Goal: Task Accomplishment & Management: Use online tool/utility

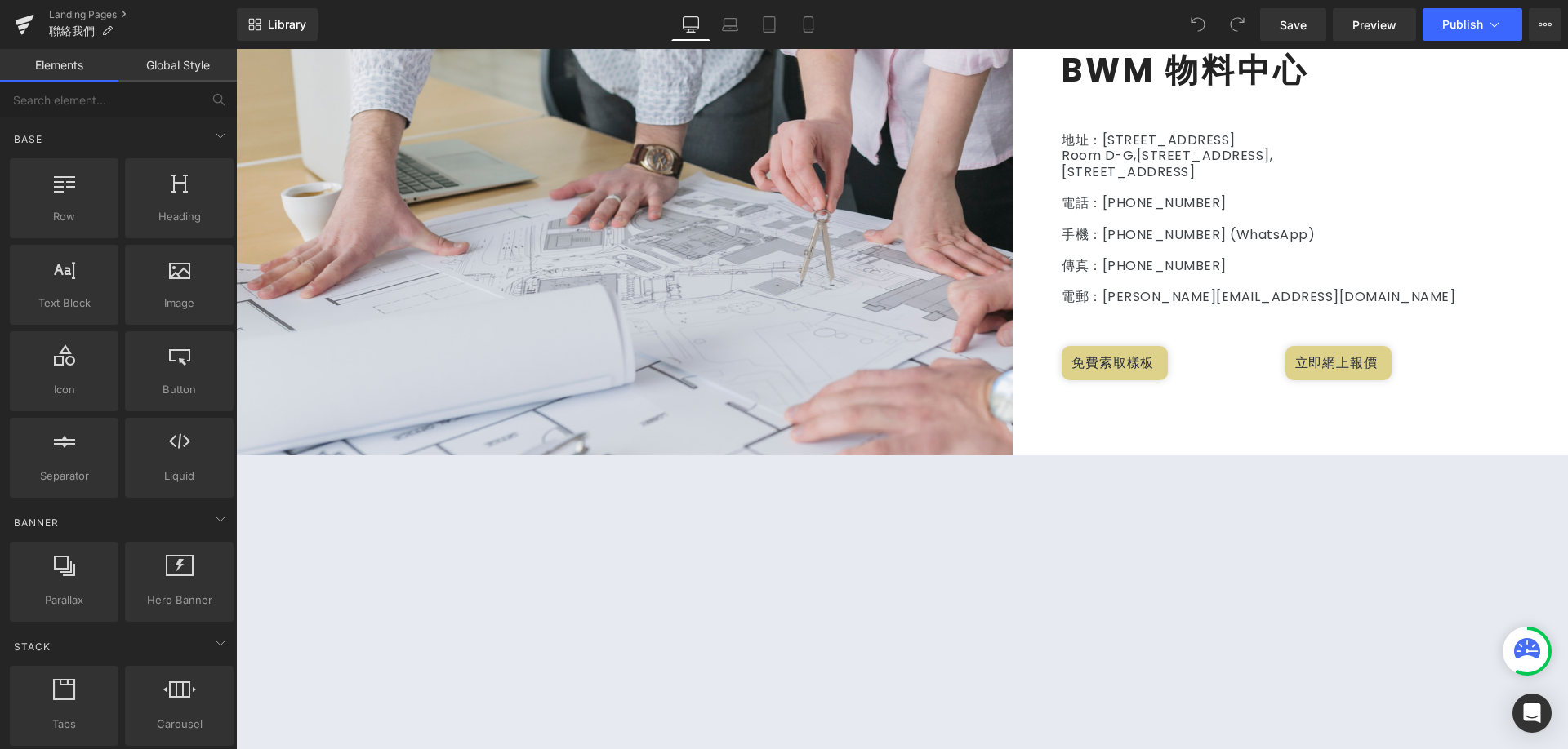
scroll to position [653, 0]
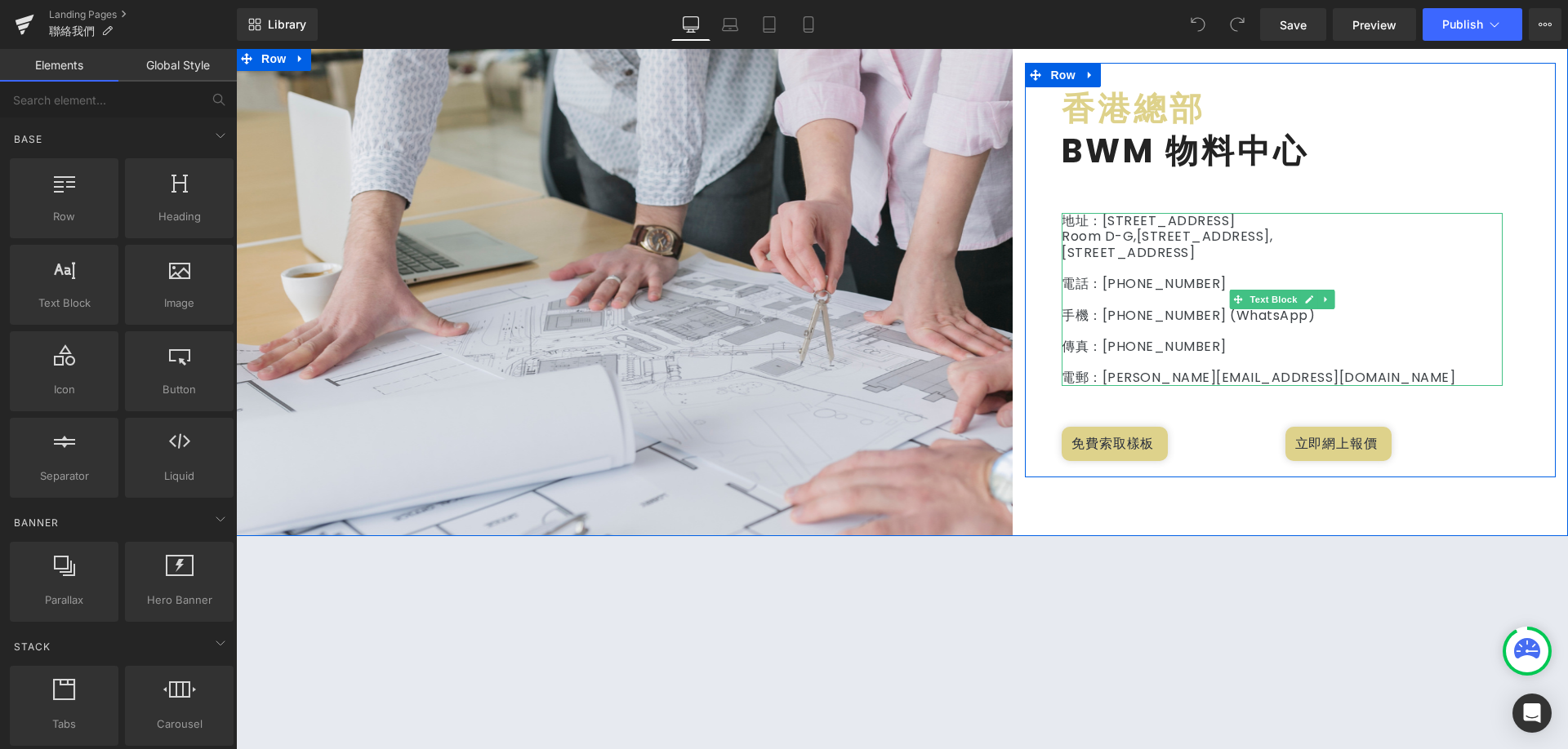
click at [1228, 349] on p "傳真：[PHONE_NUMBER]" at bounding box center [1283, 346] width 441 height 15
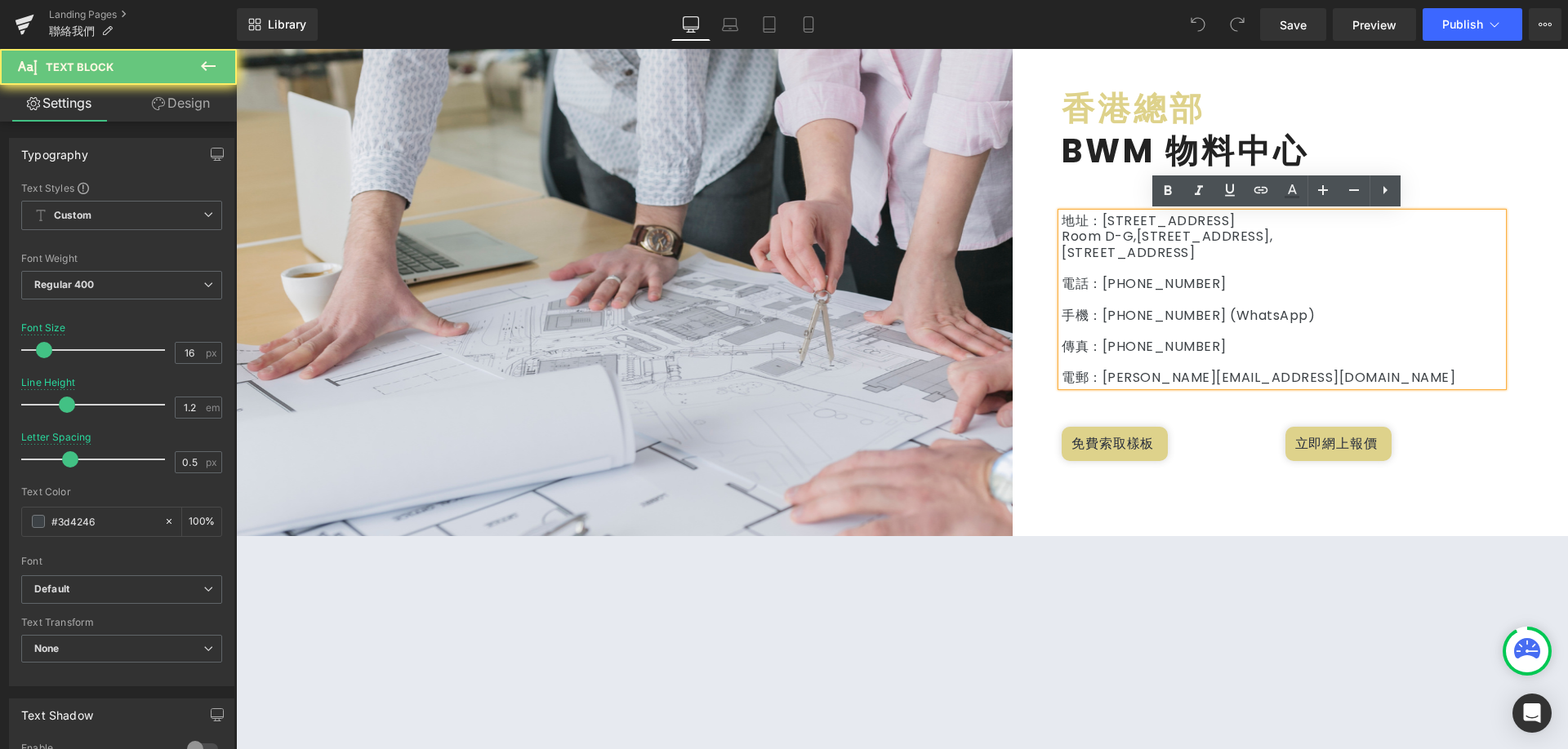
click at [1278, 331] on p at bounding box center [1283, 331] width 441 height 15
click at [1260, 357] on p at bounding box center [1283, 361] width 441 height 15
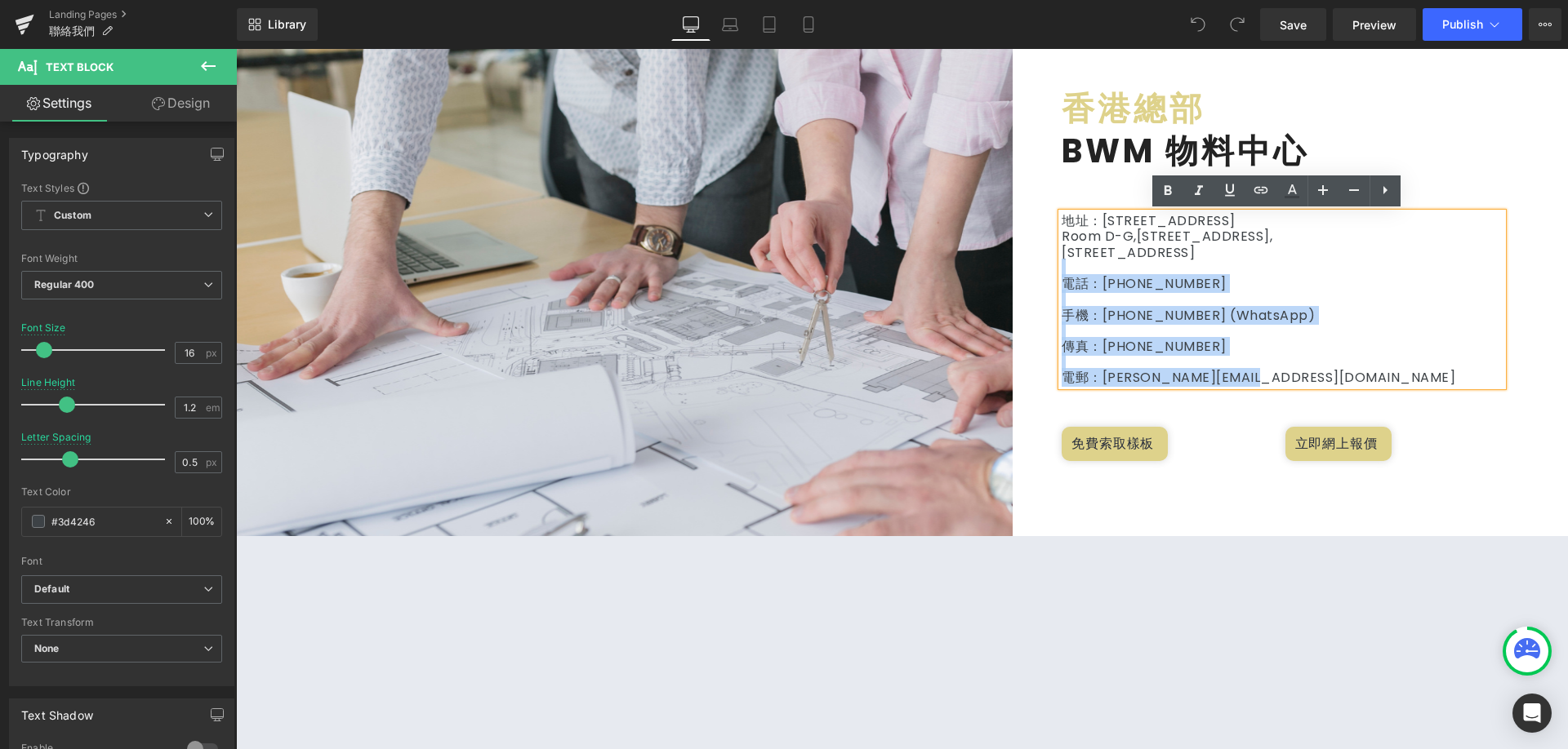
drag, startPoint x: 1265, startPoint y: 373, endPoint x: 1026, endPoint y: 271, distance: 259.9
click at [1026, 271] on div "香港總部 Heading BWM 物料中心 Heading 地址：[STREET_ADDRESS] 電話：[PHONE_NUMBER] 手機：[PHONE_N…" at bounding box center [1291, 278] width 531 height 382
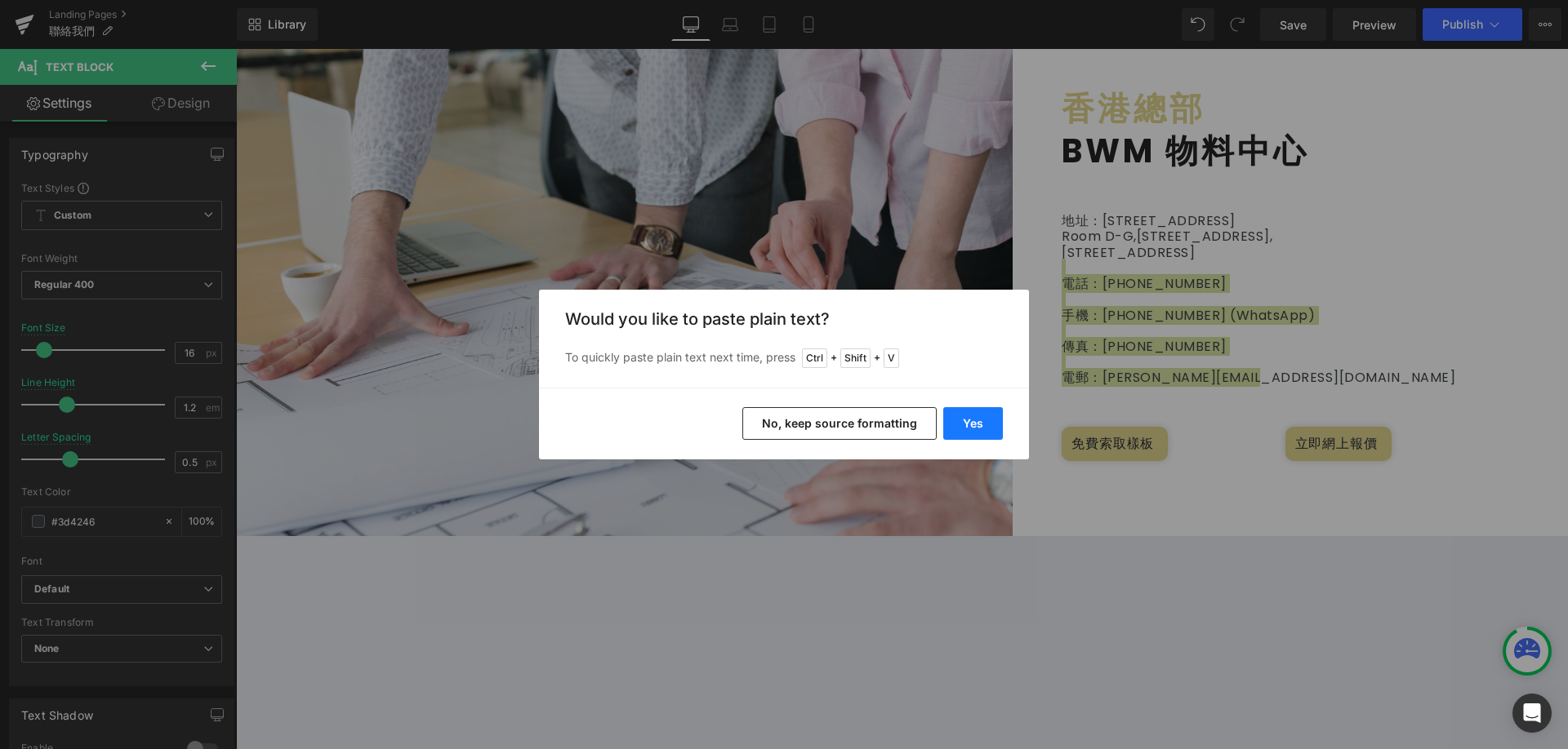
click at [0, 0] on button "Yes" at bounding box center [0, 0] width 0 height 0
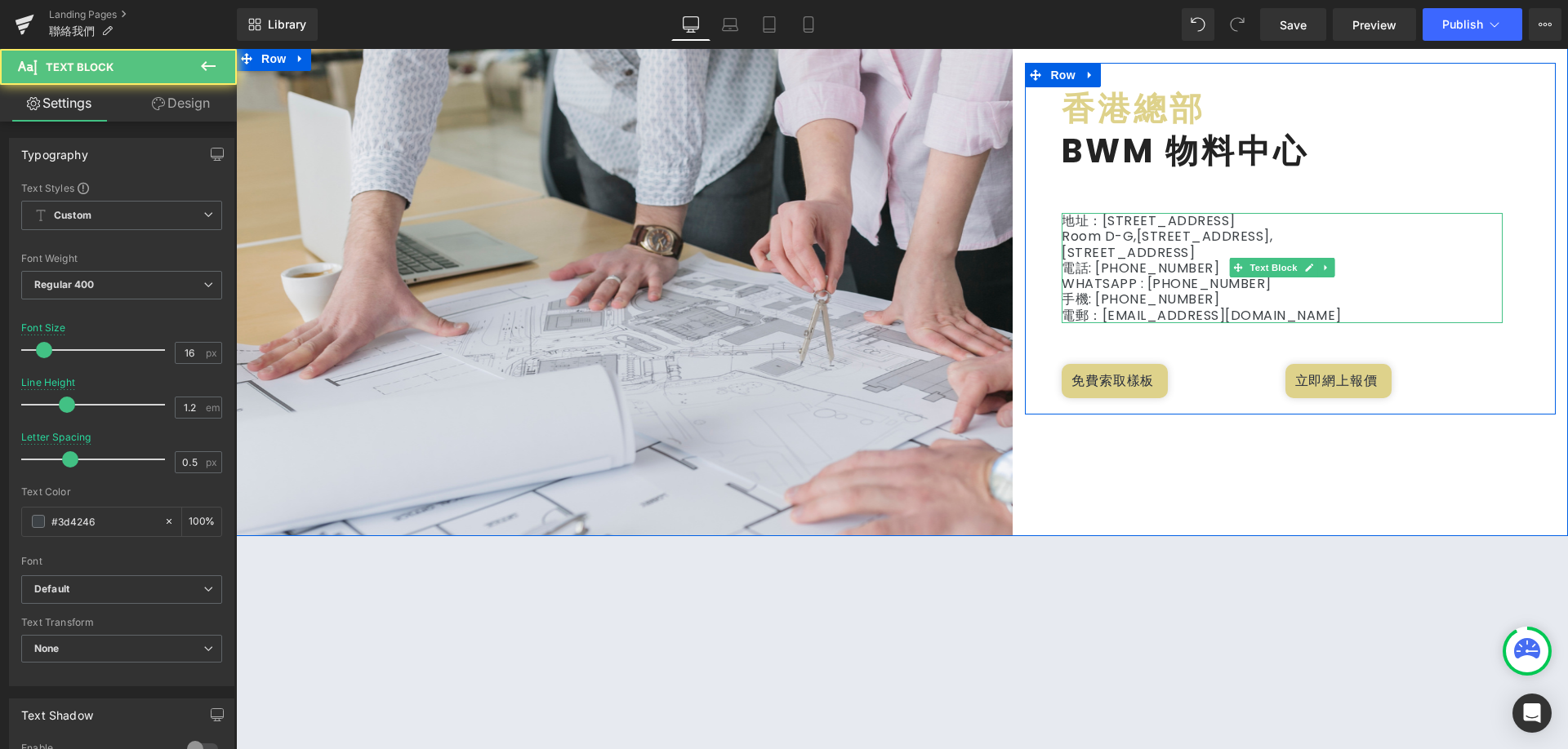
click at [1304, 280] on p "WHATSAPP : [PHONE_NUMBER]" at bounding box center [1283, 283] width 441 height 15
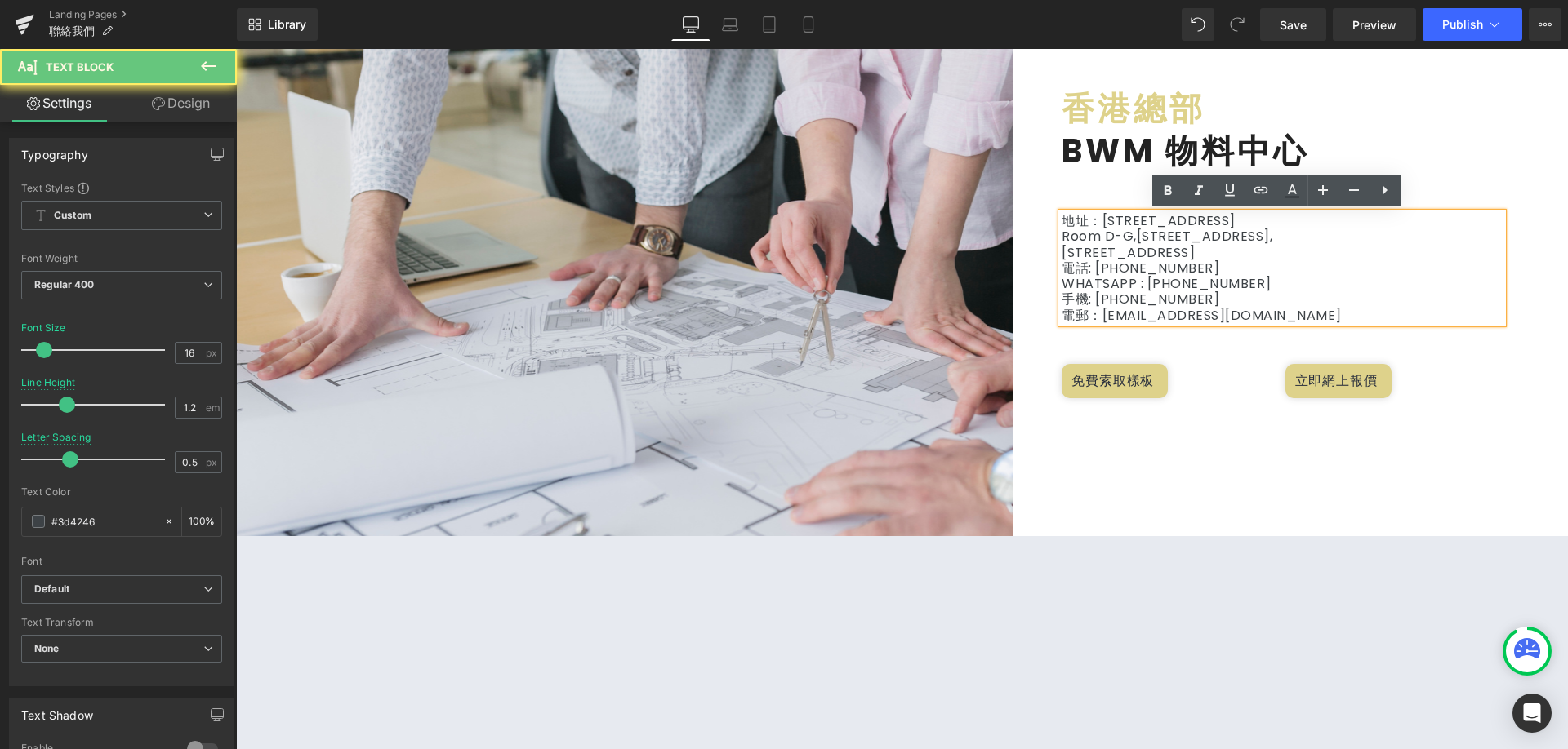
click at [1186, 278] on p "WHATSAPP : [PHONE_NUMBER]" at bounding box center [1283, 283] width 441 height 15
click at [1221, 285] on p "WHATSAPP : [PHONE_NUMBER]" at bounding box center [1283, 283] width 441 height 15
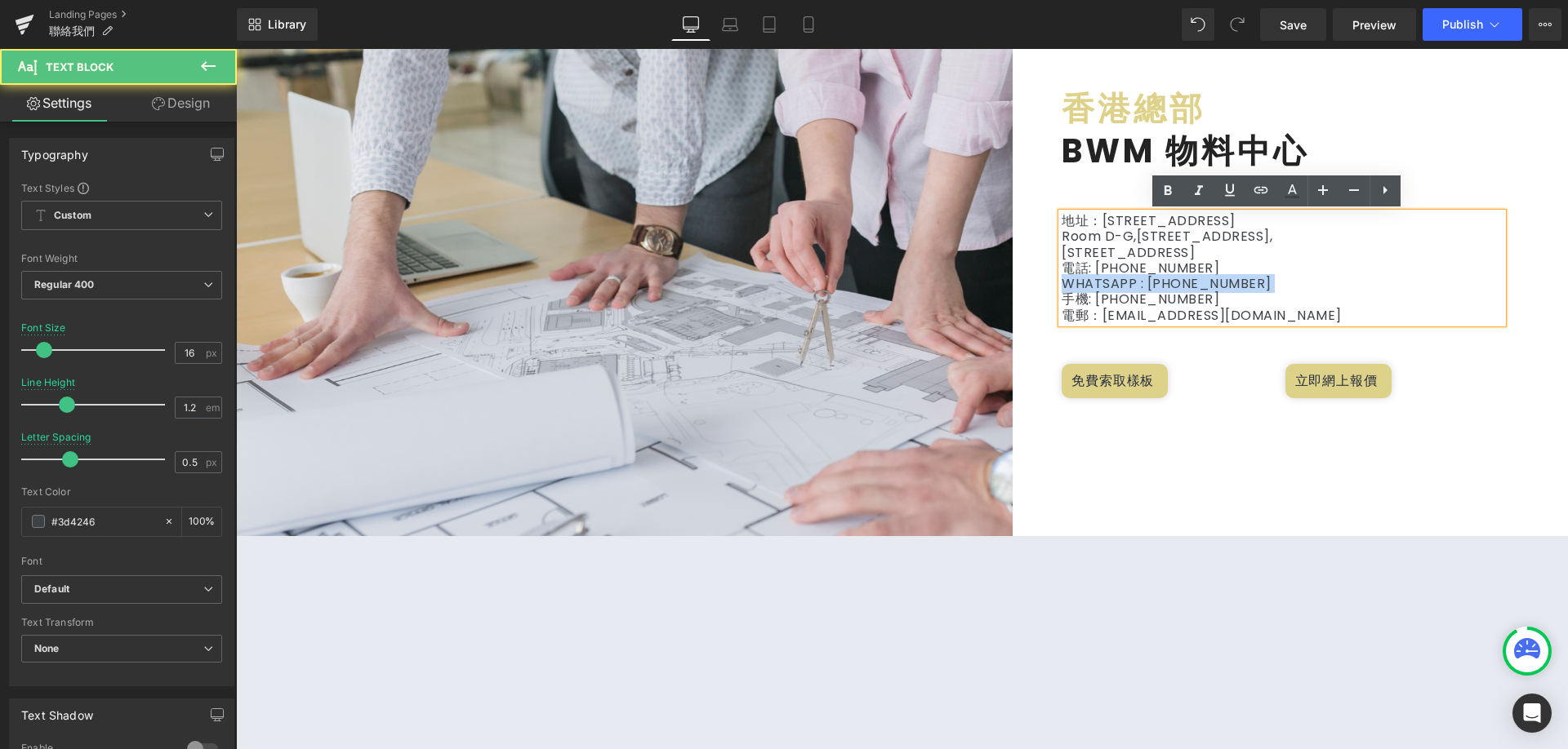
click at [1219, 285] on p "WHATSAPP : [PHONE_NUMBER]" at bounding box center [1283, 283] width 441 height 15
click at [1215, 285] on p "WHATSAPP : [PHONE_NUMBER]" at bounding box center [1283, 283] width 441 height 15
click at [1359, 263] on p "電話: [PHONE_NUMBER]" at bounding box center [1283, 268] width 441 height 15
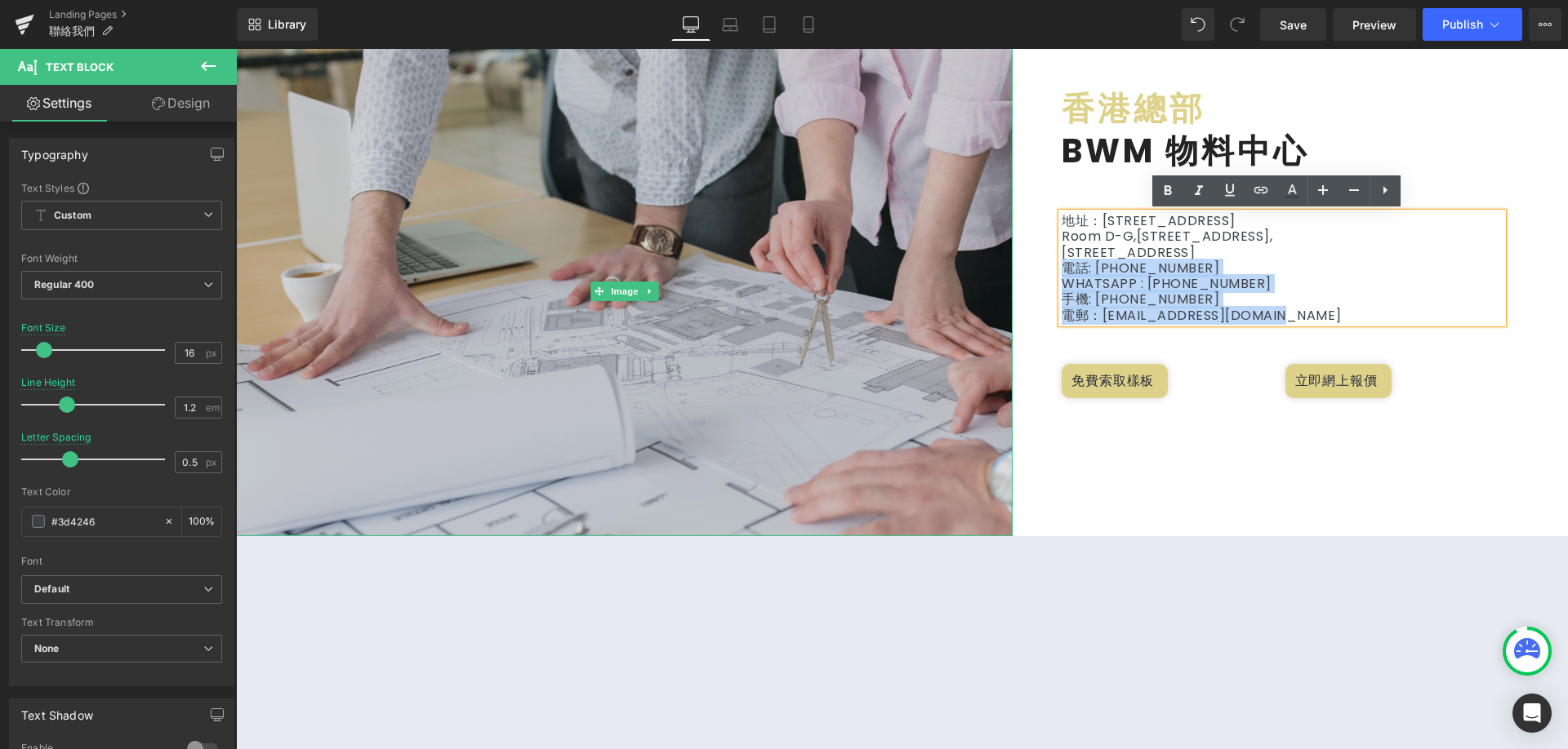
drag, startPoint x: 1309, startPoint y: 319, endPoint x: 959, endPoint y: 274, distance: 352.9
click at [959, 274] on div "Image 香港總部 Heading BWM 物料中心 Heading 地址：[STREET_ADDRESS] 電話: [PHONE_NUMBER] WHA…" at bounding box center [902, 291] width 1332 height 490
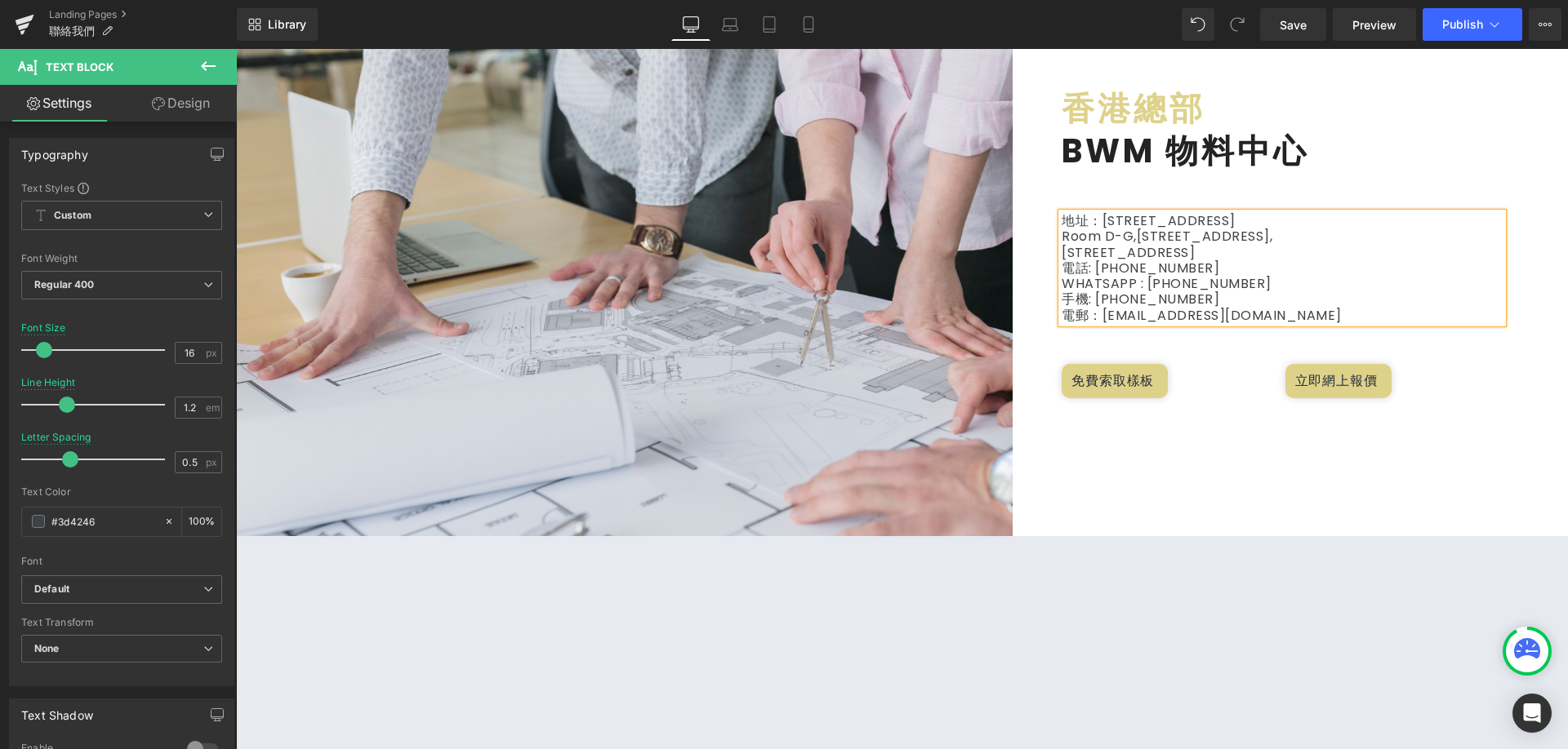
click at [1181, 279] on p "WHATSAPP : [PHONE_NUMBER]" at bounding box center [1283, 283] width 441 height 15
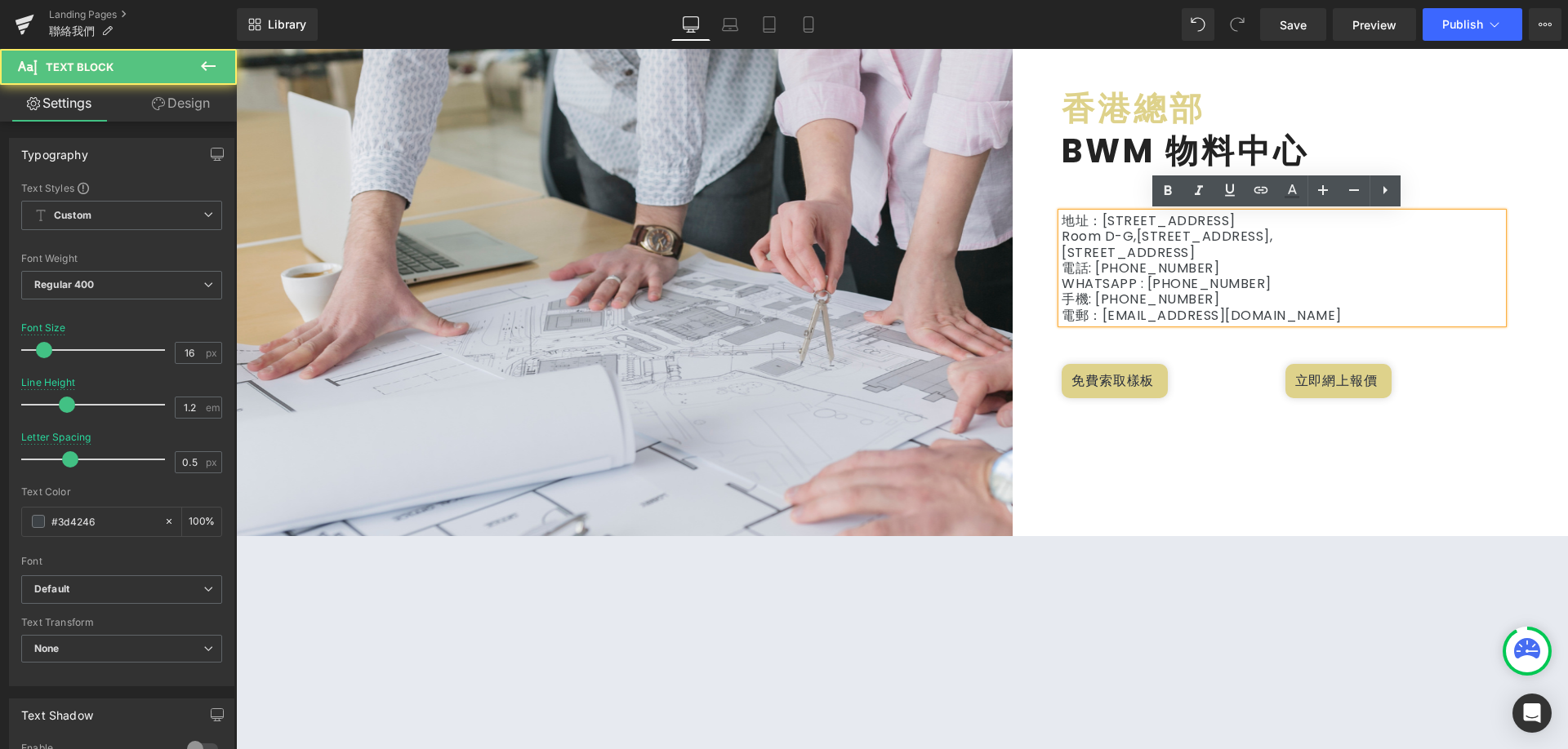
click at [1226, 271] on p "電話: [PHONE_NUMBER]" at bounding box center [1283, 268] width 441 height 15
click at [1385, 261] on p "電話: [PHONE_NUMBER]" at bounding box center [1283, 268] width 441 height 15
click at [1385, 250] on p "[STREET_ADDRESS]" at bounding box center [1283, 252] width 441 height 15
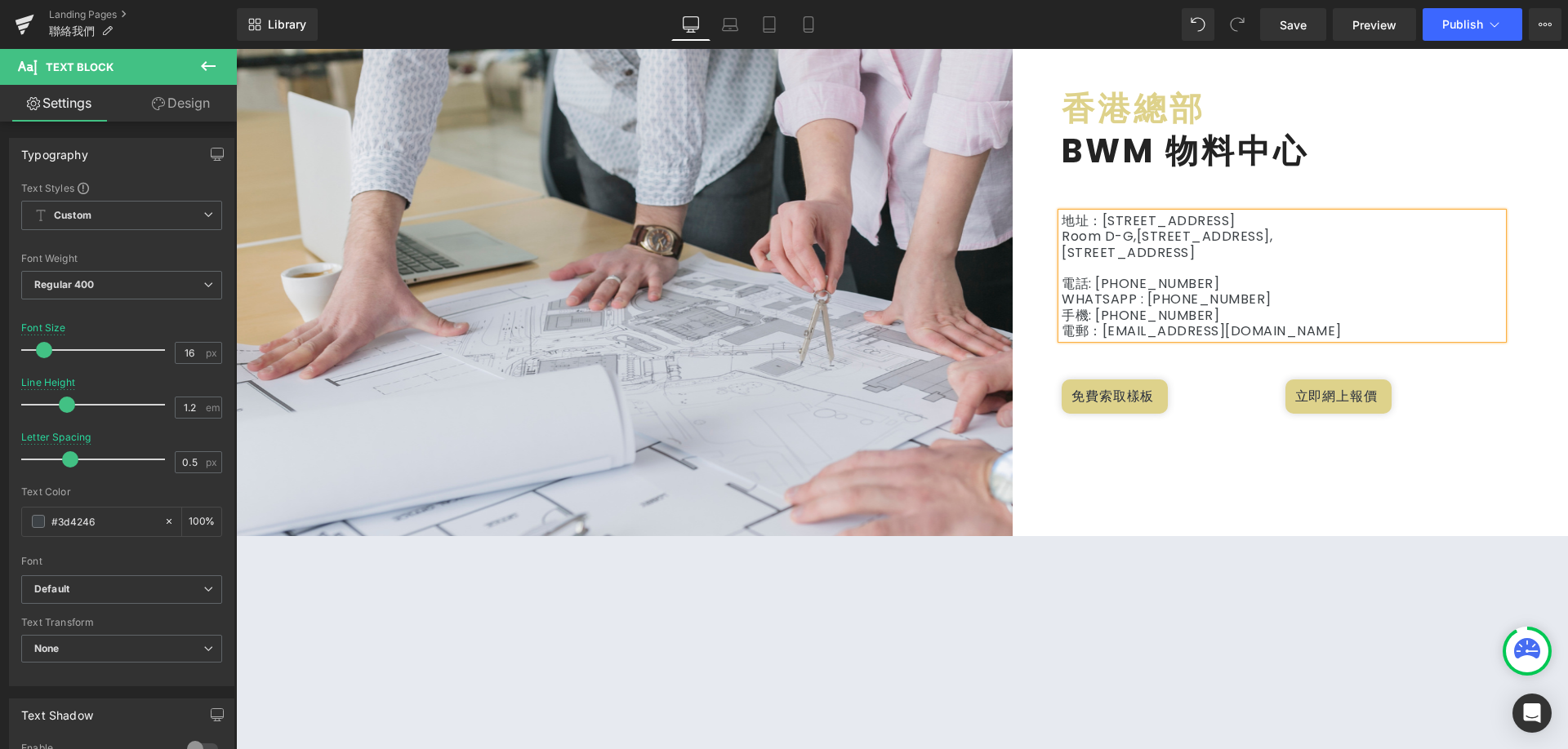
click at [1298, 285] on p "電話: [PHONE_NUMBER]" at bounding box center [1283, 283] width 441 height 15
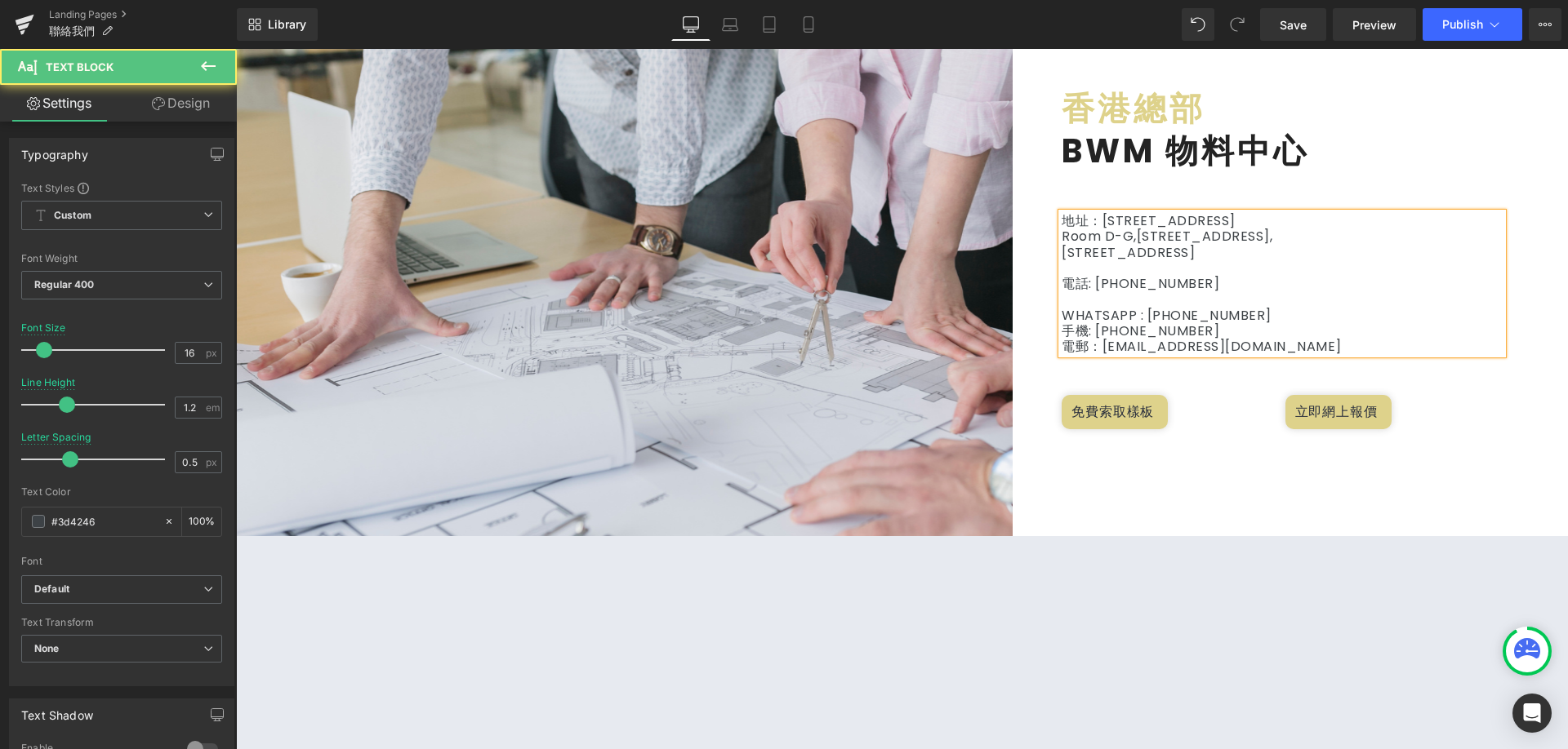
click at [1306, 301] on p at bounding box center [1283, 298] width 441 height 15
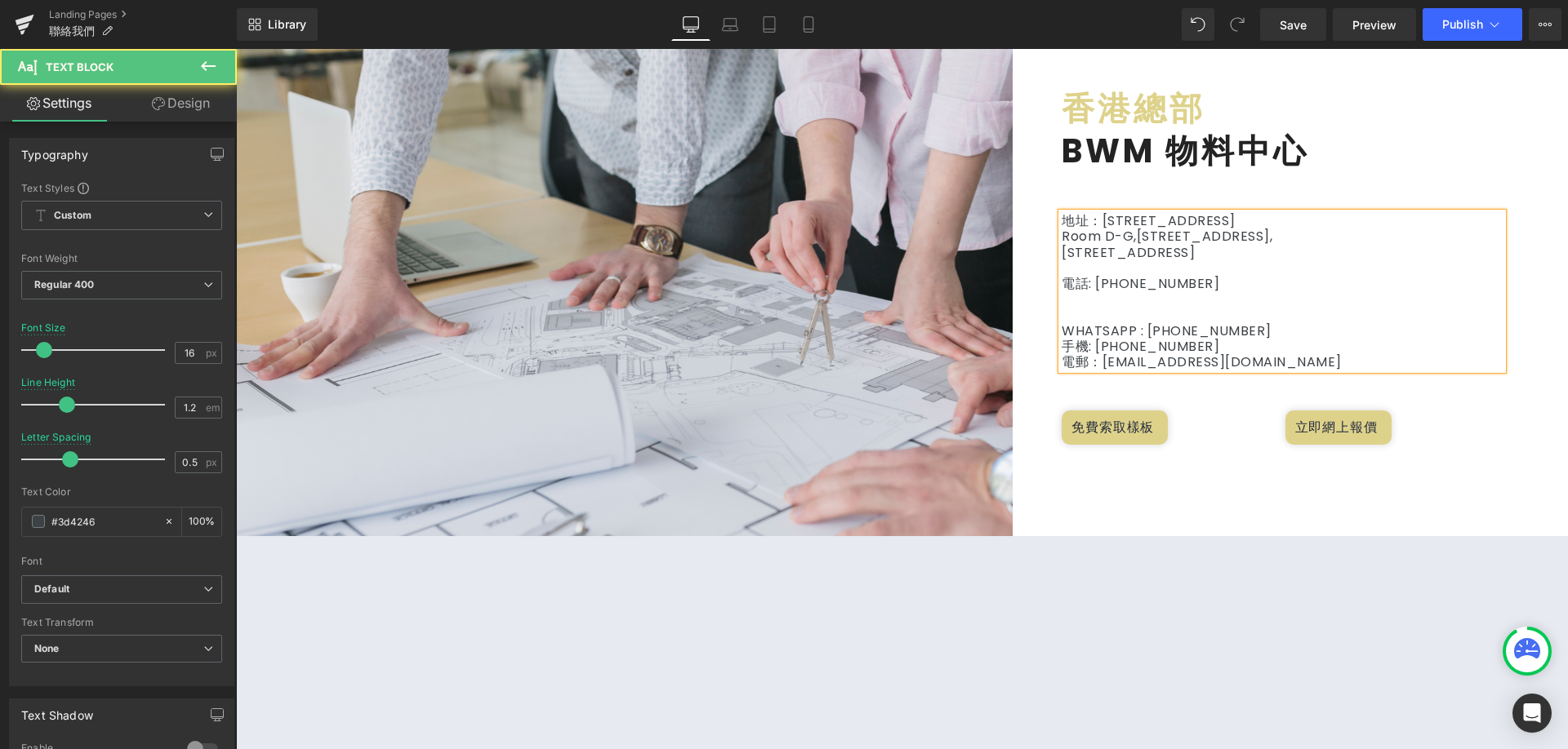
click at [1304, 308] on p at bounding box center [1283, 315] width 441 height 15
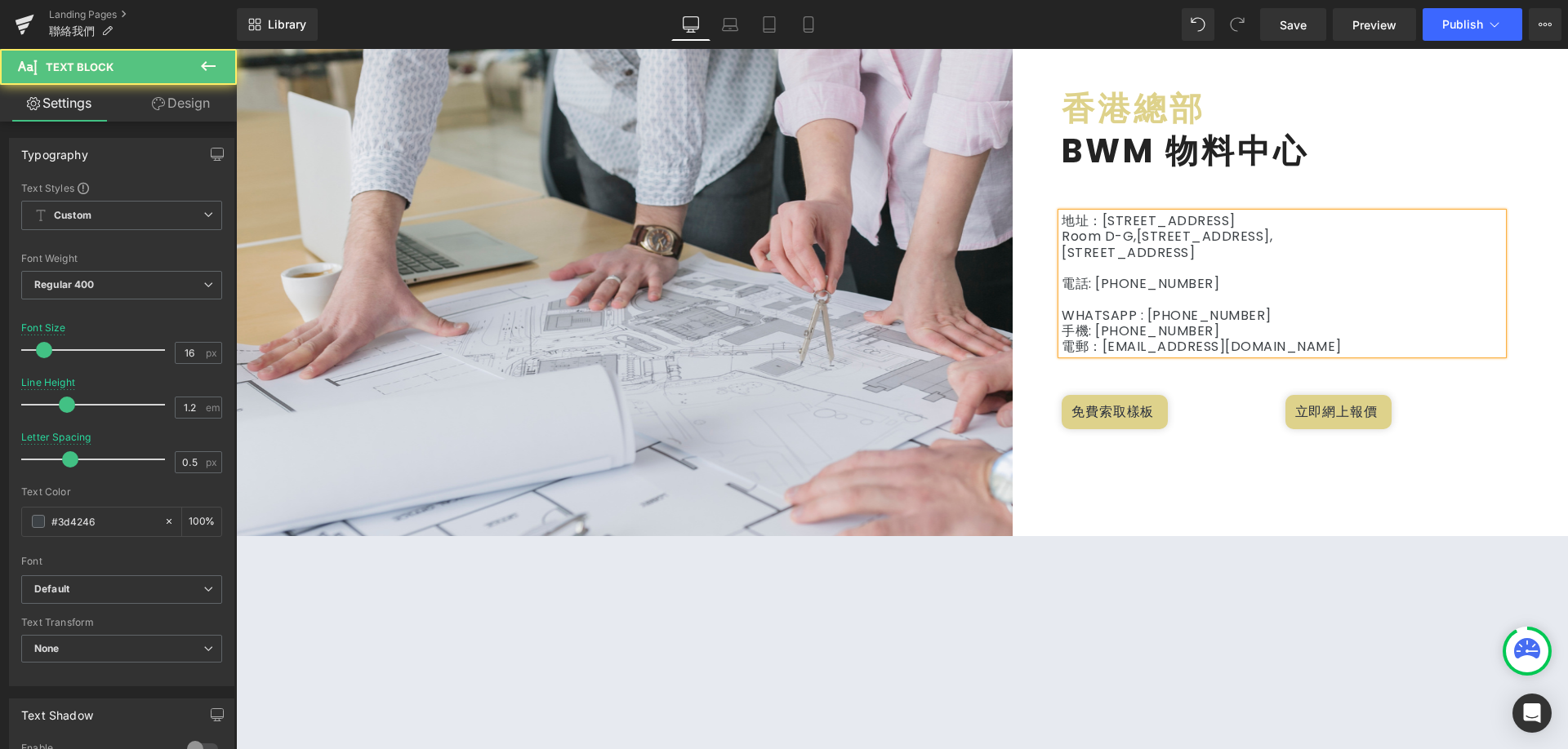
click at [1302, 320] on p "WHATSAPP : [PHONE_NUMBER]" at bounding box center [1283, 315] width 441 height 15
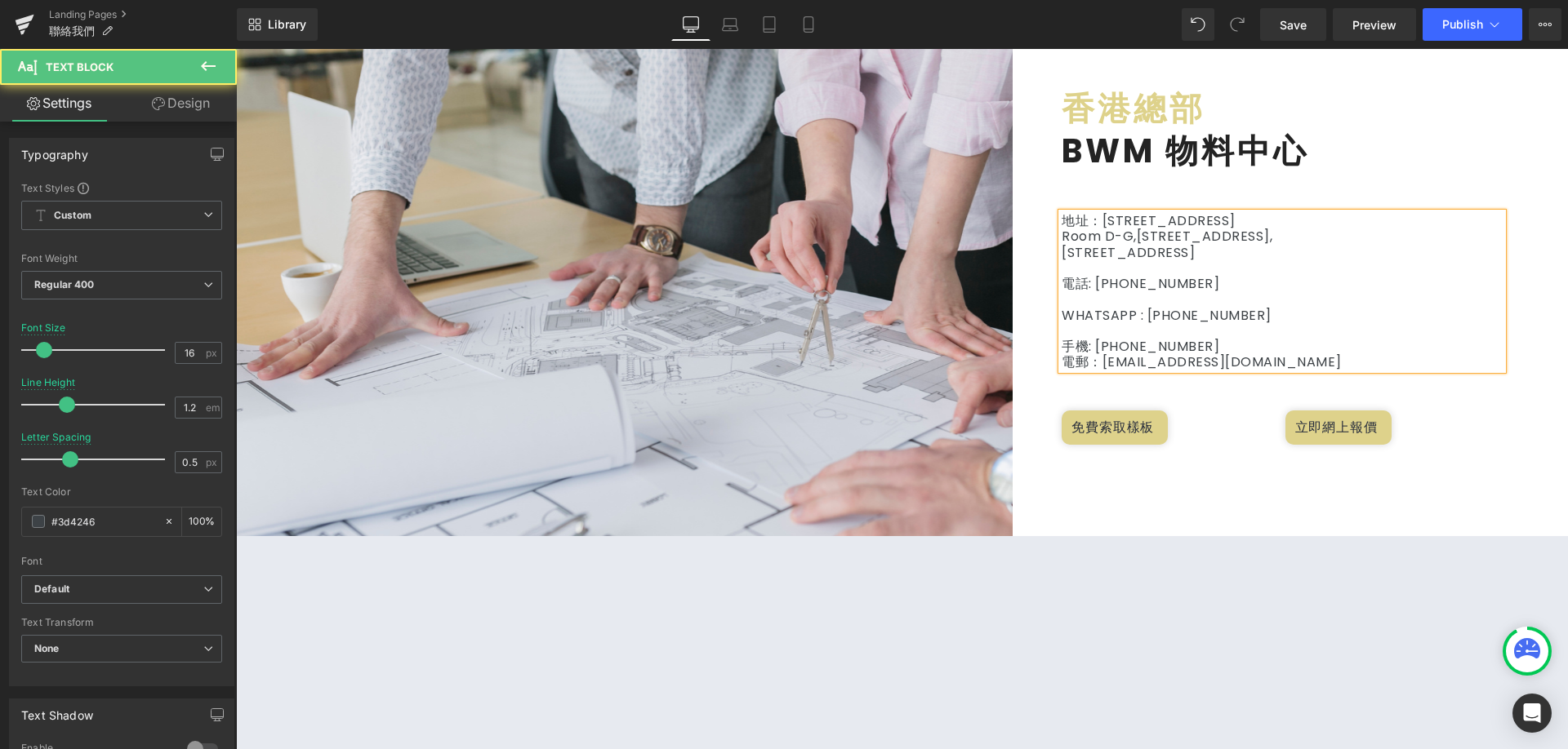
click at [1275, 356] on p "電郵：[EMAIL_ADDRESS][DOMAIN_NAME]" at bounding box center [1283, 361] width 441 height 15
click at [1271, 348] on p "手機: [PHONE_NUMBER]" at bounding box center [1283, 346] width 441 height 15
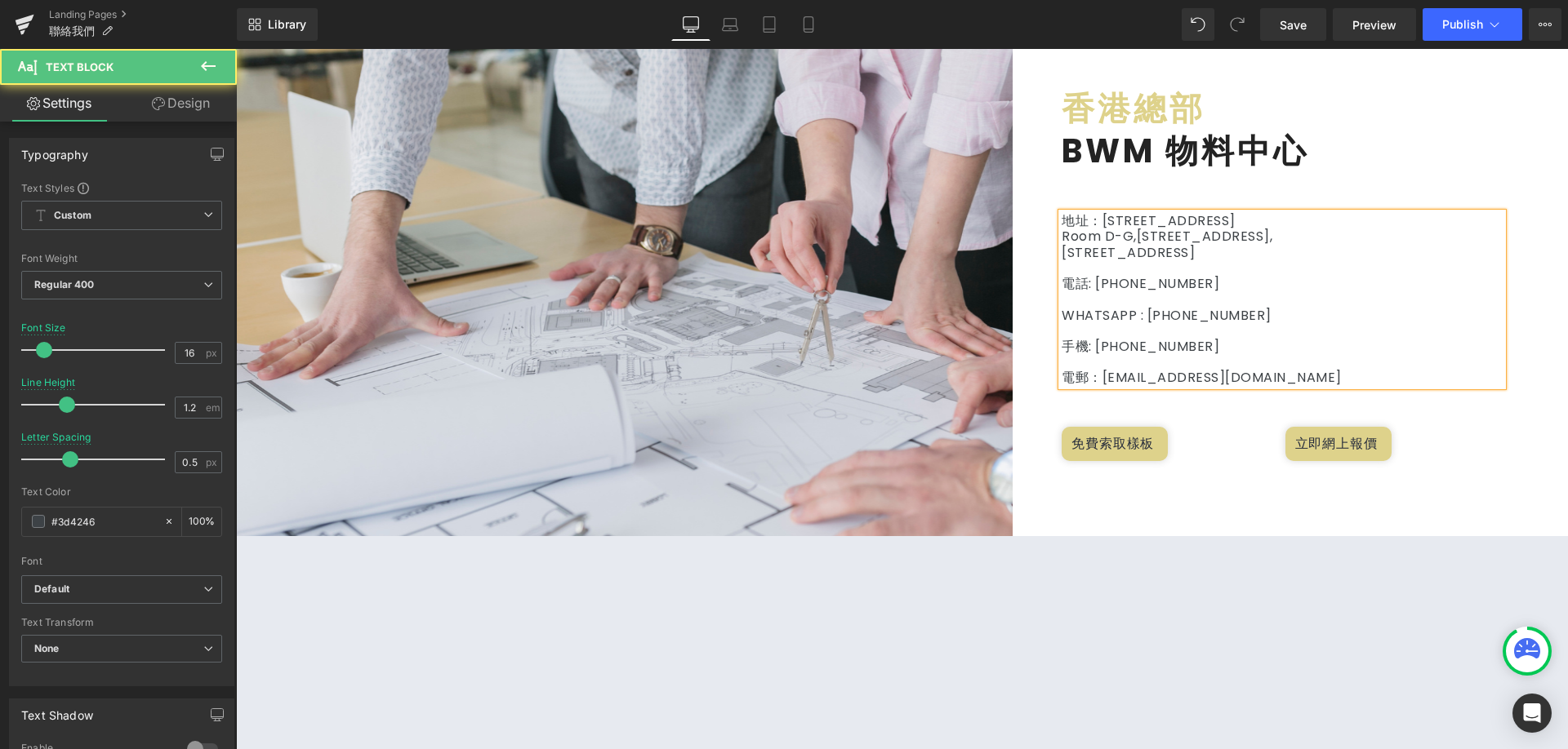
click at [1286, 370] on p "電郵：[EMAIL_ADDRESS][DOMAIN_NAME]" at bounding box center [1283, 377] width 441 height 15
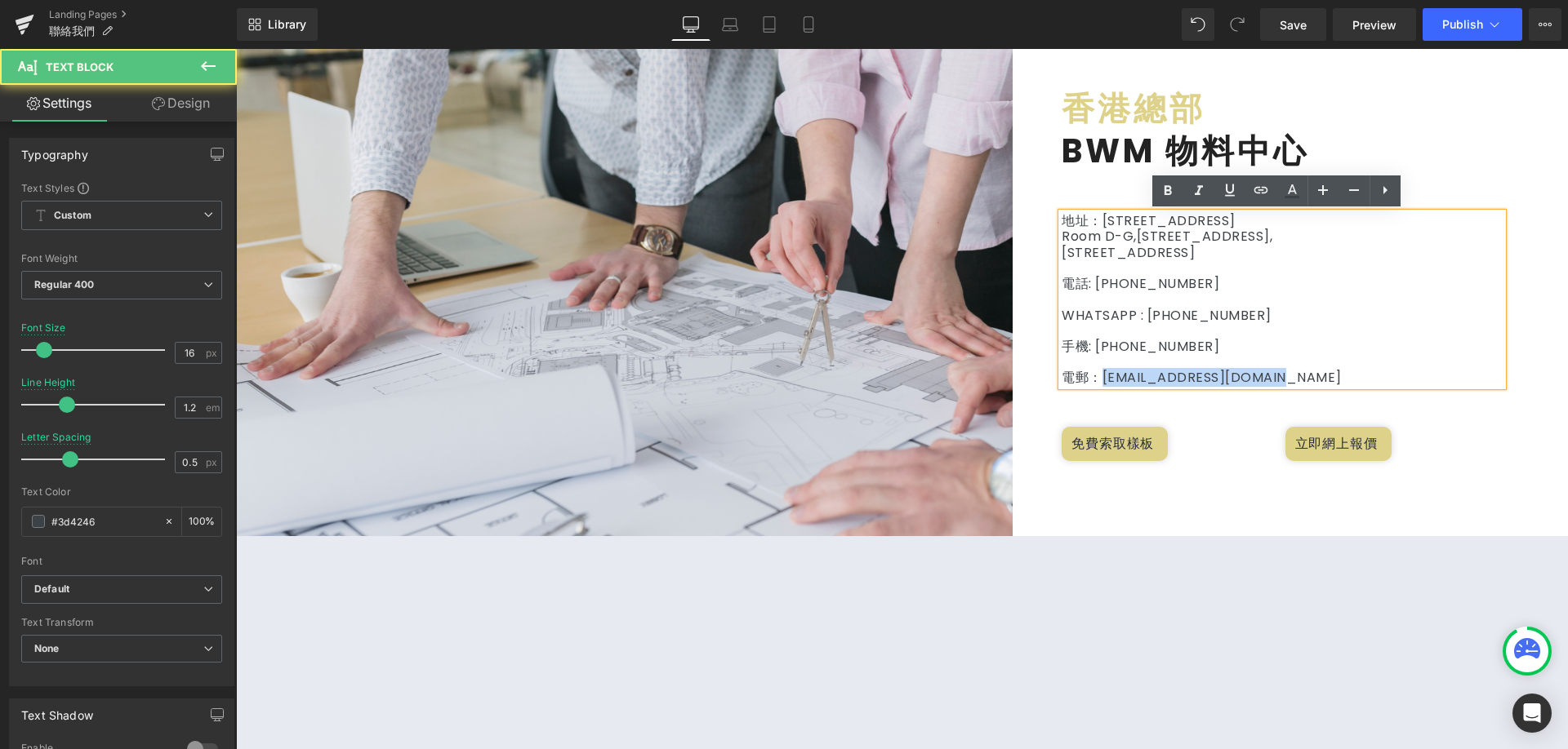
drag, startPoint x: 1269, startPoint y: 374, endPoint x: 1099, endPoint y: 373, distance: 170.0
click at [1099, 373] on p "電郵：[EMAIL_ADDRESS][DOMAIN_NAME]" at bounding box center [1283, 377] width 441 height 15
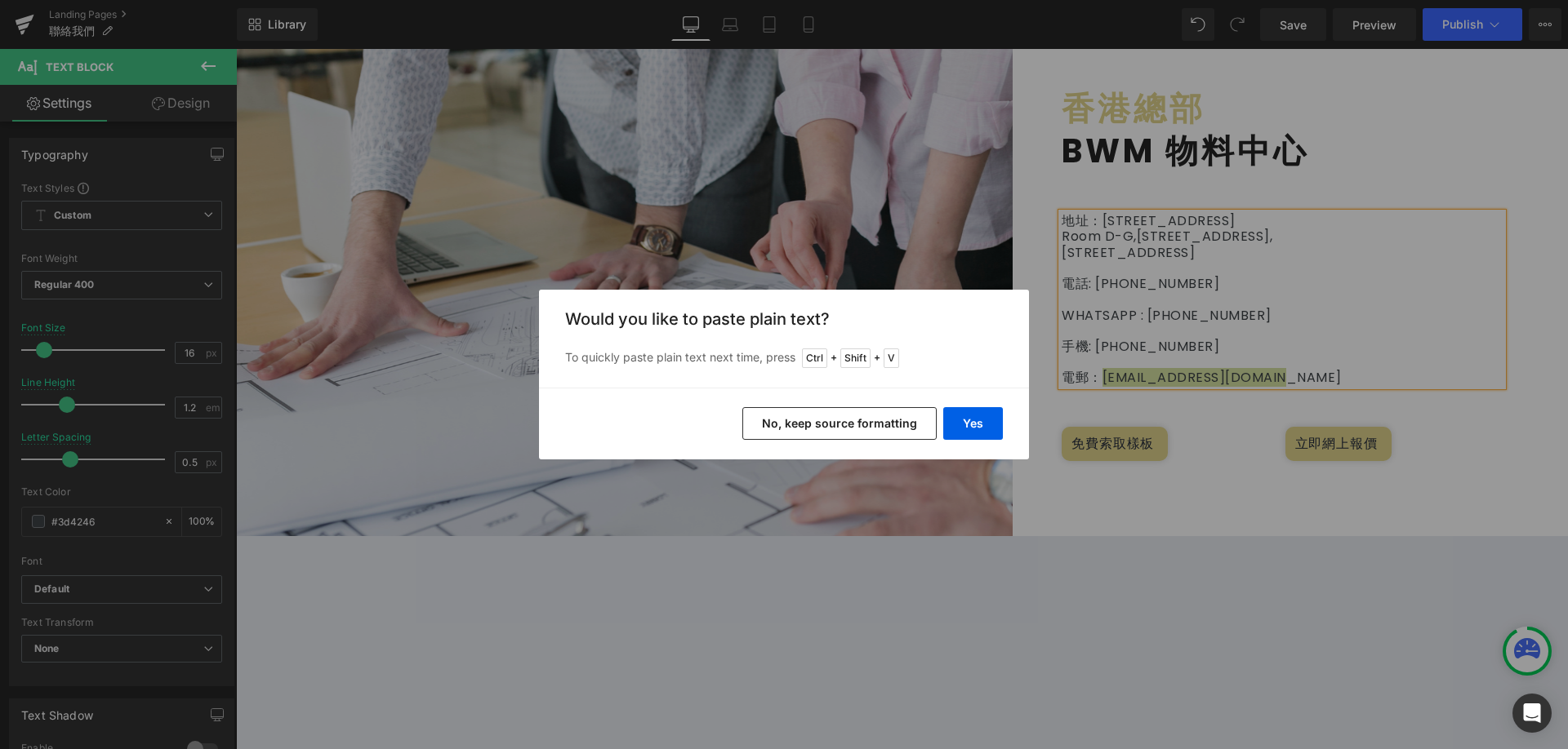
click at [0, 0] on button "No, keep source formatting" at bounding box center [0, 0] width 0 height 0
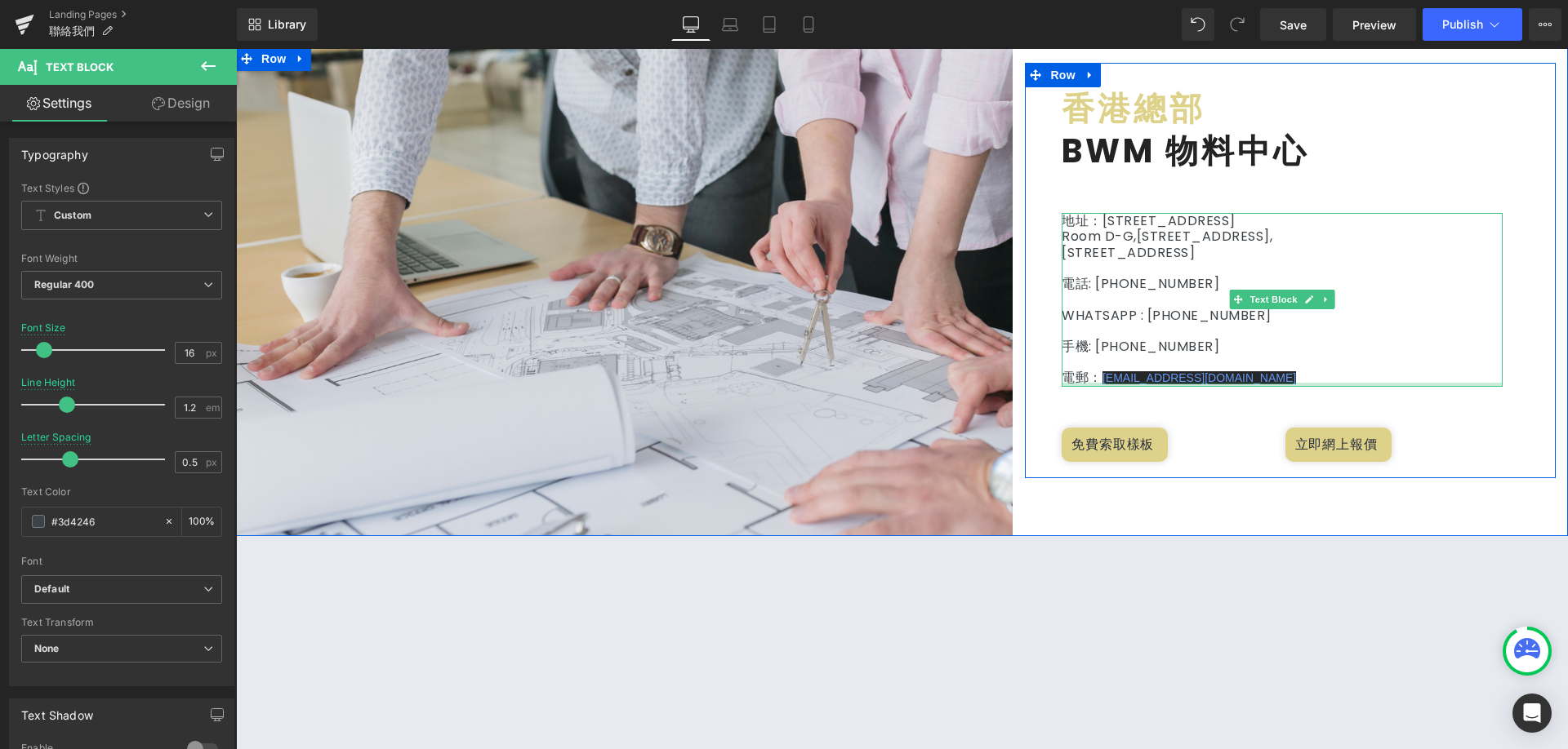
click at [1233, 383] on div at bounding box center [1283, 384] width 441 height 4
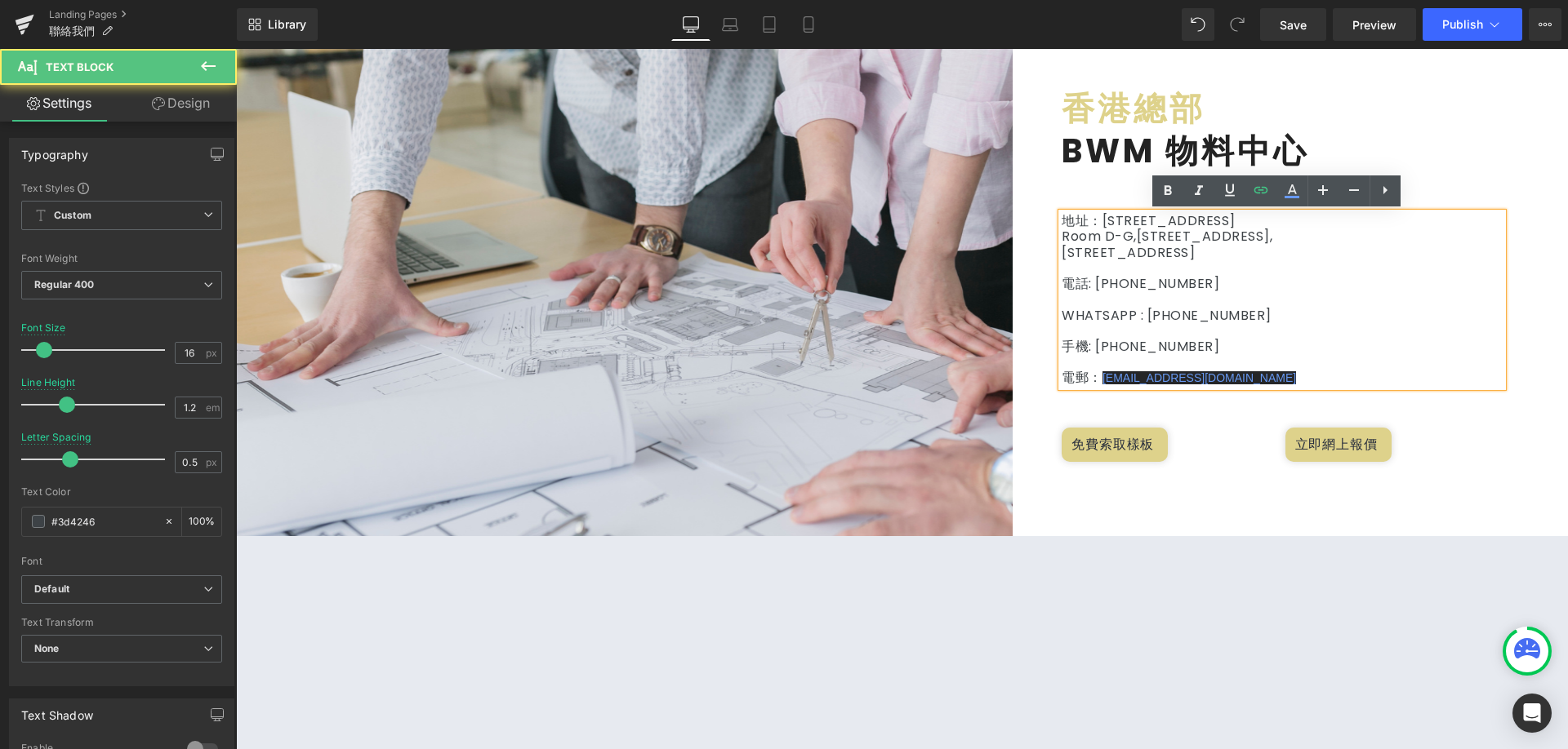
click at [1231, 380] on p "電郵： [EMAIL_ADDRESS][DOMAIN_NAME]" at bounding box center [1283, 378] width 441 height 16
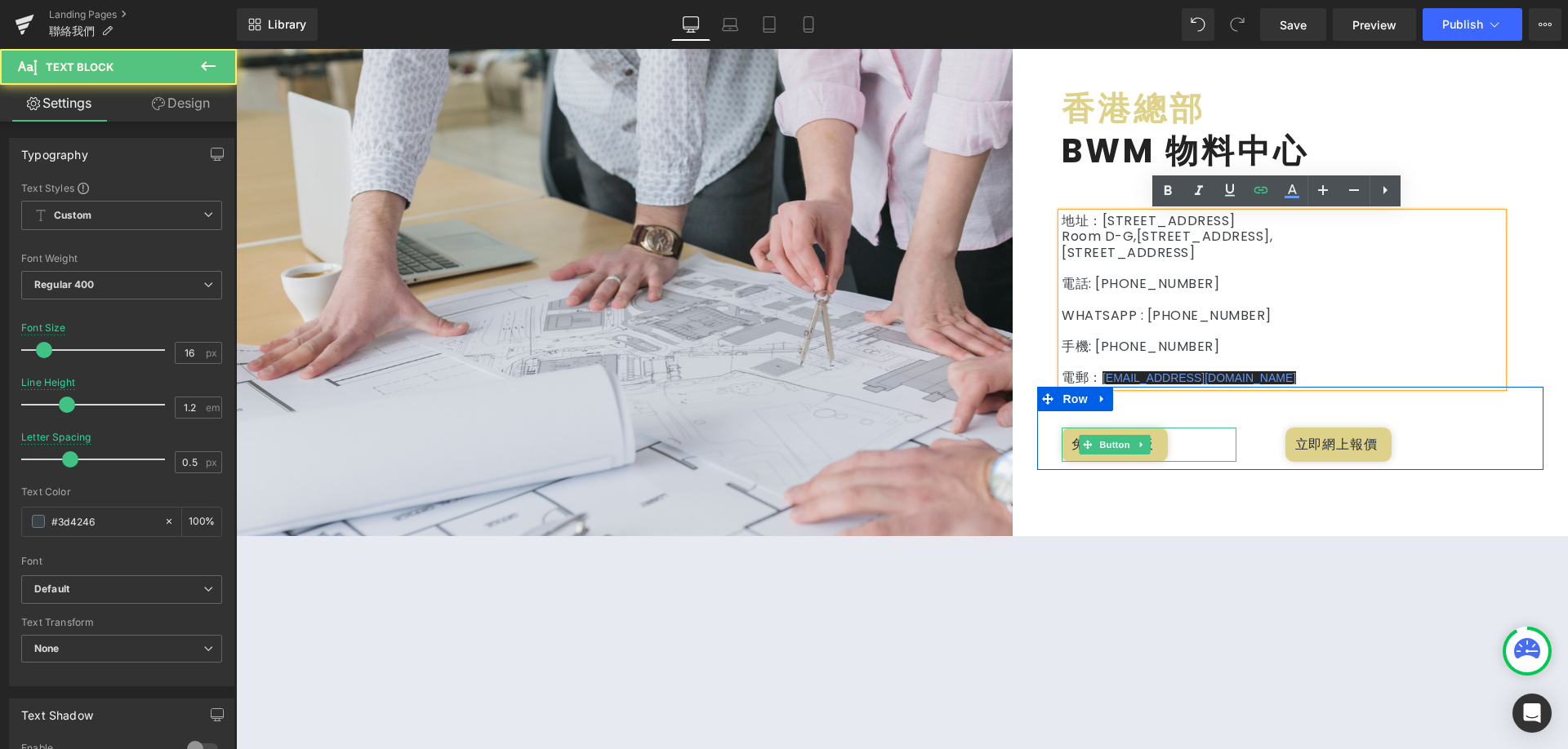
click at [1196, 446] on div "免費索取樣板" at bounding box center [1149, 444] width 174 height 34
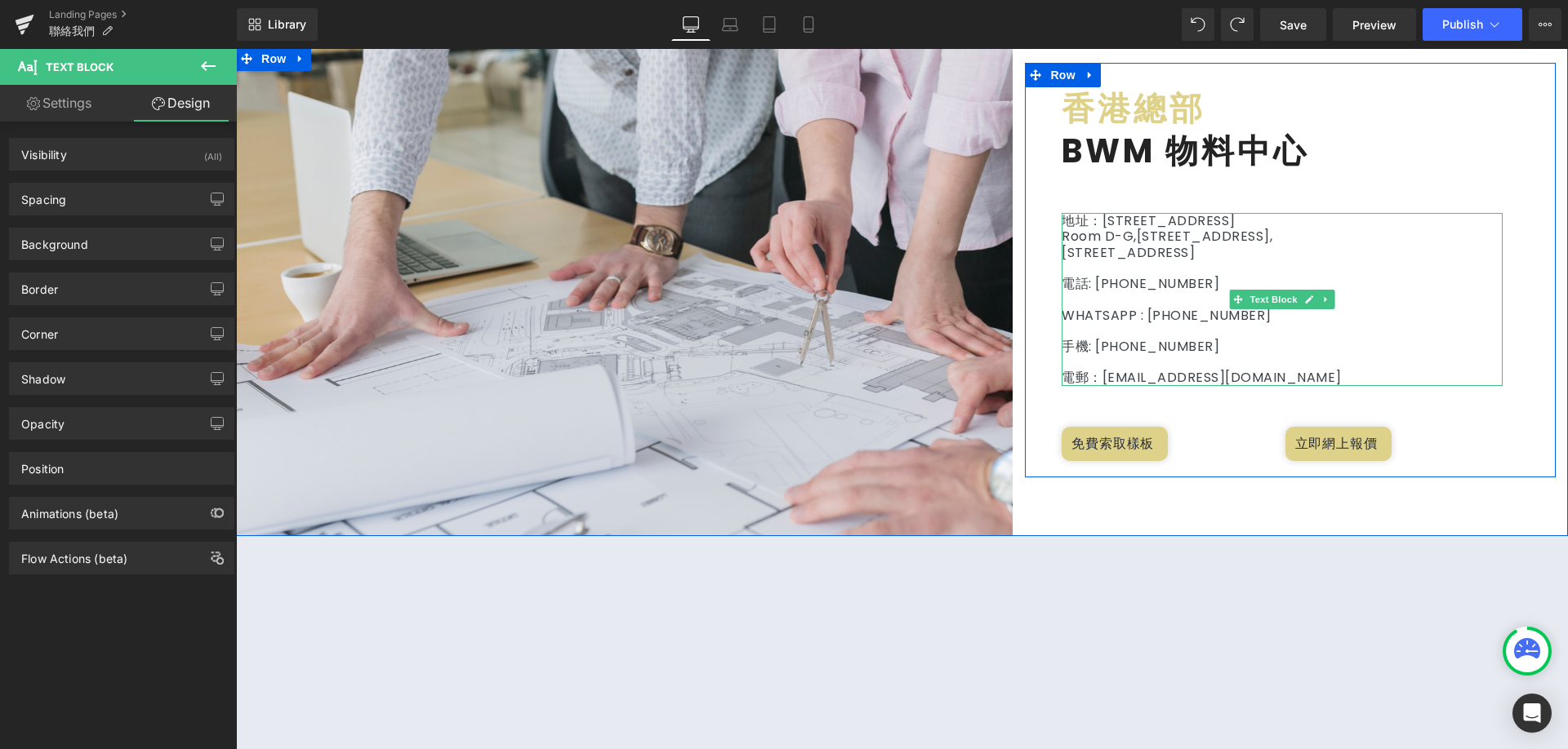
click at [1255, 363] on p at bounding box center [1283, 361] width 441 height 15
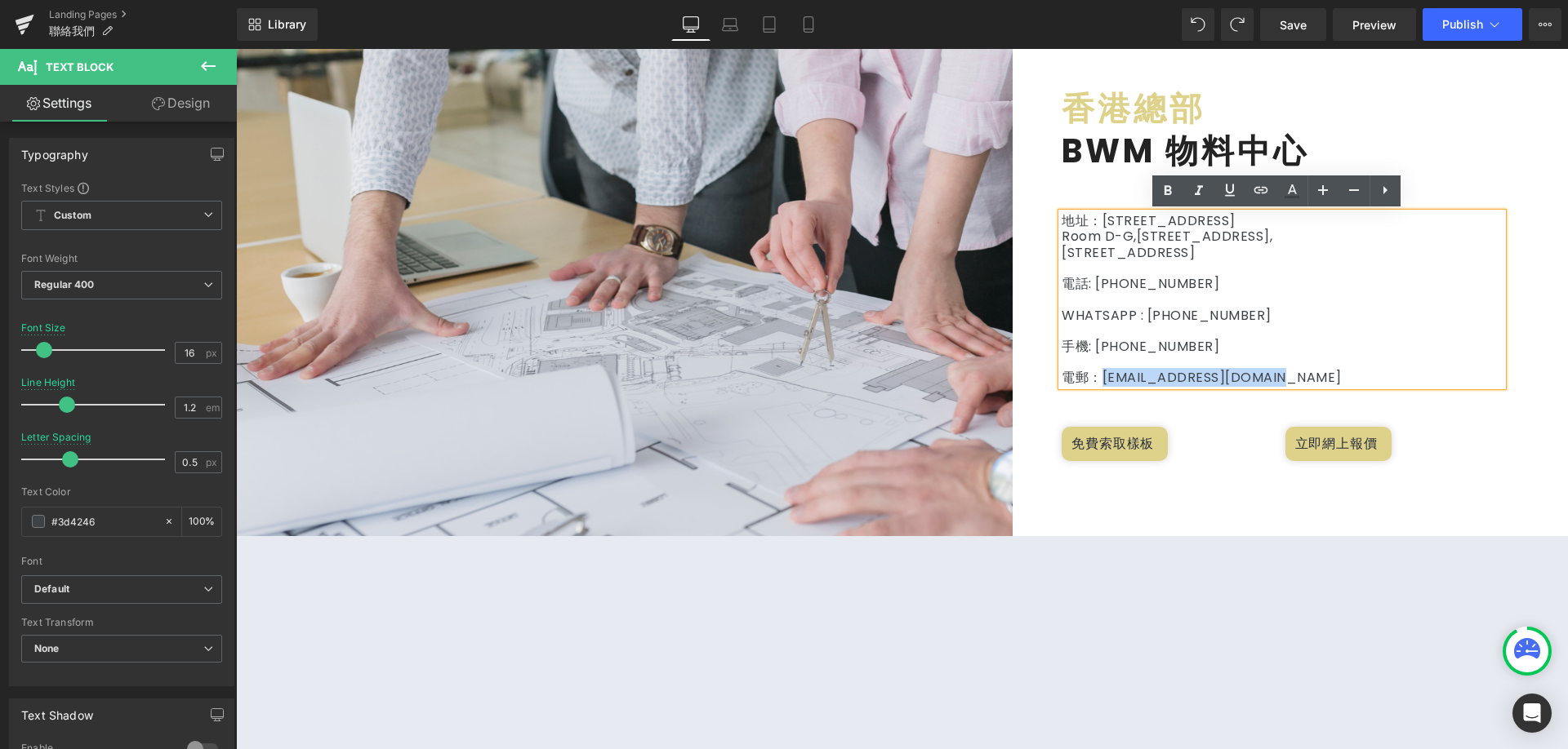
drag, startPoint x: 1273, startPoint y: 375, endPoint x: 1095, endPoint y: 372, distance: 178.0
click at [1095, 372] on p "電郵：[EMAIL_ADDRESS][DOMAIN_NAME]" at bounding box center [1283, 377] width 441 height 15
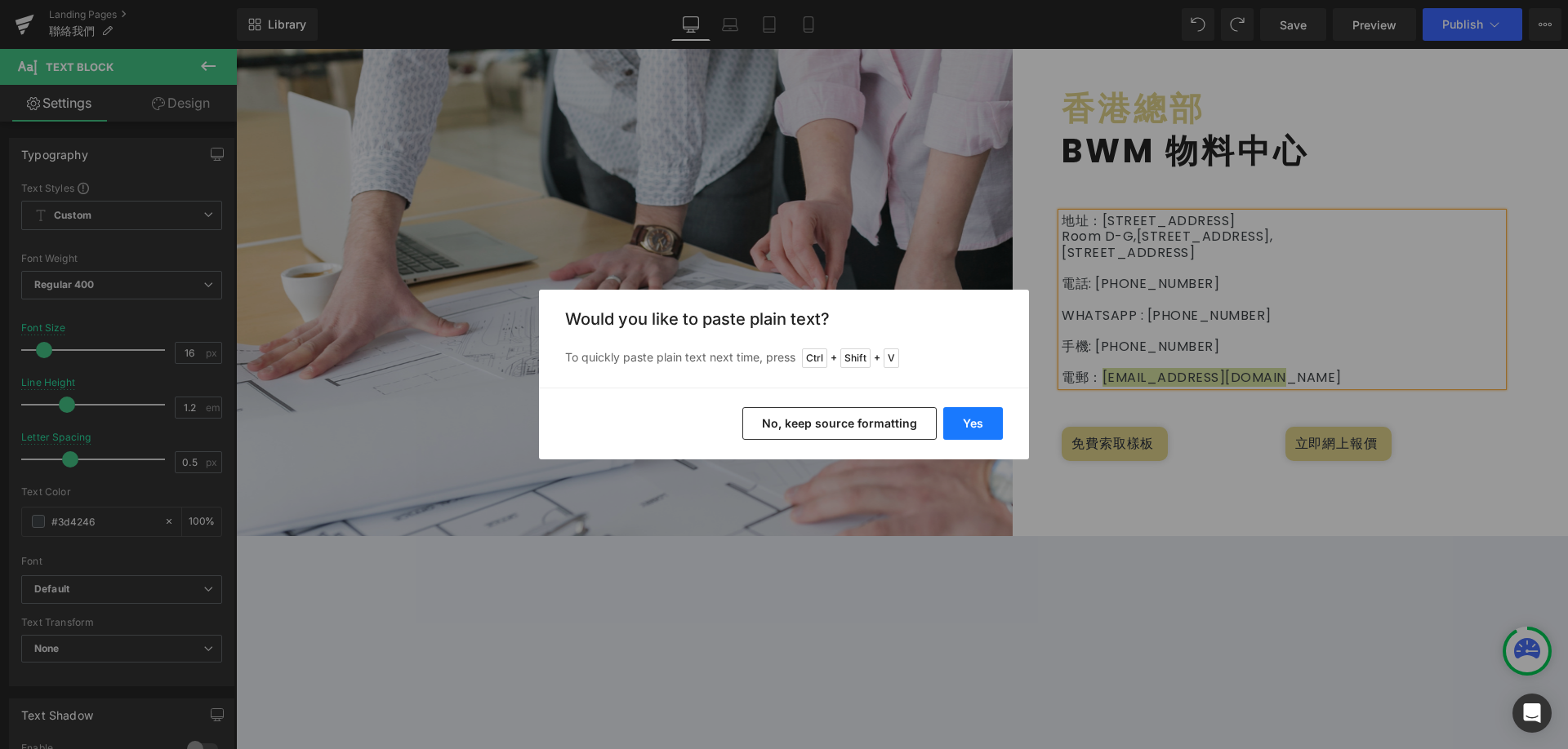
click at [961, 431] on button "Yes" at bounding box center [973, 424] width 60 height 32
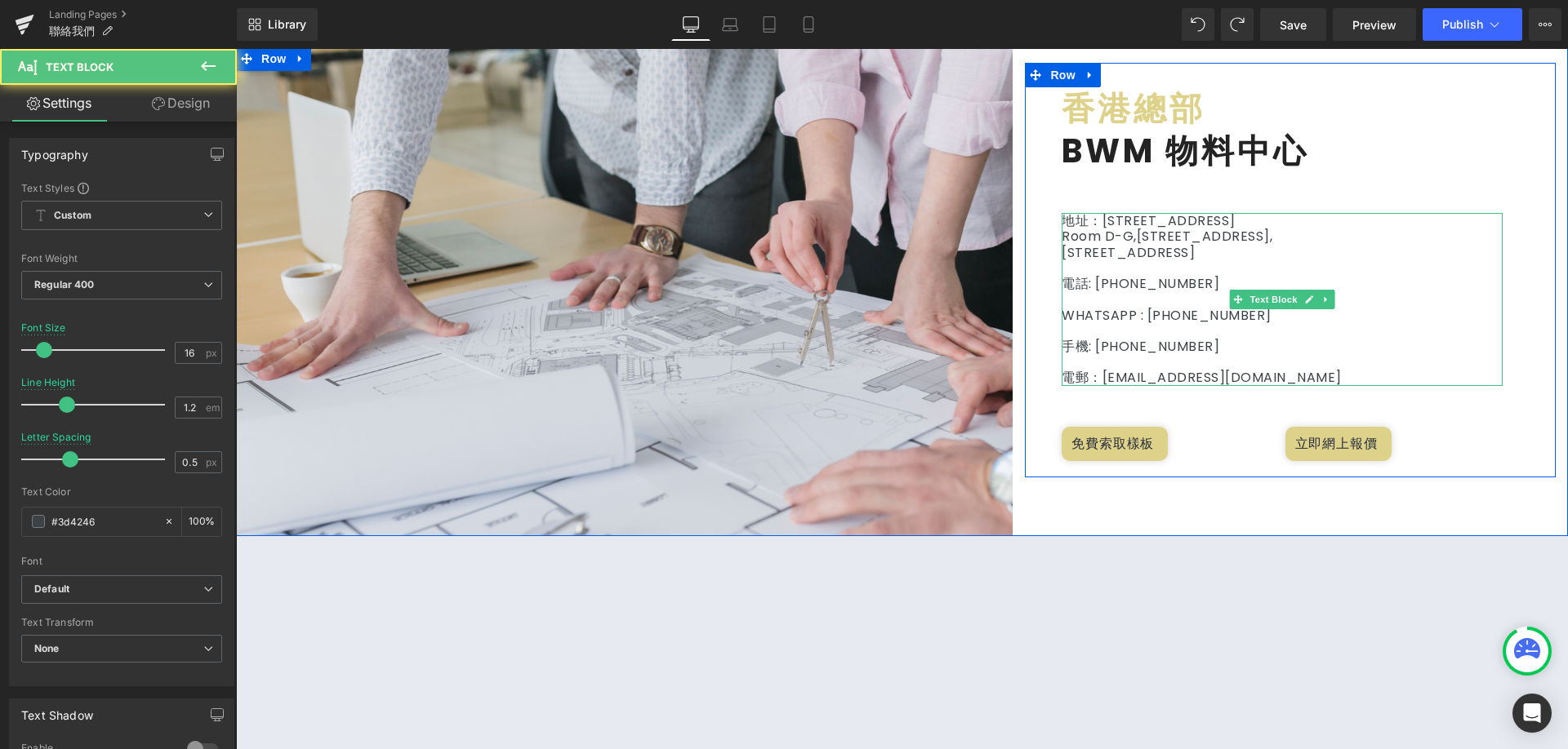
click at [1195, 364] on p at bounding box center [1283, 361] width 441 height 15
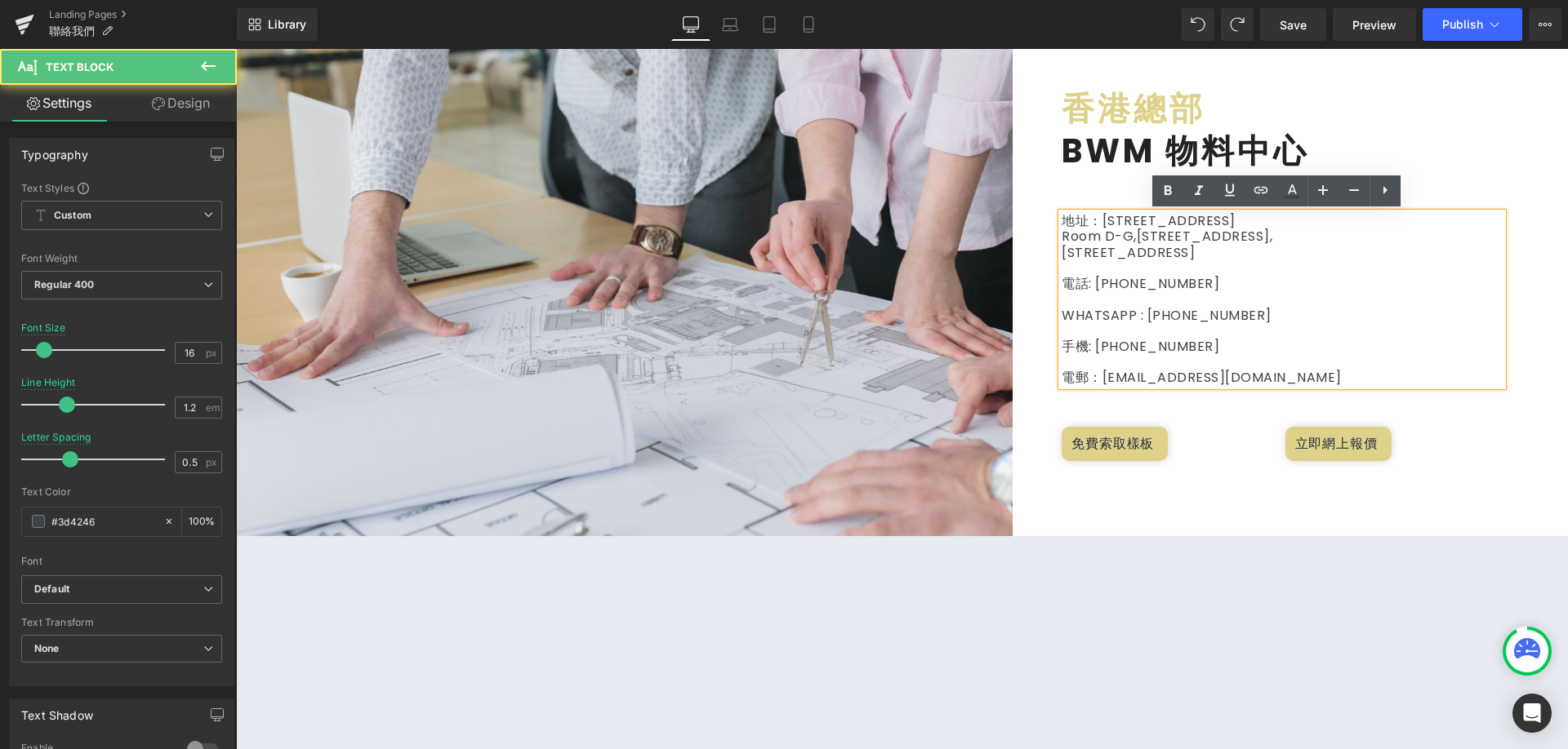
click at [1183, 378] on p "電郵：[EMAIL_ADDRESS][DOMAIN_NAME]" at bounding box center [1283, 377] width 441 height 15
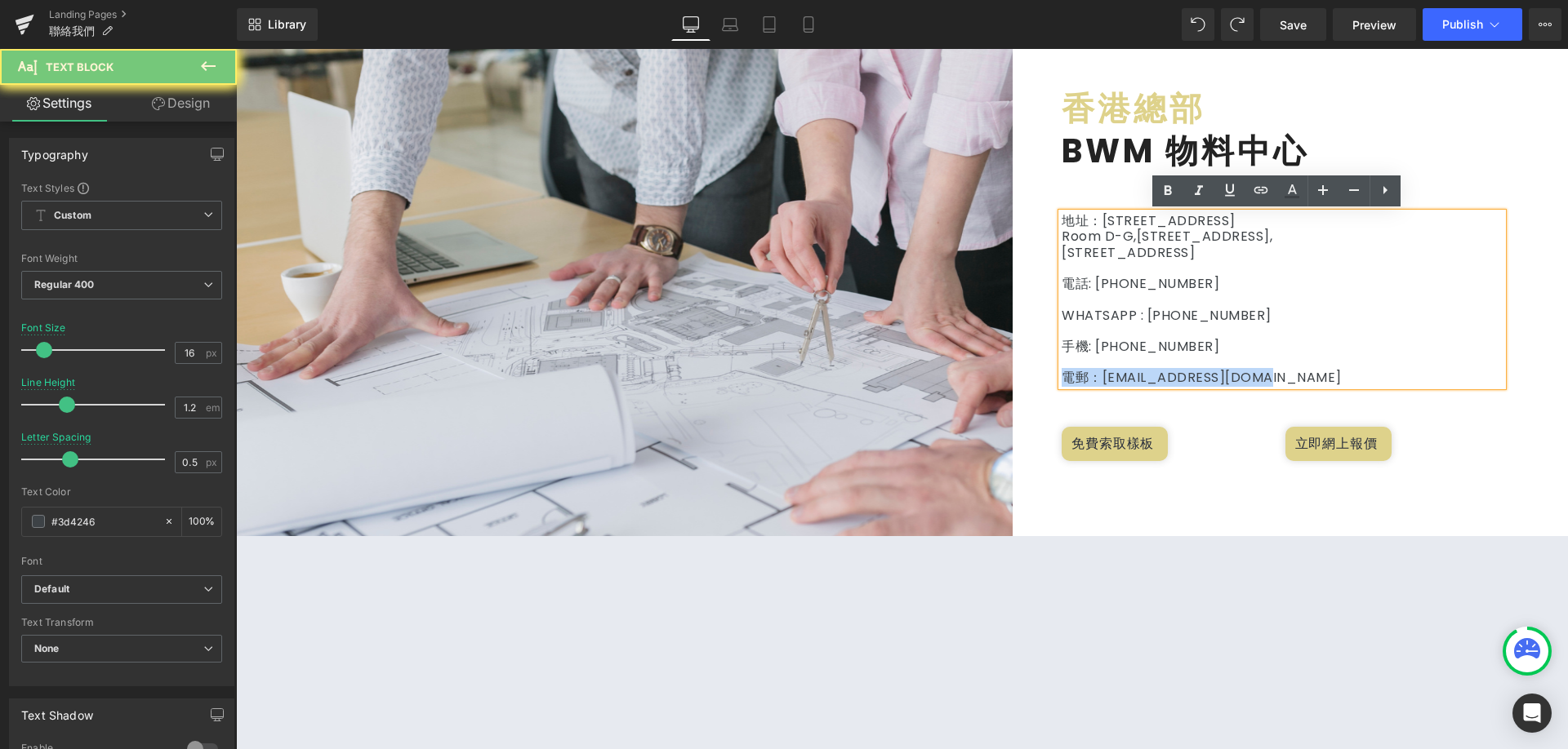
click at [1183, 378] on p "電郵：[EMAIL_ADDRESS][DOMAIN_NAME]" at bounding box center [1283, 377] width 441 height 15
click at [1182, 378] on p "電郵：[EMAIL_ADDRESS][DOMAIN_NAME]" at bounding box center [1283, 377] width 441 height 15
click at [1103, 375] on p "電郵：[EMAIL_ADDRESS][DOMAIN_NAME]" at bounding box center [1283, 377] width 441 height 15
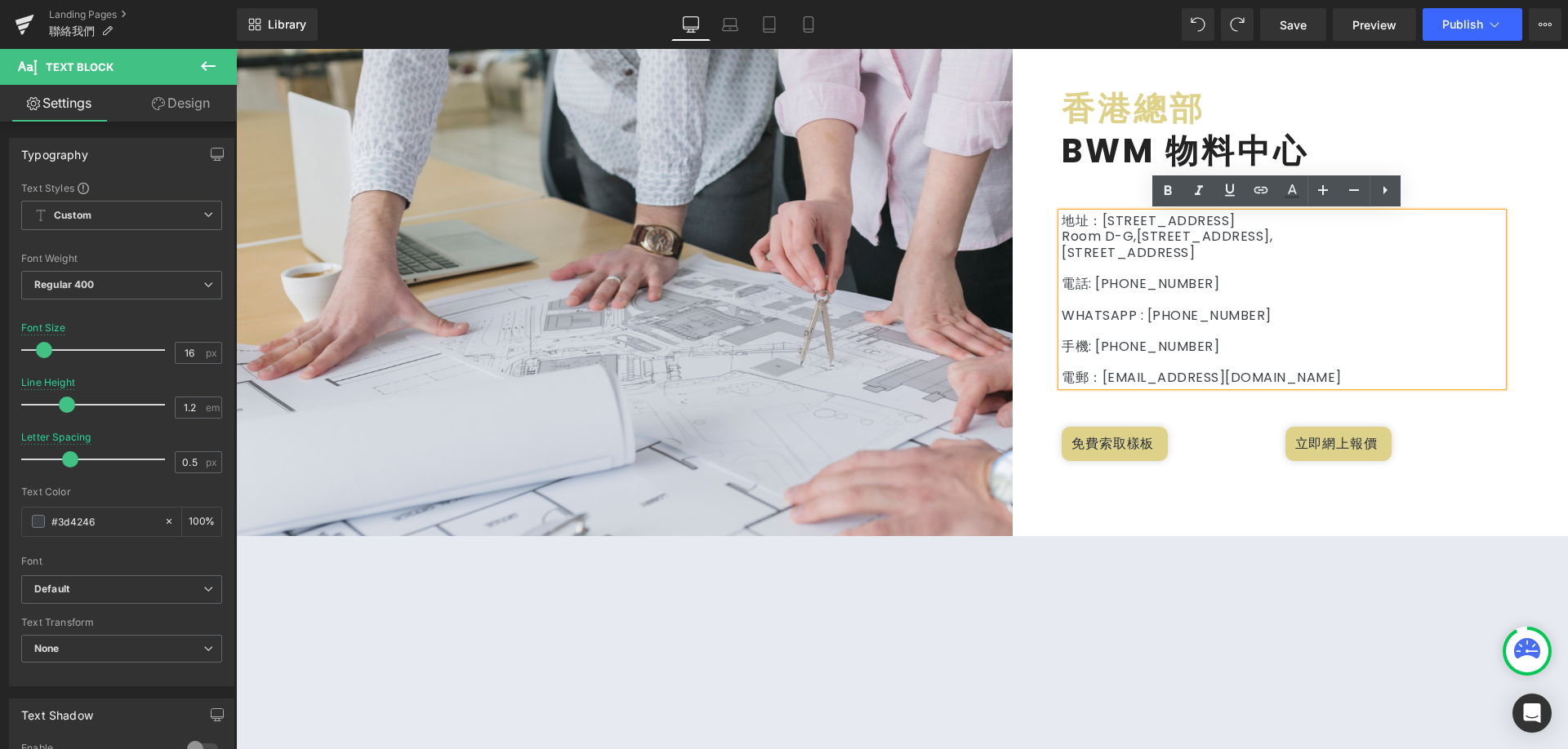
click at [1094, 376] on p "電郵：[EMAIL_ADDRESS][DOMAIN_NAME]" at bounding box center [1283, 377] width 441 height 15
drag, startPoint x: 1098, startPoint y: 376, endPoint x: 1251, endPoint y: 372, distance: 153.1
click at [1251, 372] on p "電郵：[EMAIL_ADDRESS][DOMAIN_NAME]" at bounding box center [1283, 377] width 441 height 15
click at [0, 0] on icon at bounding box center [0, 0] width 0 height 0
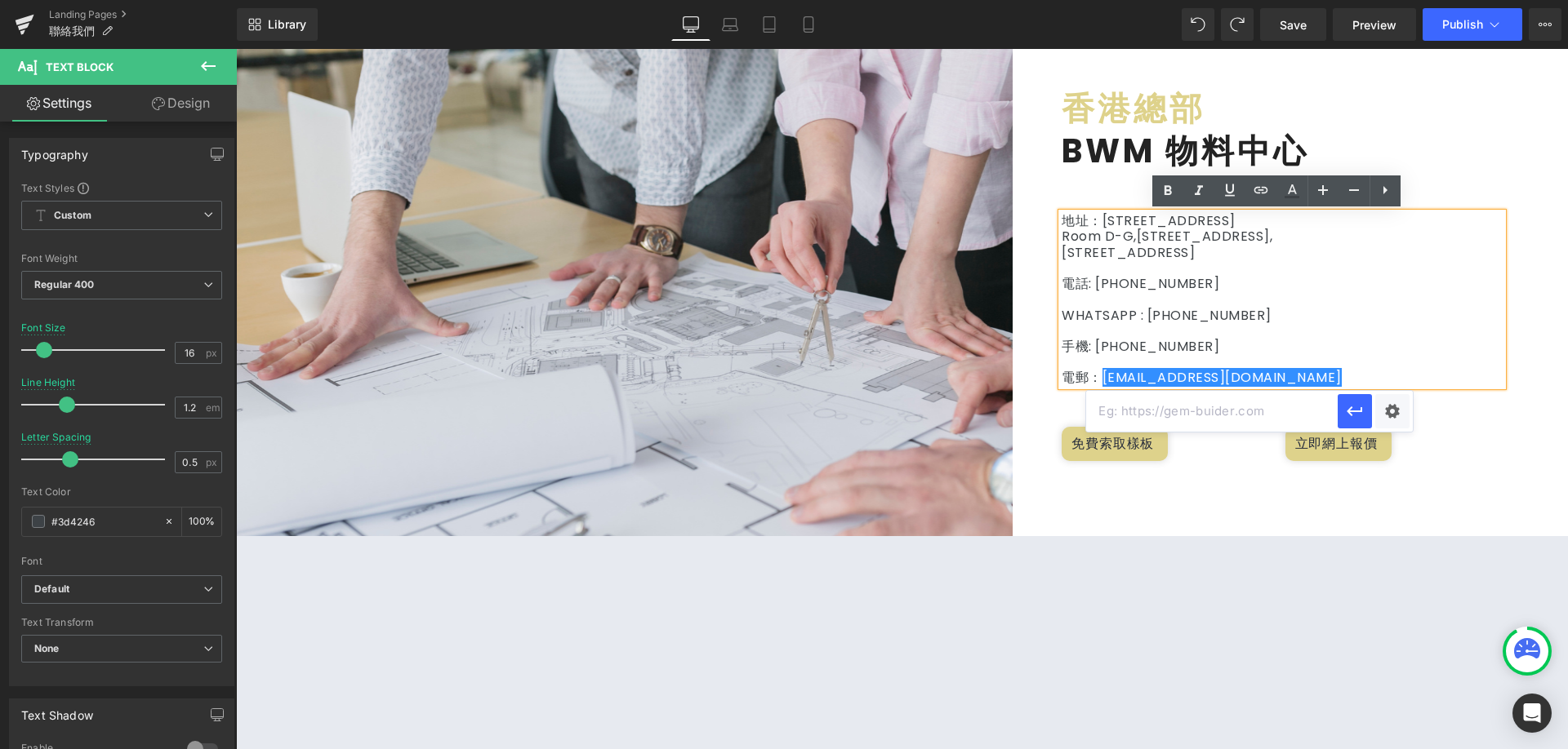
click at [1238, 418] on input "text" at bounding box center [1212, 411] width 252 height 41
type input "百"
paste input "[EMAIL_ADDRESS][DOMAIN_NAME]"
type input "mailto:[EMAIL_ADDRESS][DOMAIN_NAME]"
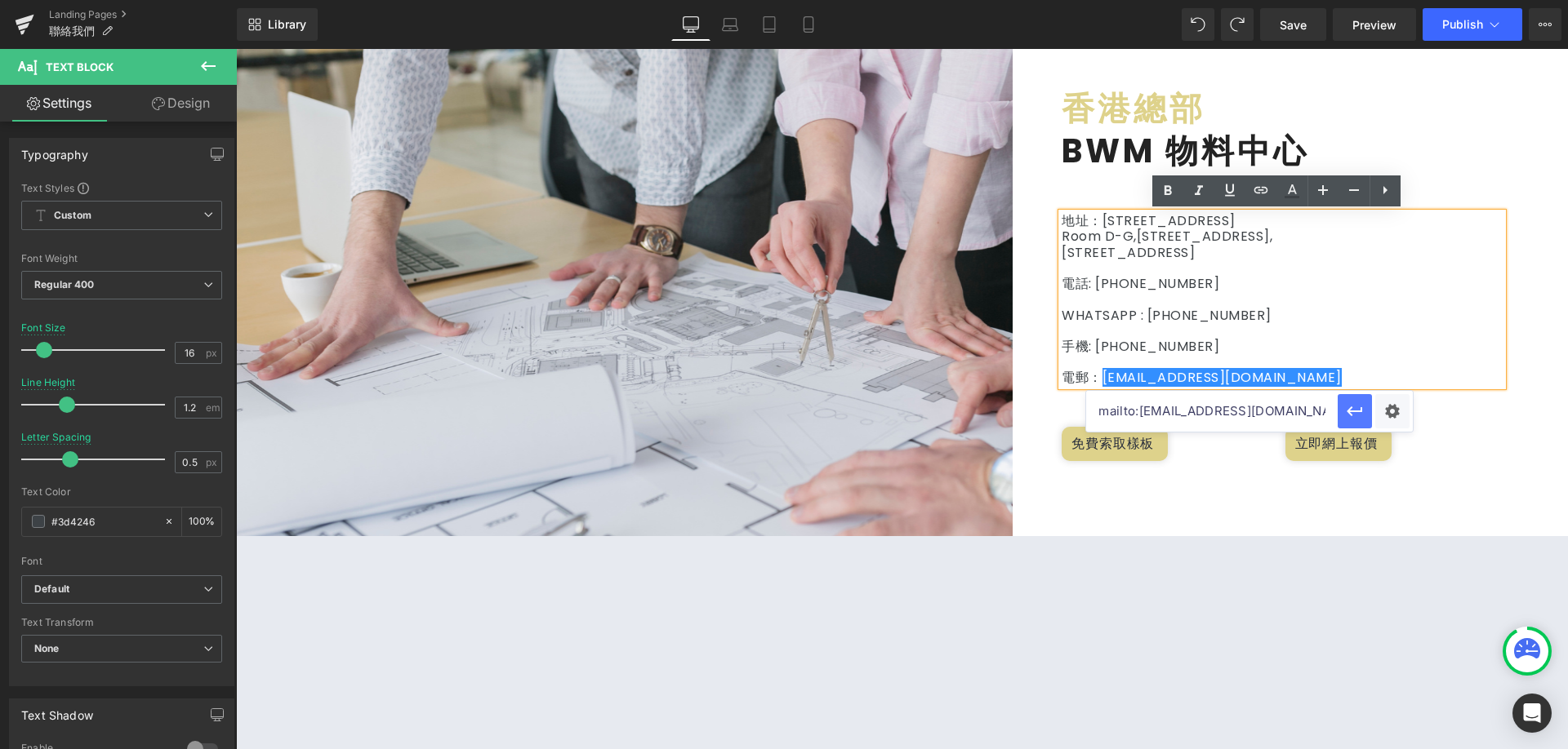
drag, startPoint x: 1352, startPoint y: 408, endPoint x: 1165, endPoint y: 392, distance: 187.7
click at [1352, 408] on icon "button" at bounding box center [1356, 411] width 20 height 20
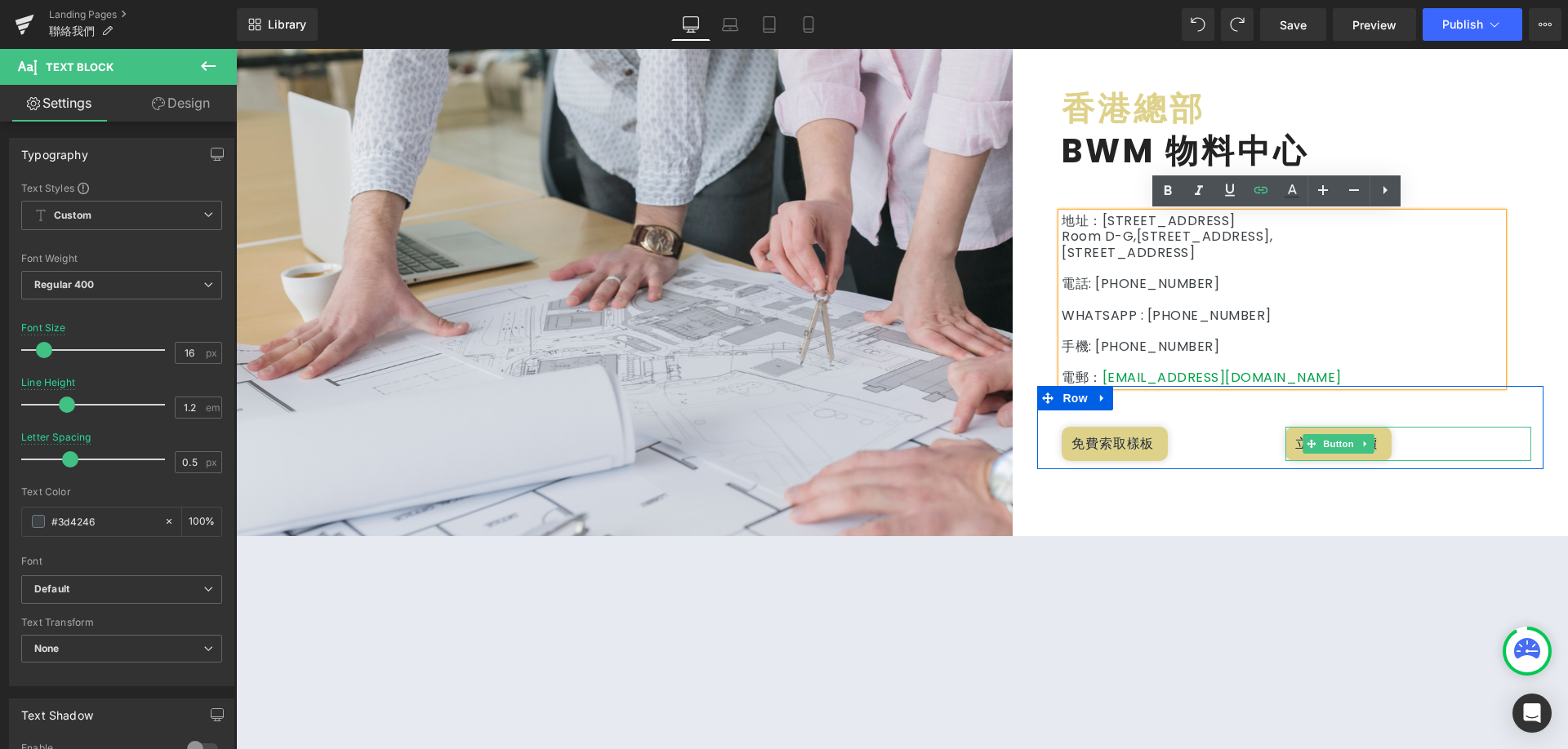
click at [1458, 450] on div "立即網上報價" at bounding box center [1408, 444] width 246 height 34
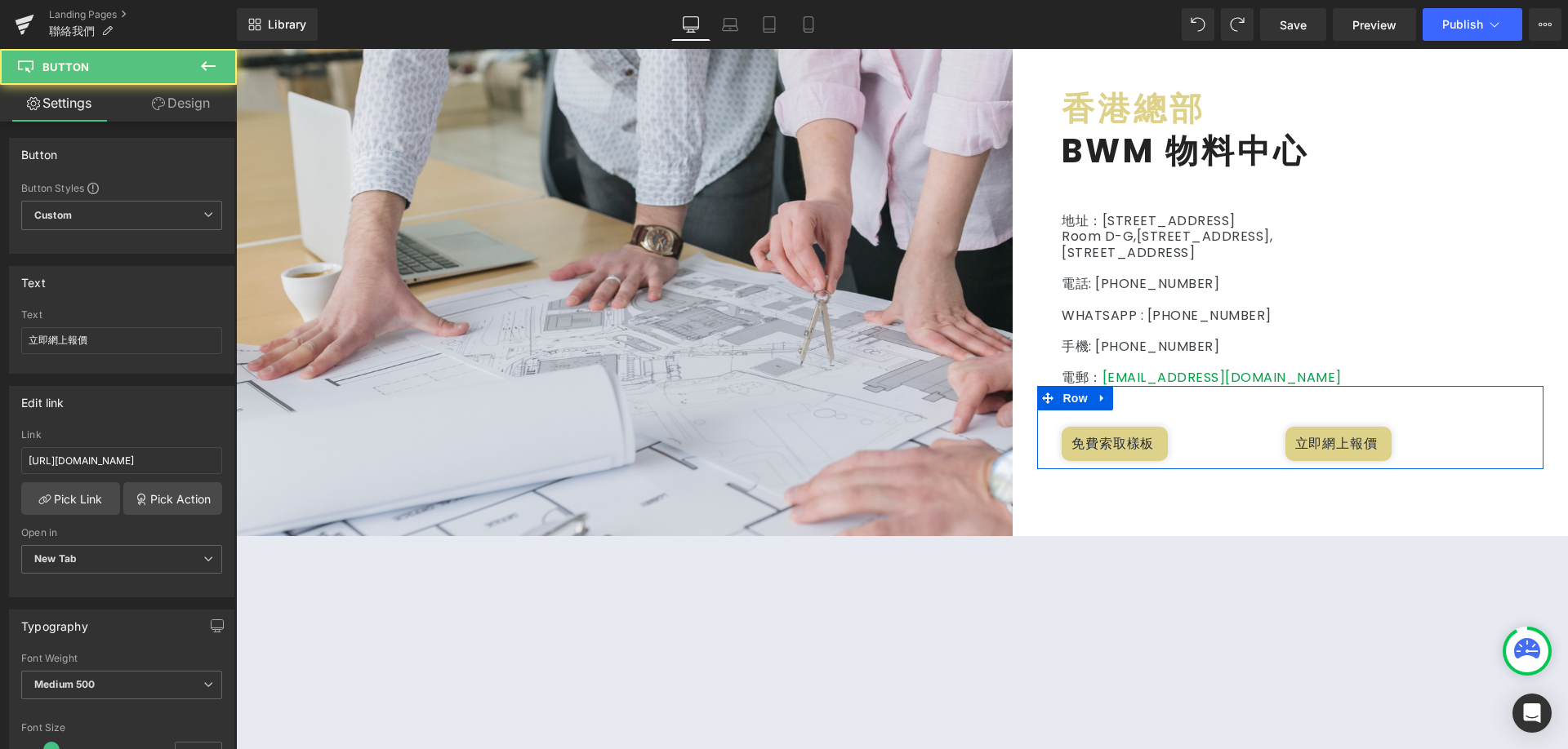
click at [1270, 510] on div "Image 香港總部 Heading BWM 物料中心 Heading 地址：[STREET_ADDRESS] 電話: [PHONE_NUMBER] WHAT…" at bounding box center [902, 291] width 1332 height 490
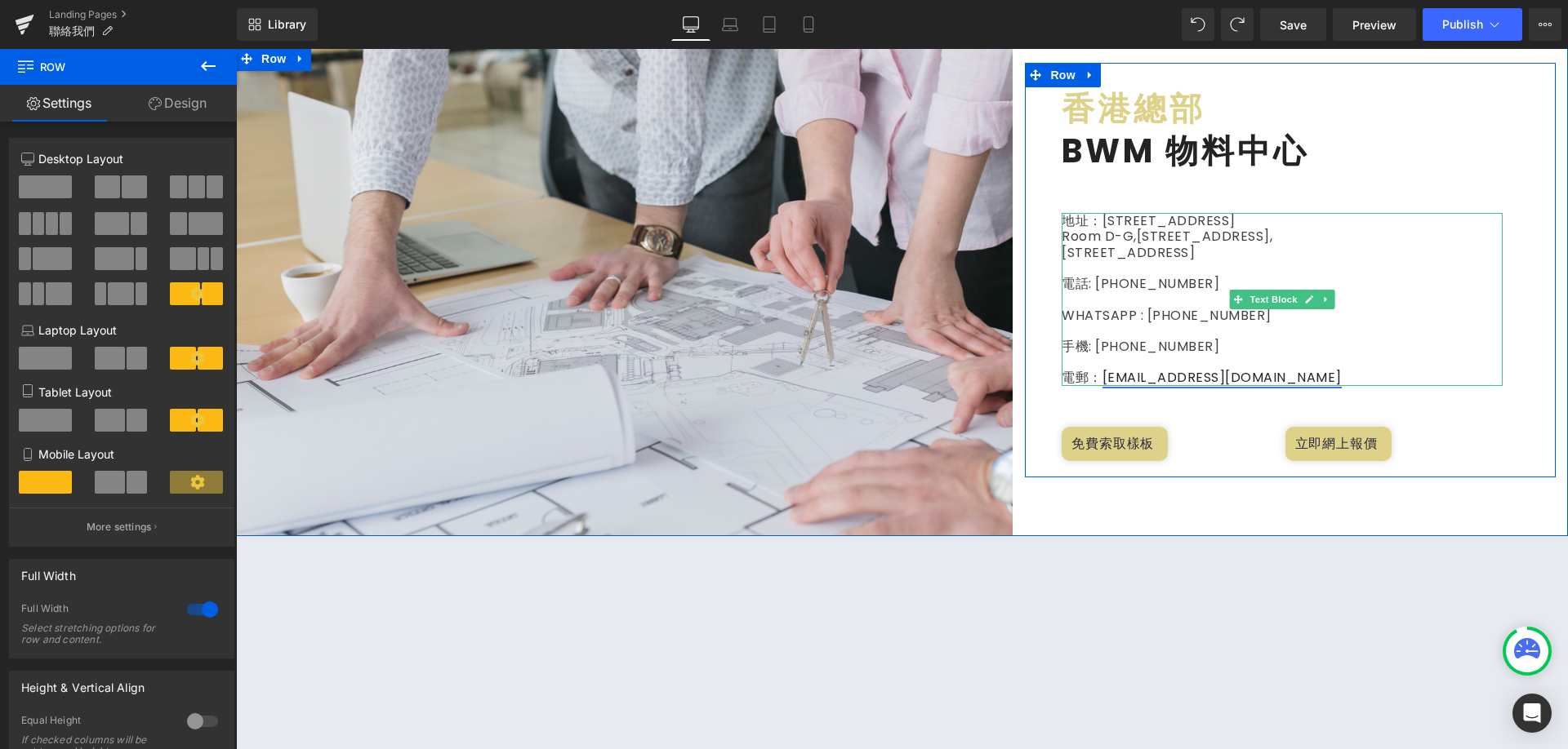
click at [1198, 374] on link "[EMAIL_ADDRESS][DOMAIN_NAME]" at bounding box center [1222, 377] width 239 height 19
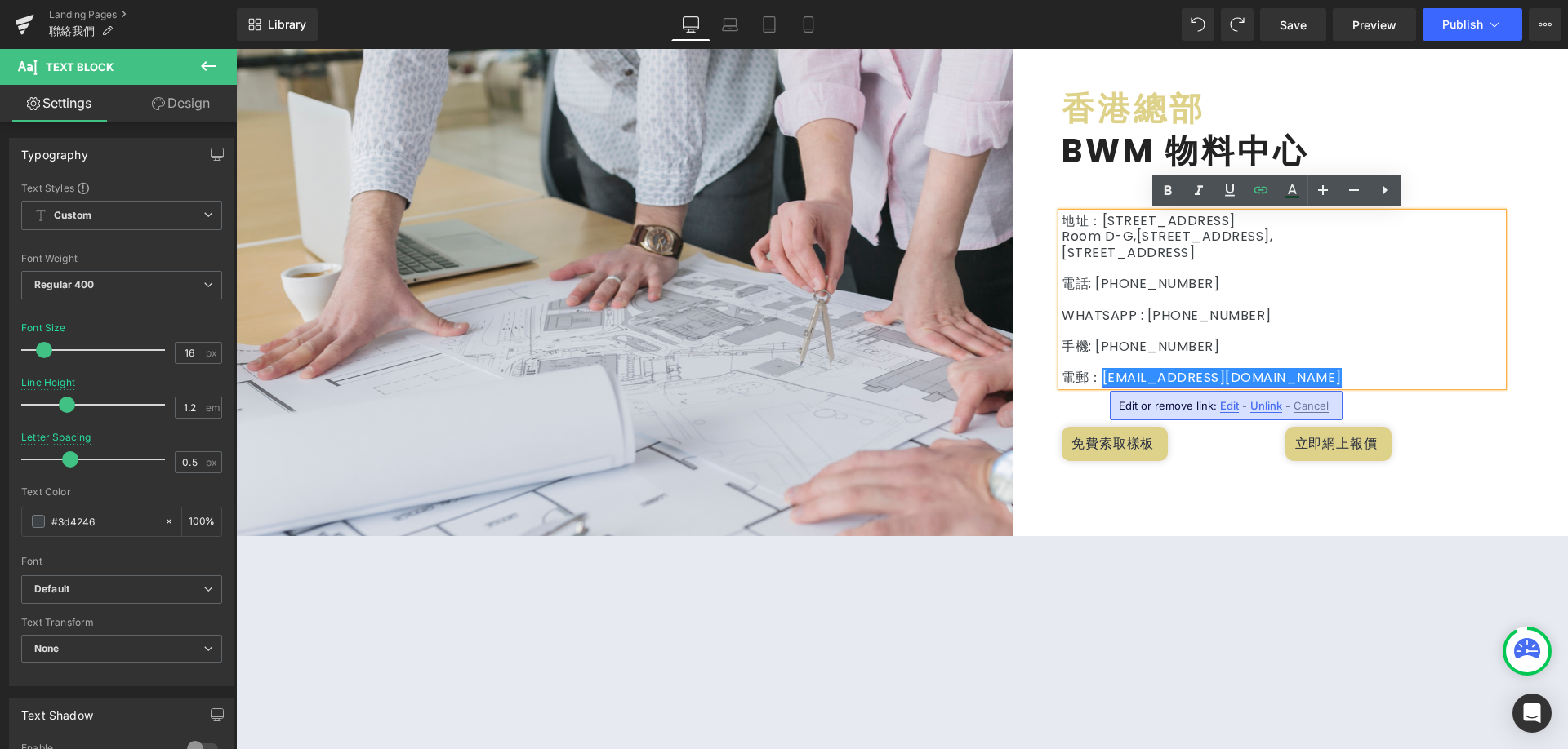
click at [1198, 374] on link "[EMAIL_ADDRESS][DOMAIN_NAME]" at bounding box center [1222, 377] width 239 height 19
click at [0, 0] on span "Edit" at bounding box center [0, 0] width 0 height 0
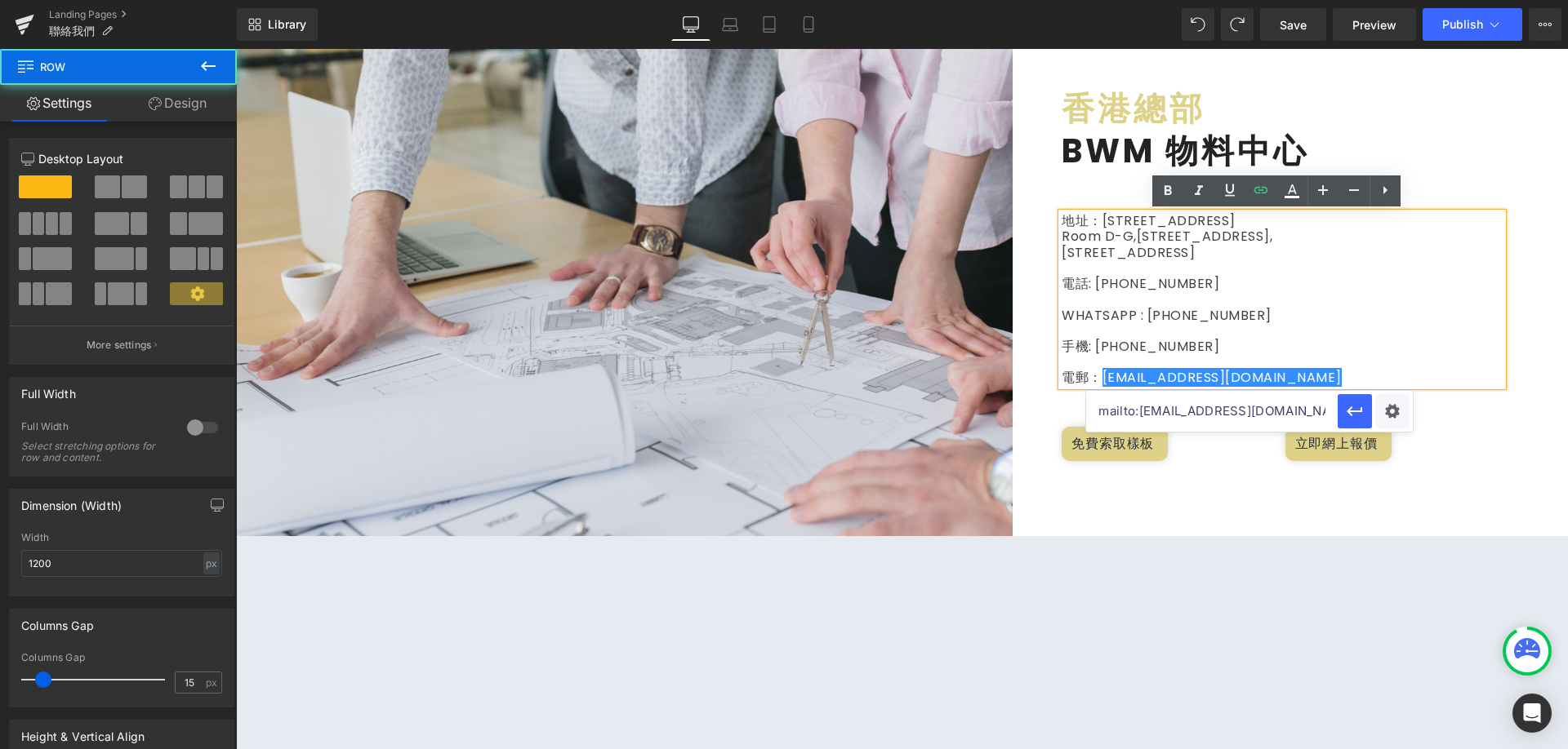
click at [1218, 479] on div "香港總部 Heading BWM 物料中心 Heading 地址：[STREET_ADDRESS] 電話: [PHONE_NUMBER] WHATSAPP :…" at bounding box center [1291, 265] width 556 height 438
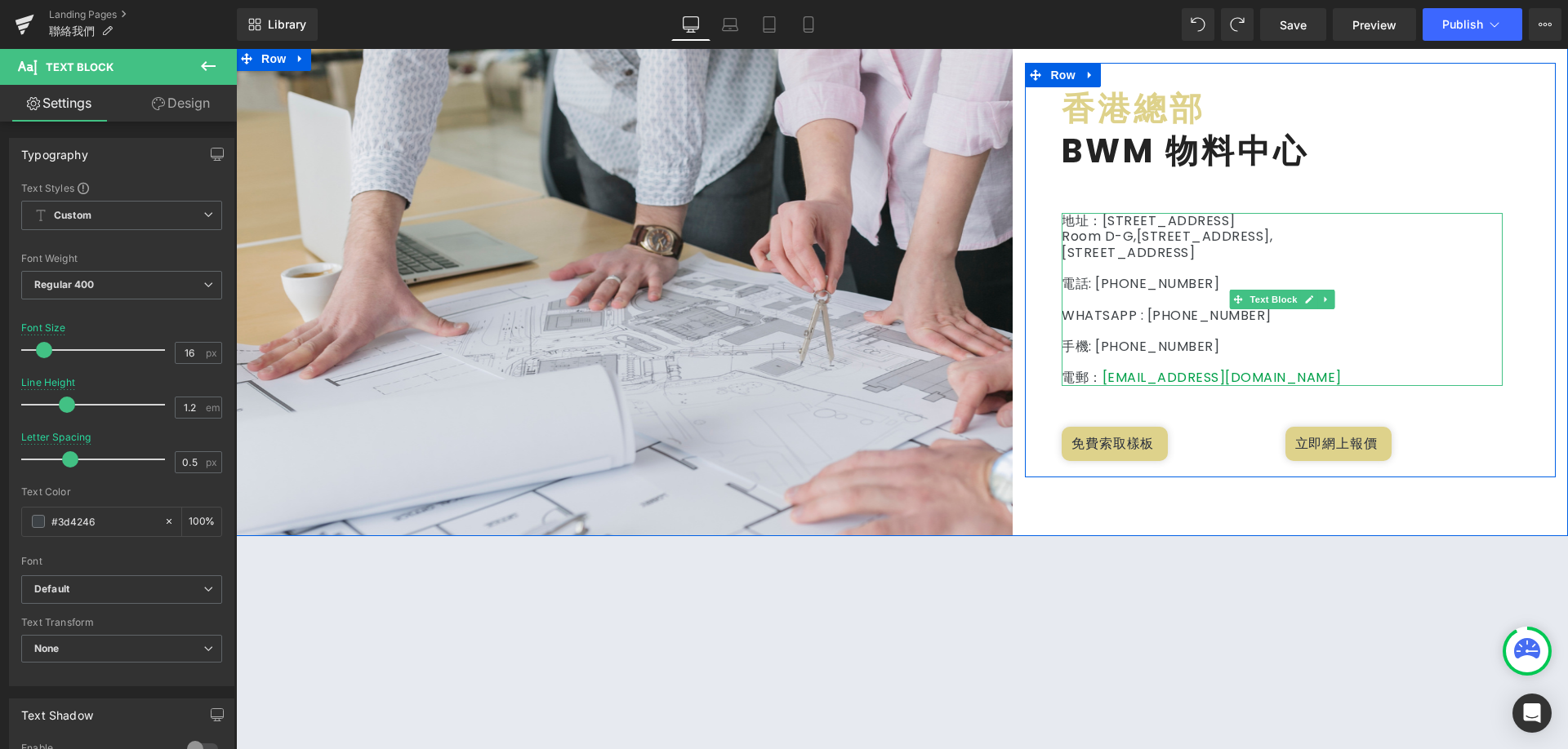
drag, startPoint x: 1211, startPoint y: 346, endPoint x: 1090, endPoint y: 343, distance: 121.0
click at [1090, 343] on p "手機: [PHONE_NUMBER]" at bounding box center [1283, 346] width 441 height 15
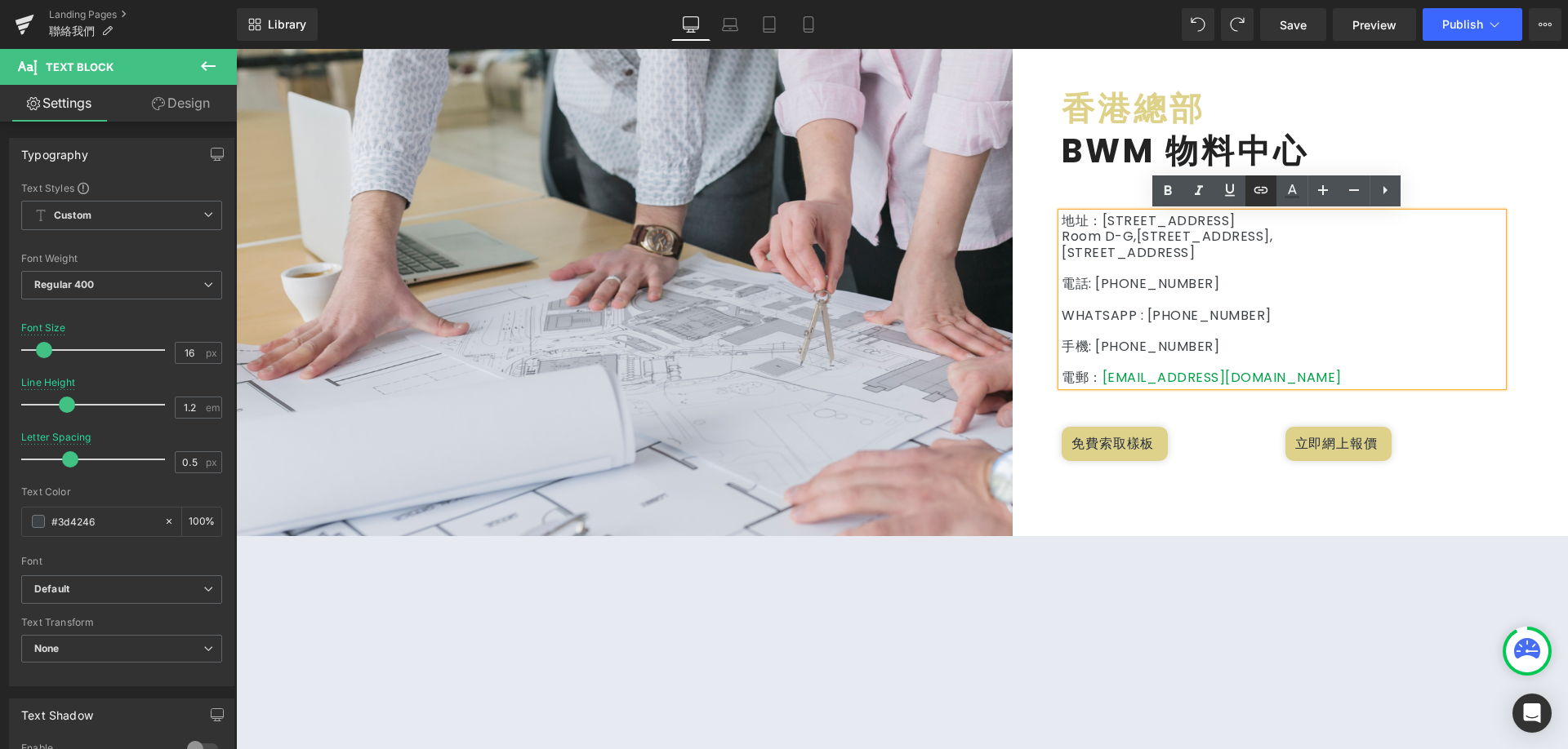
click at [0, 0] on icon at bounding box center [0, 0] width 0 height 0
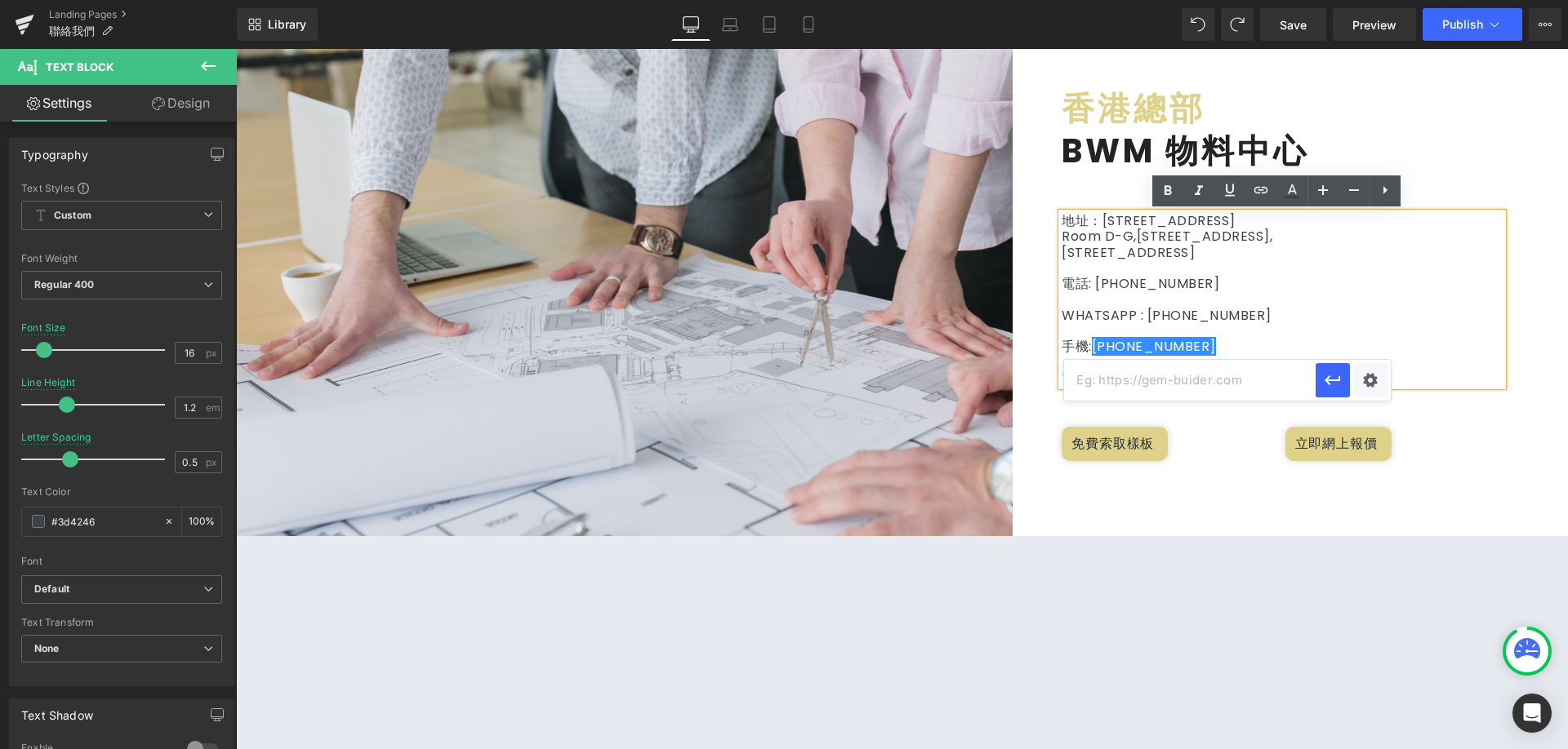
click at [1203, 384] on input "text" at bounding box center [1190, 381] width 252 height 41
paste input "[URL][DOMAIN_NAME][PHONE_NUMBER]"
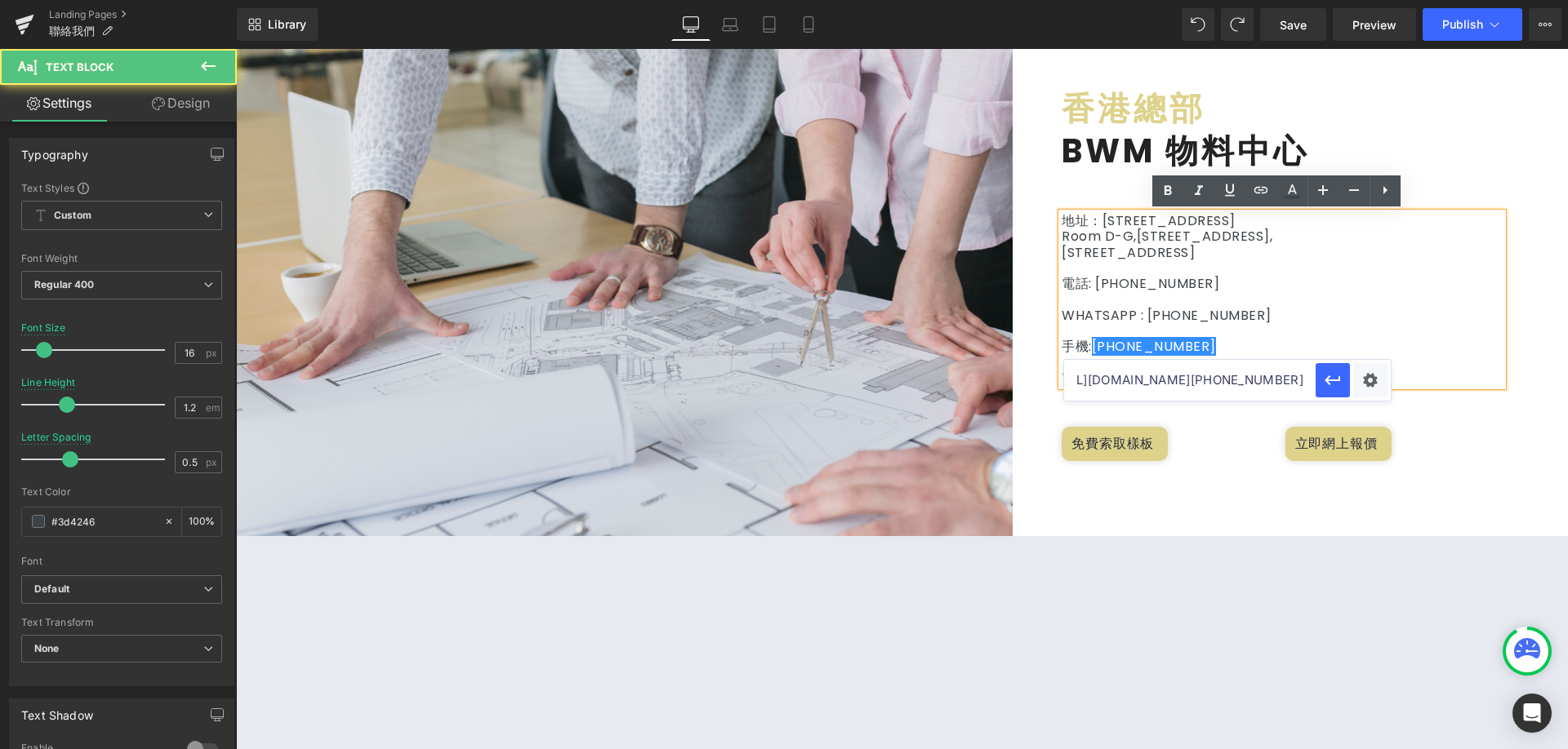
scroll to position [0, 0]
click at [1286, 326] on p at bounding box center [1283, 331] width 441 height 15
click at [1231, 313] on p "WHATSAPP : [PHONE_NUMBER]" at bounding box center [1283, 315] width 441 height 15
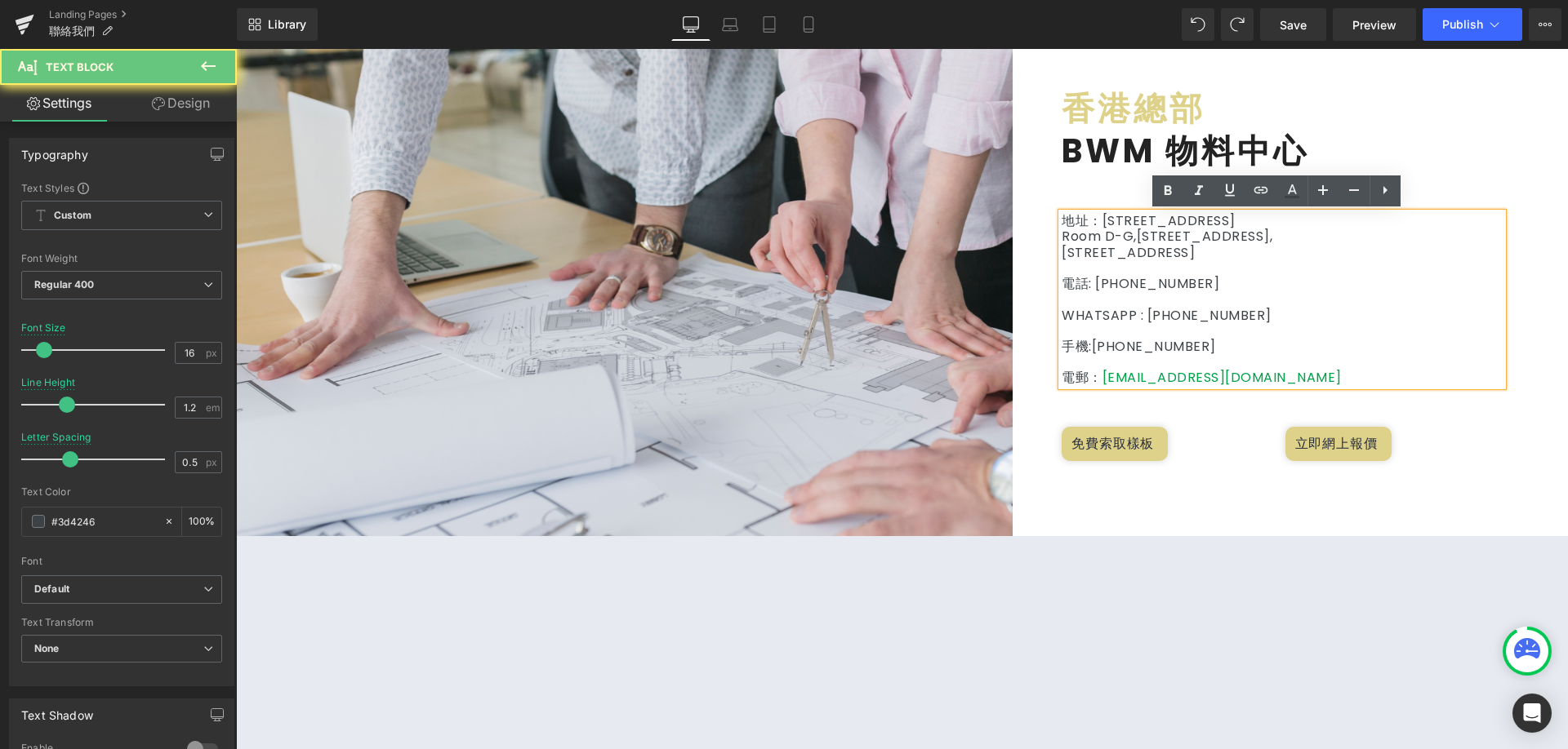
click at [1231, 313] on p "WHATSAPP : [PHONE_NUMBER]" at bounding box center [1283, 315] width 441 height 15
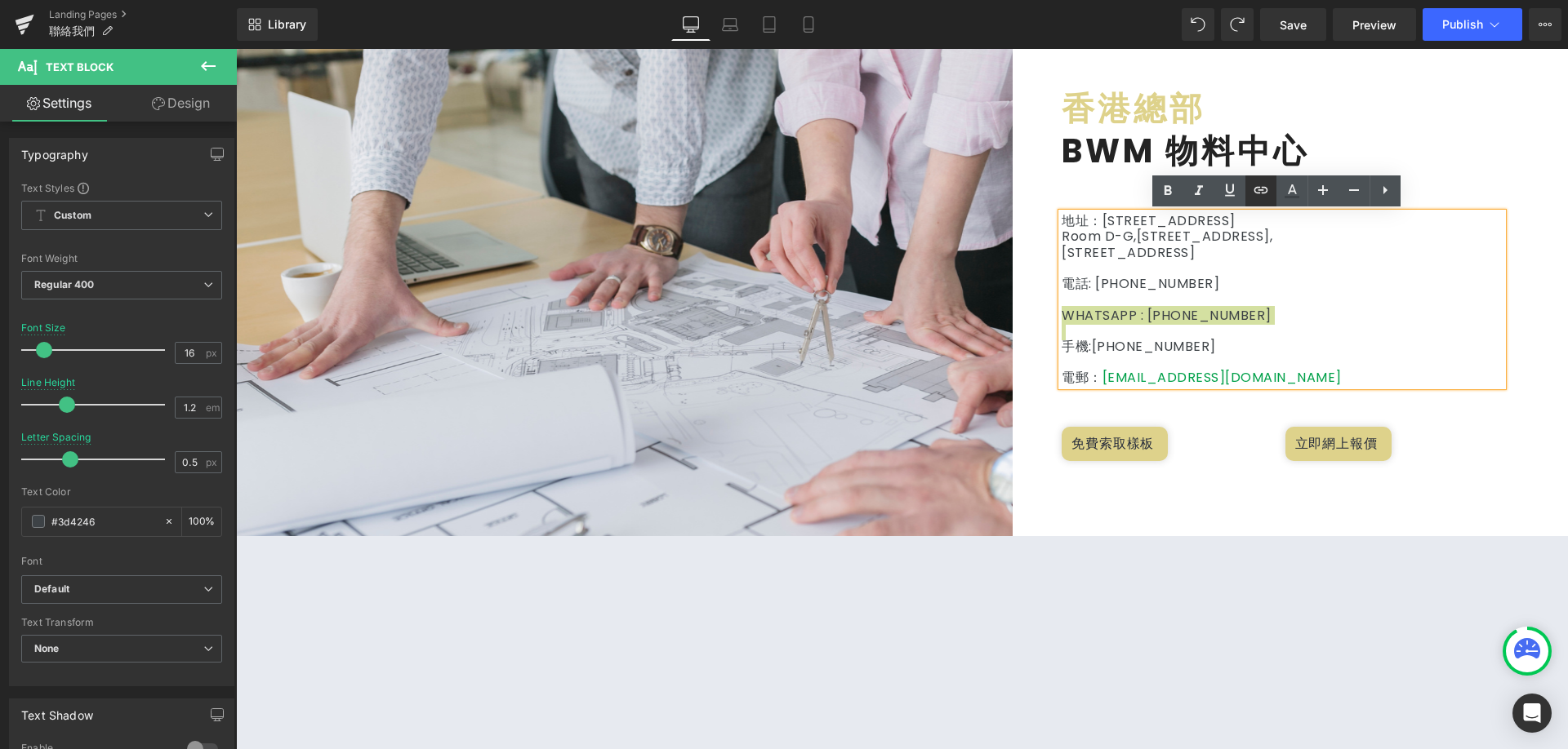
click at [0, 0] on icon at bounding box center [0, 0] width 0 height 0
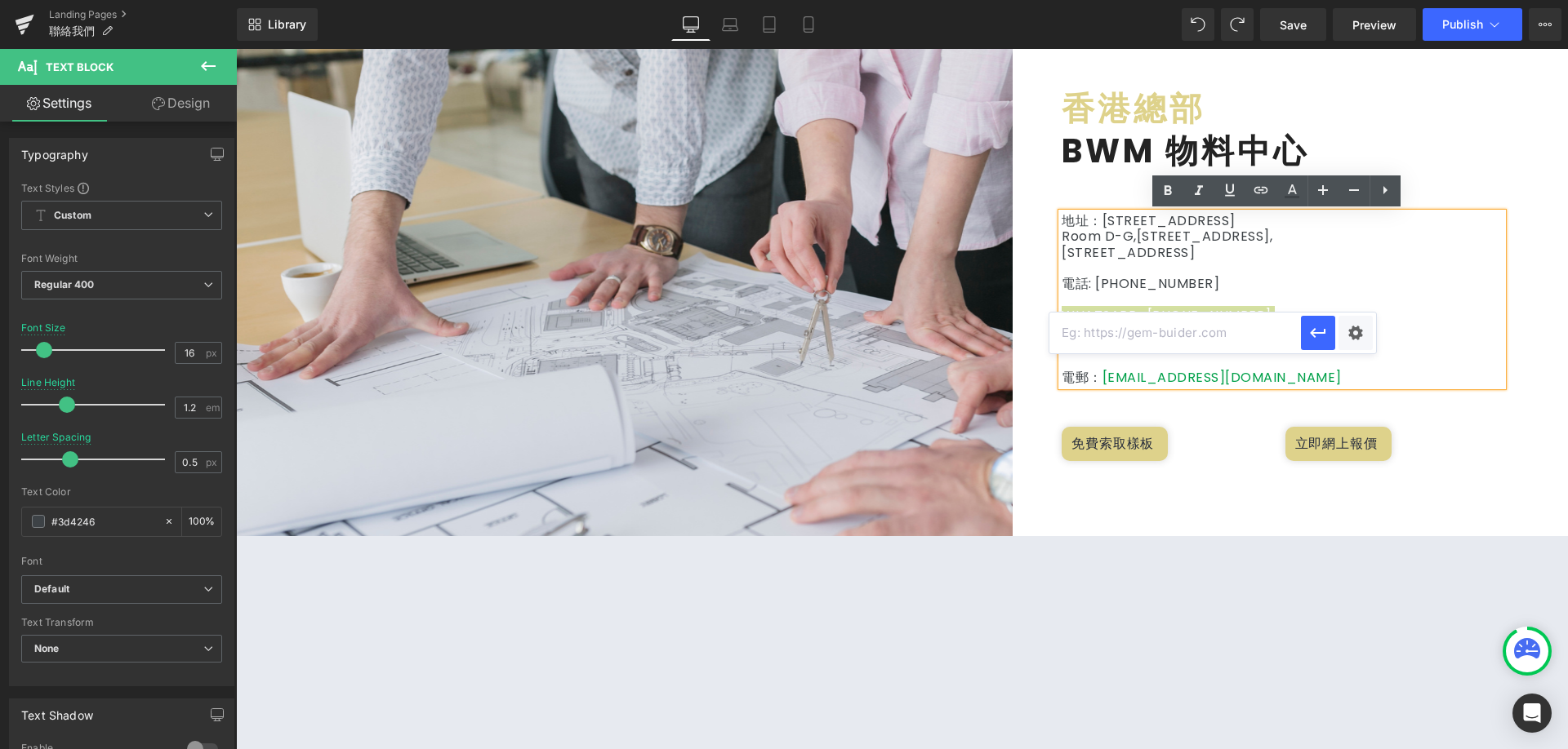
click at [1237, 331] on input "text" at bounding box center [1175, 333] width 252 height 41
paste input "[URL][DOMAIN_NAME][PHONE_NUMBER]"
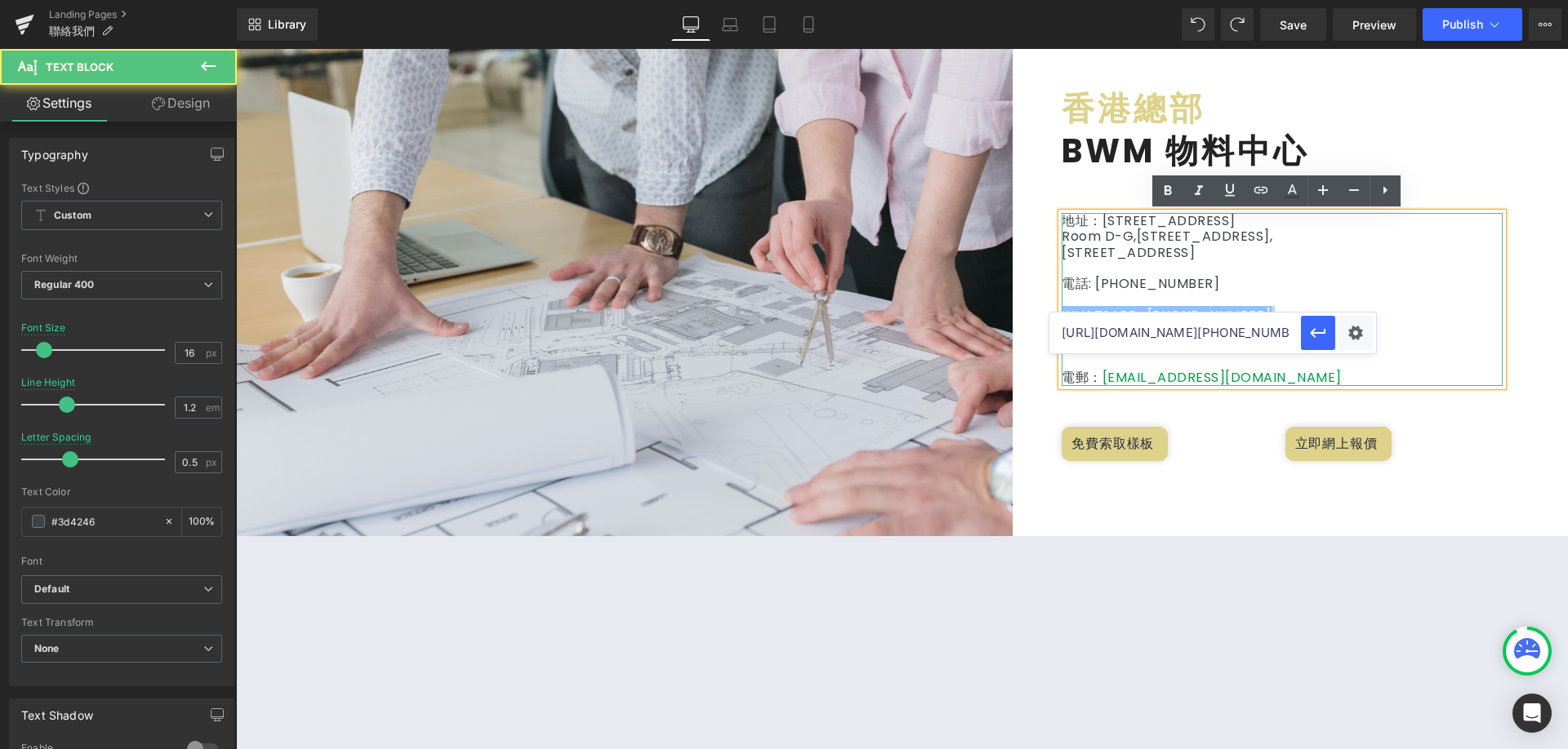
click at [1292, 292] on p at bounding box center [1283, 298] width 441 height 15
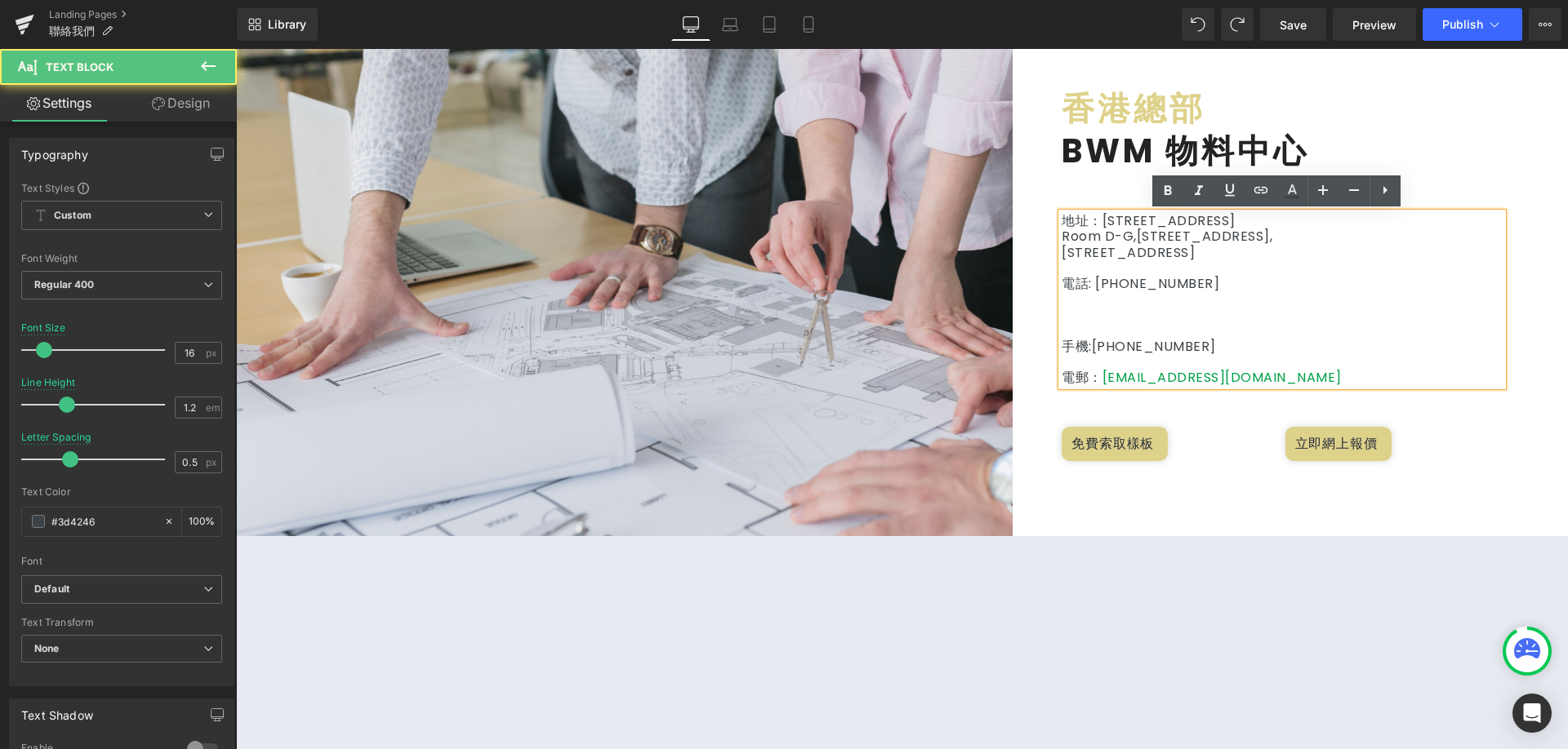
click at [1355, 290] on p "電話: [PHONE_NUMBER]" at bounding box center [1283, 283] width 441 height 15
click at [1312, 330] on p at bounding box center [1283, 331] width 441 height 15
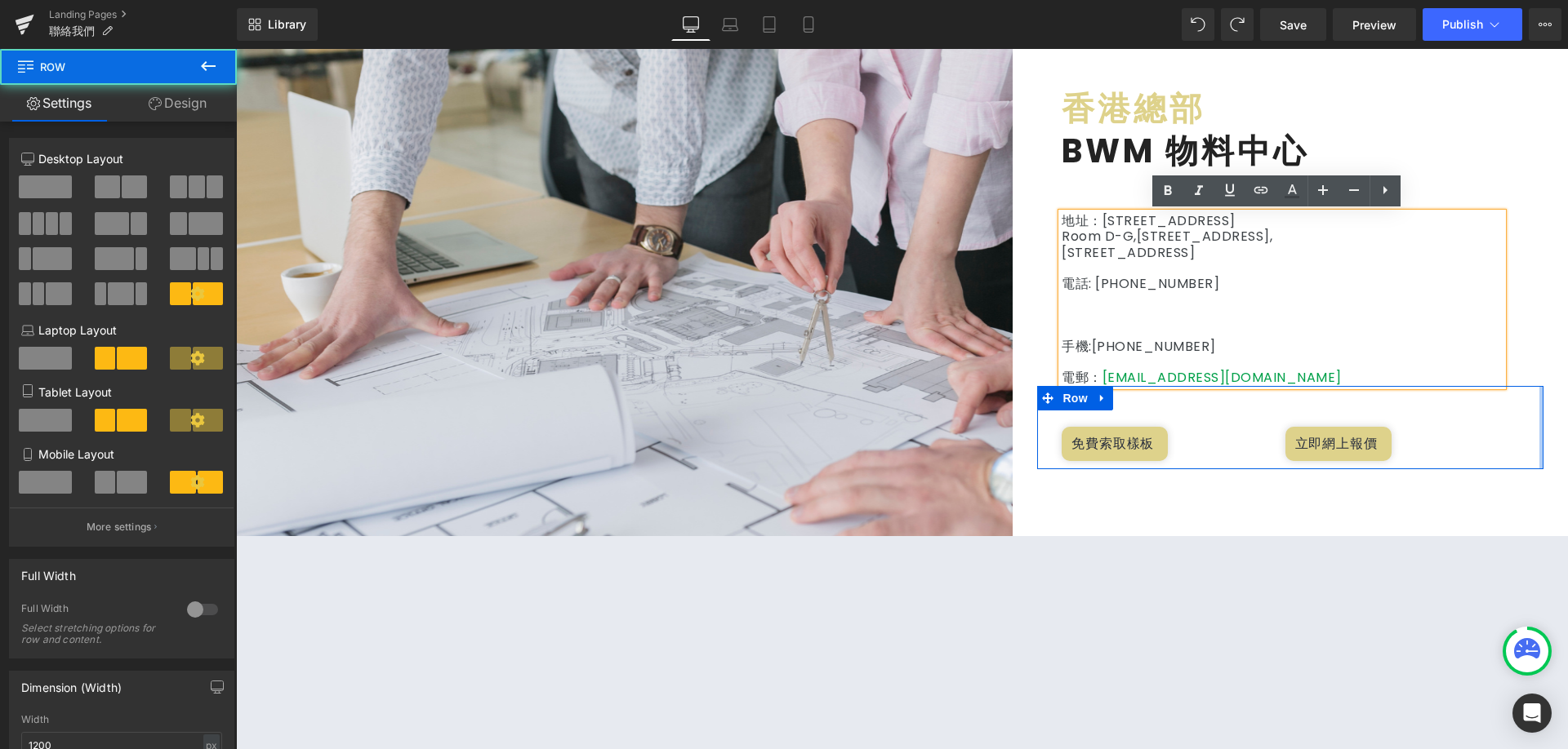
click at [1540, 409] on div at bounding box center [1542, 427] width 4 height 83
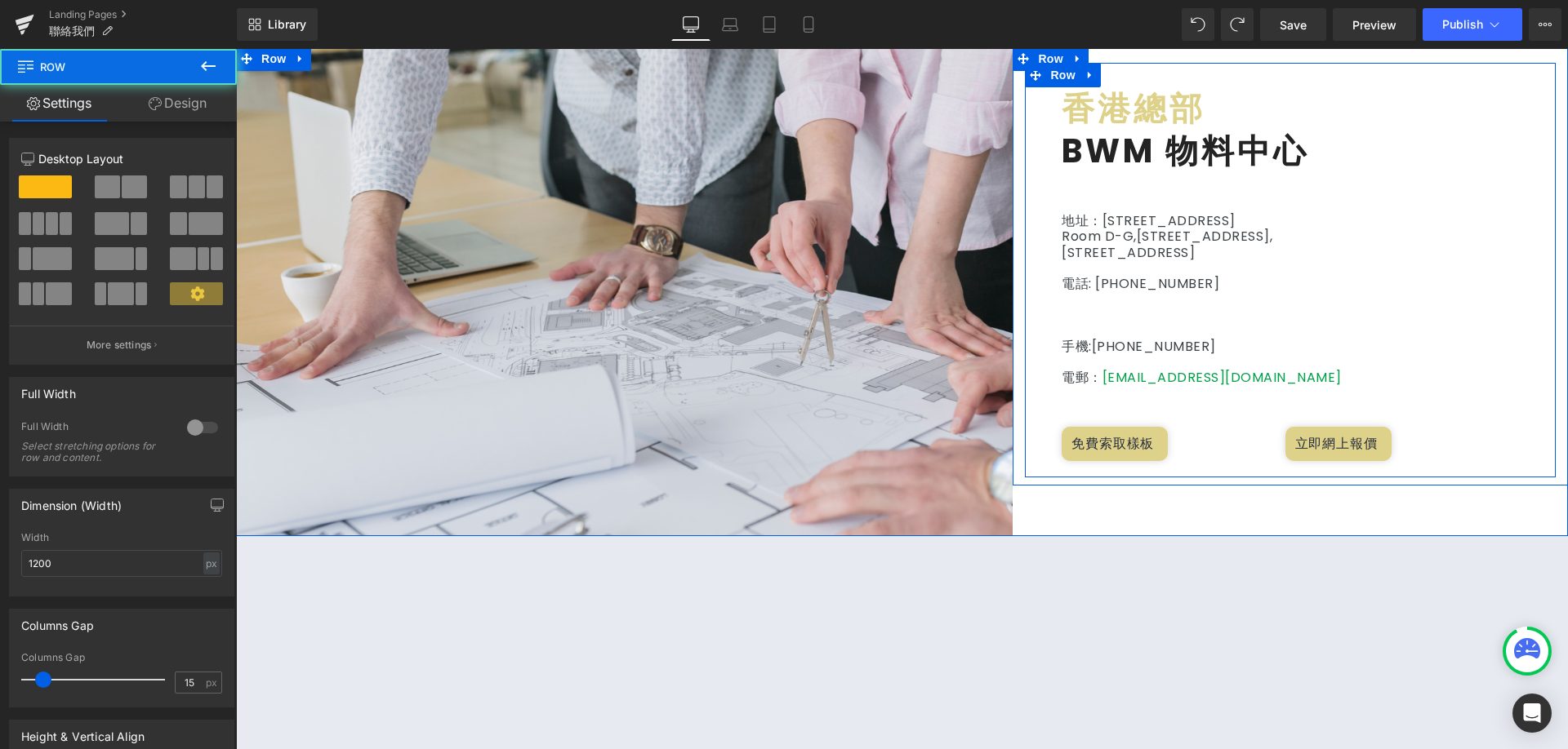
click at [1516, 325] on div "香港總部 Heading BWM 物料中心 Heading 地址：[STREET_ADDRESS] 電話: [PHONE_NUMBER] 手機: [PHONE…" at bounding box center [1291, 278] width 531 height 382
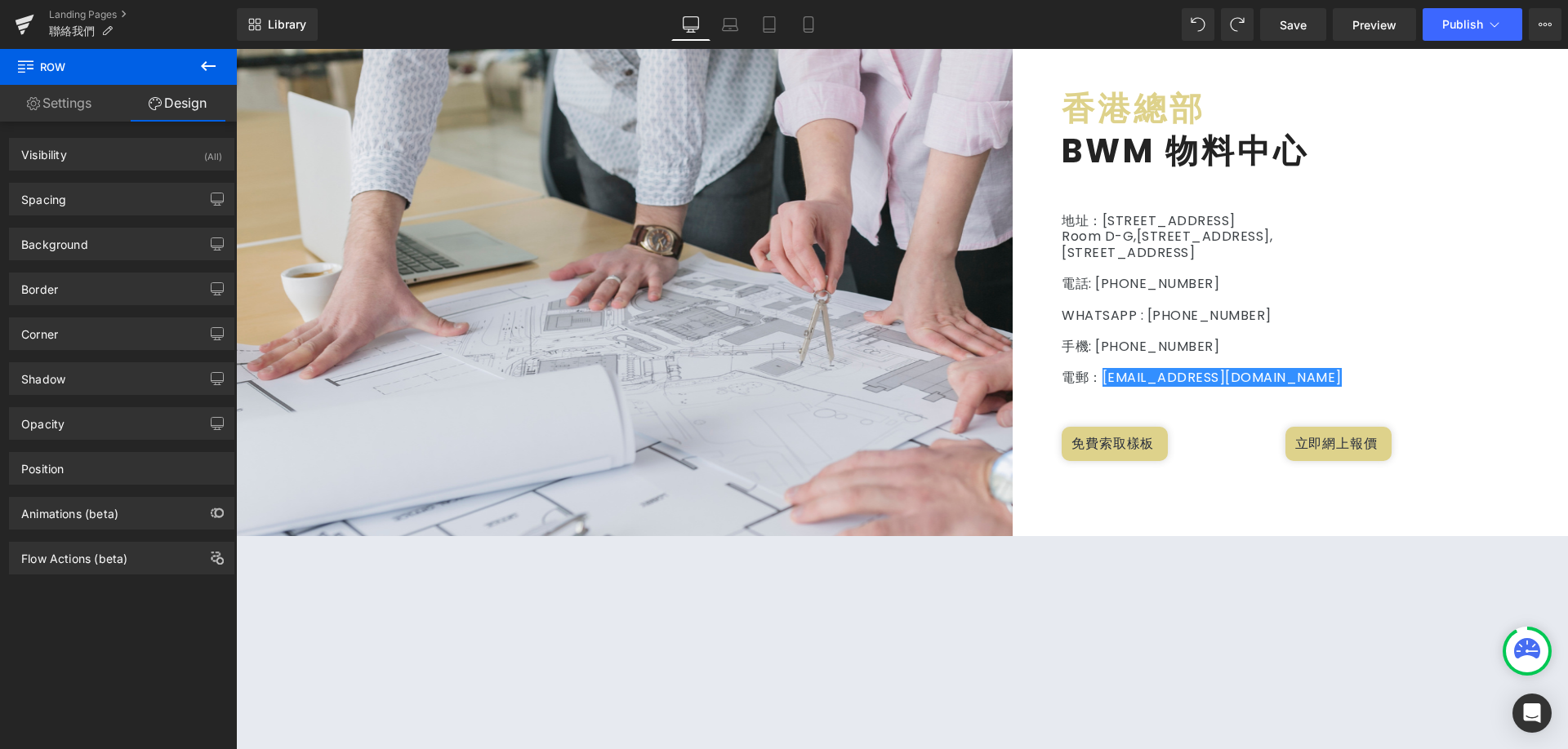
click at [1237, 244] on p "Room D-G,[STREET_ADDRESS]," at bounding box center [1283, 236] width 441 height 15
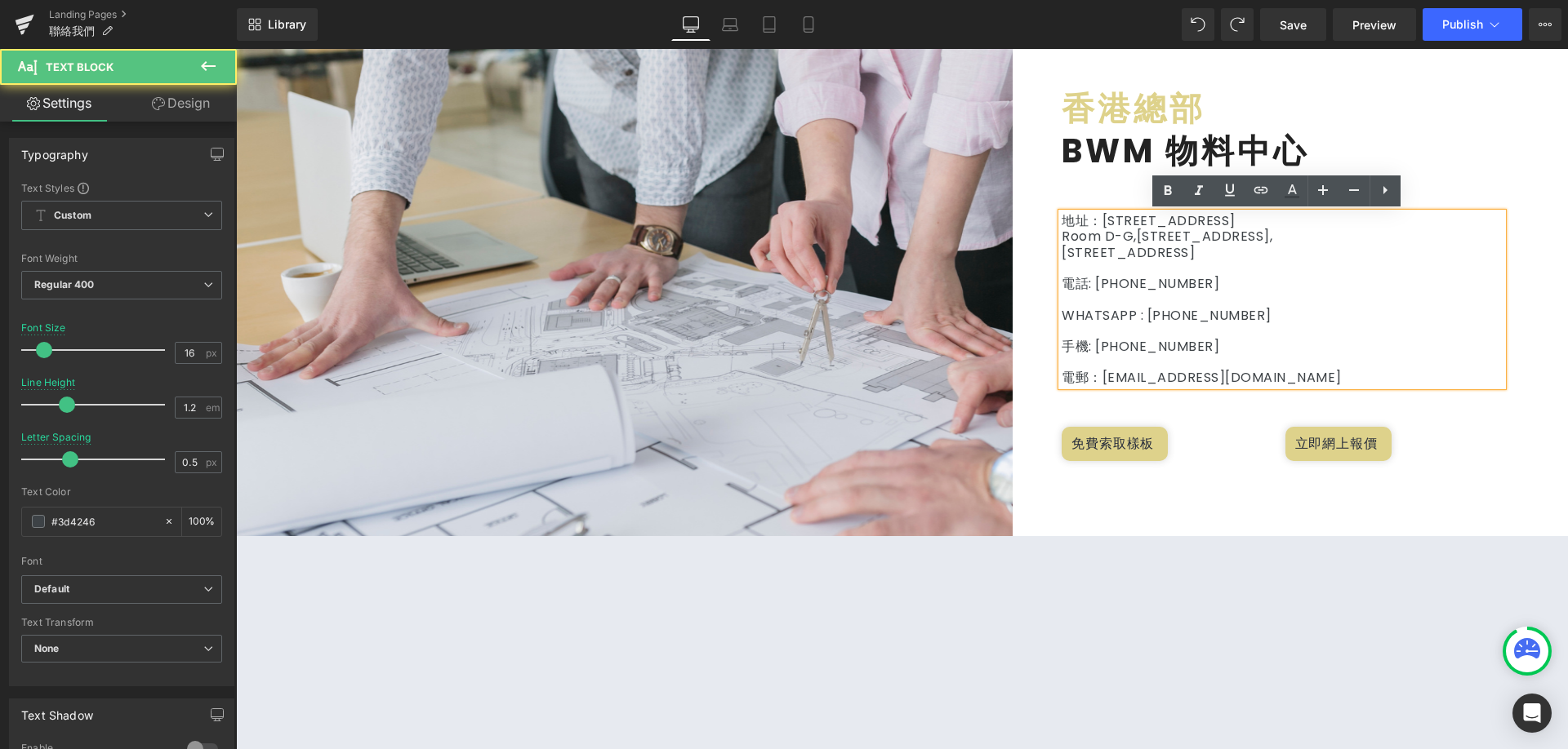
click at [1251, 336] on p at bounding box center [1283, 331] width 441 height 15
drag, startPoint x: 1261, startPoint y: 322, endPoint x: 1035, endPoint y: 318, distance: 226.0
click at [1035, 318] on div "香港總部 Heading BWM 物料中心 Heading 地址：[STREET_ADDRESS] 電話: [PHONE_NUMBER] WHATSAPP :…" at bounding box center [1291, 278] width 531 height 382
click at [0, 0] on icon at bounding box center [0, 0] width 0 height 0
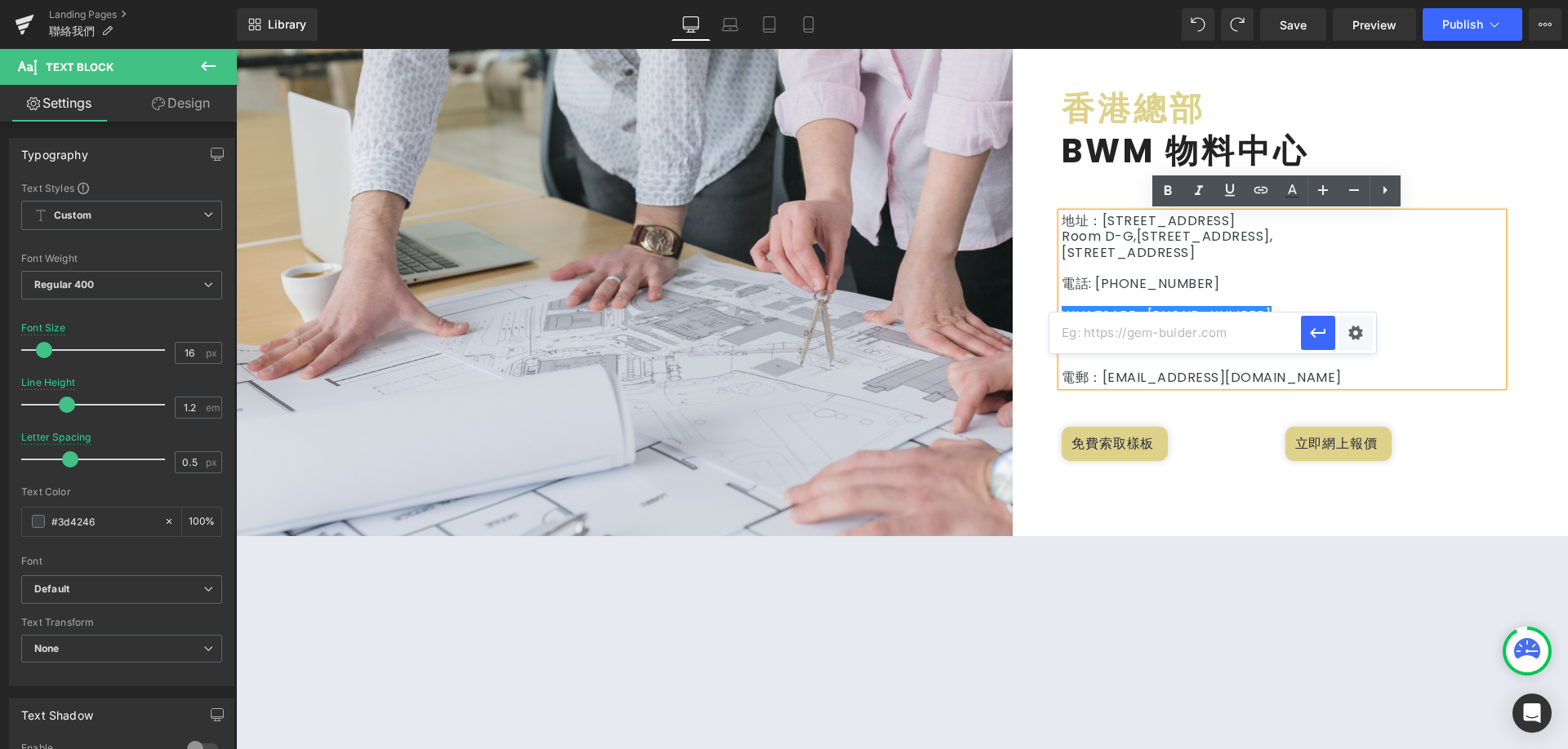
click at [1229, 343] on input "text" at bounding box center [1175, 333] width 252 height 41
paste input "[URL][DOMAIN_NAME][PHONE_NUMBER]"
click at [1321, 334] on icon "button" at bounding box center [1318, 333] width 15 height 10
click at [1346, 321] on p "WHATSAPP : [PHONE_NUMBER]" at bounding box center [1283, 315] width 441 height 15
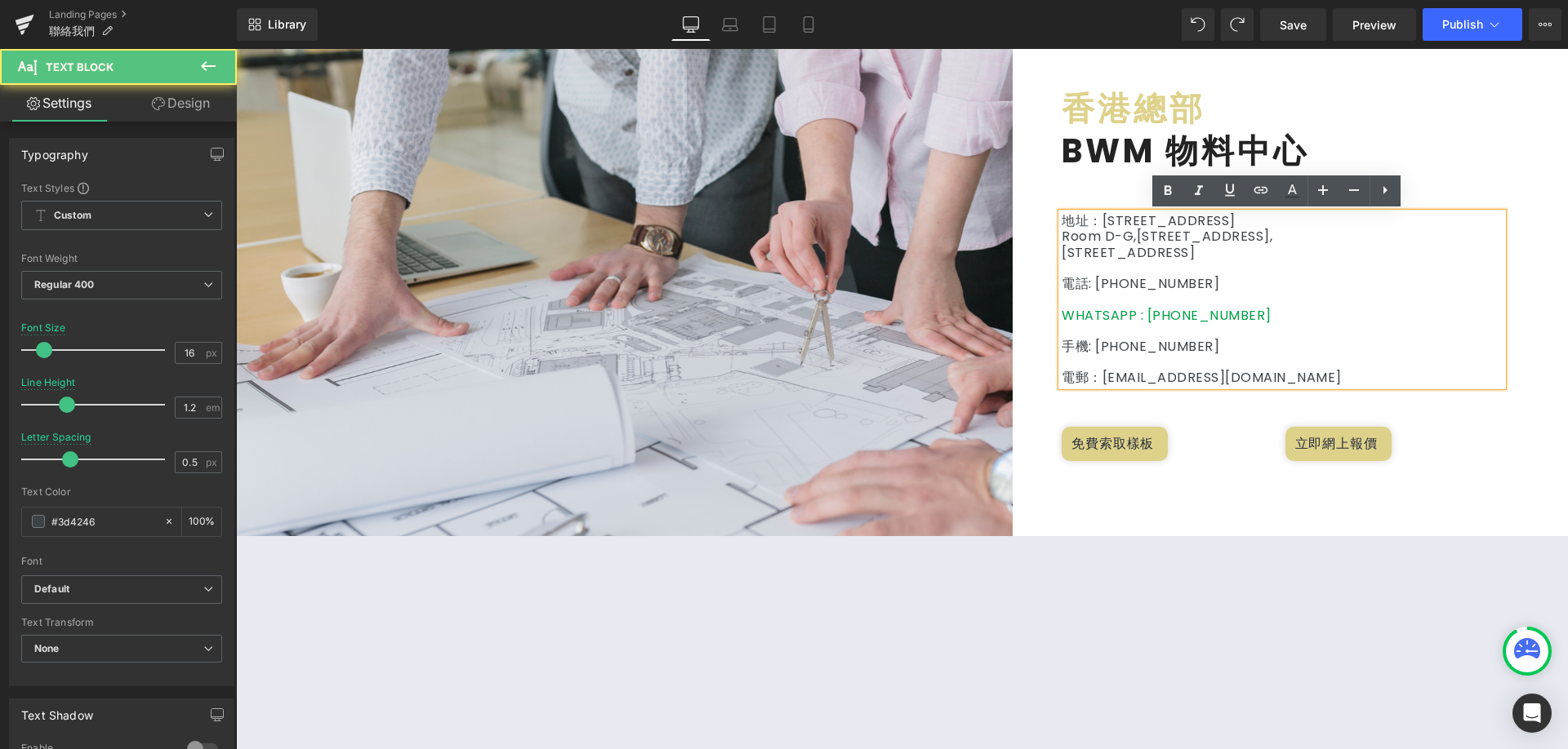
click at [1496, 486] on div "Image 香港總部 Heading BWM 物料中心 Heading 地址：[STREET_ADDRESS] 電話: [PHONE_NUMBER] WHAT…" at bounding box center [902, 291] width 1332 height 490
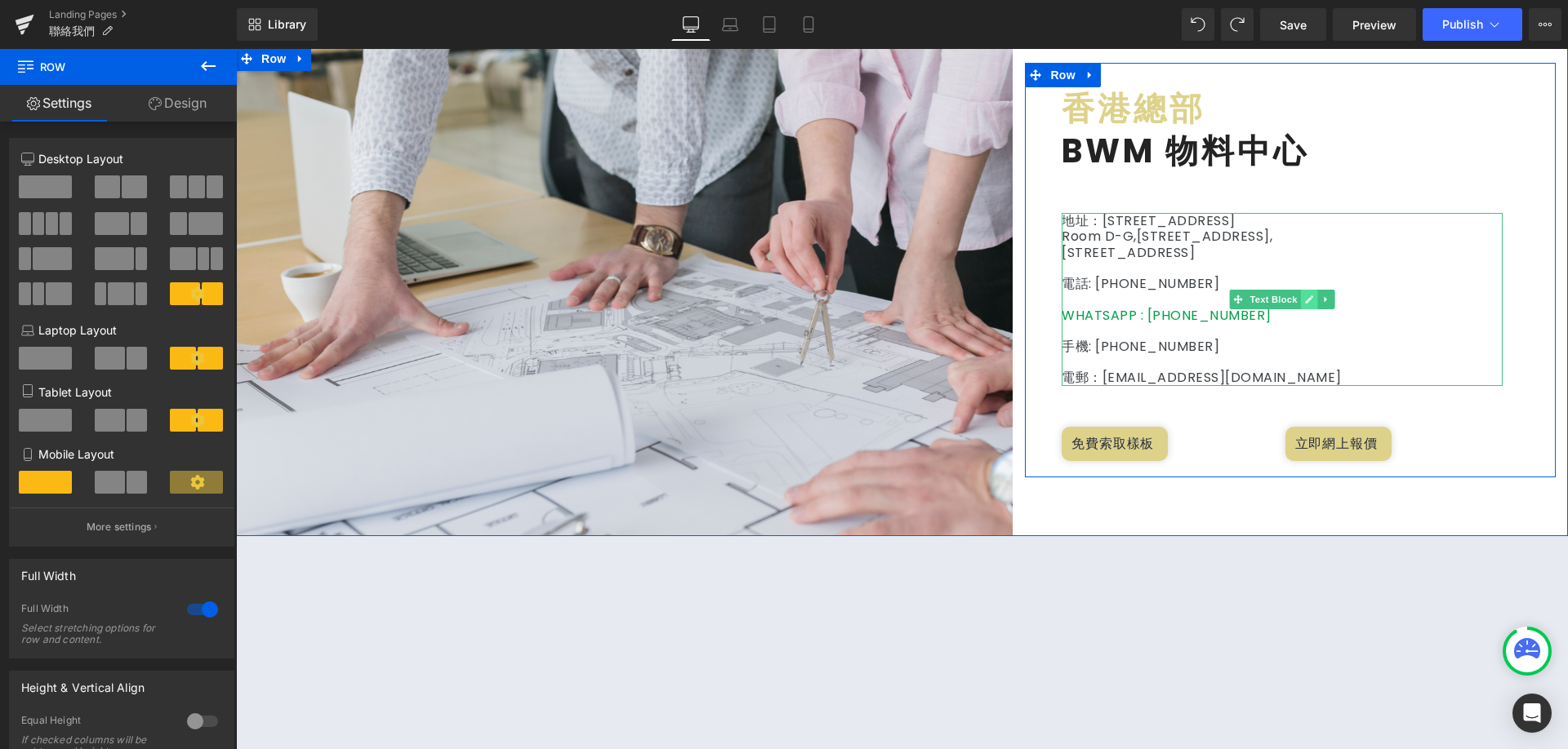
click at [1305, 301] on icon at bounding box center [1310, 299] width 9 height 10
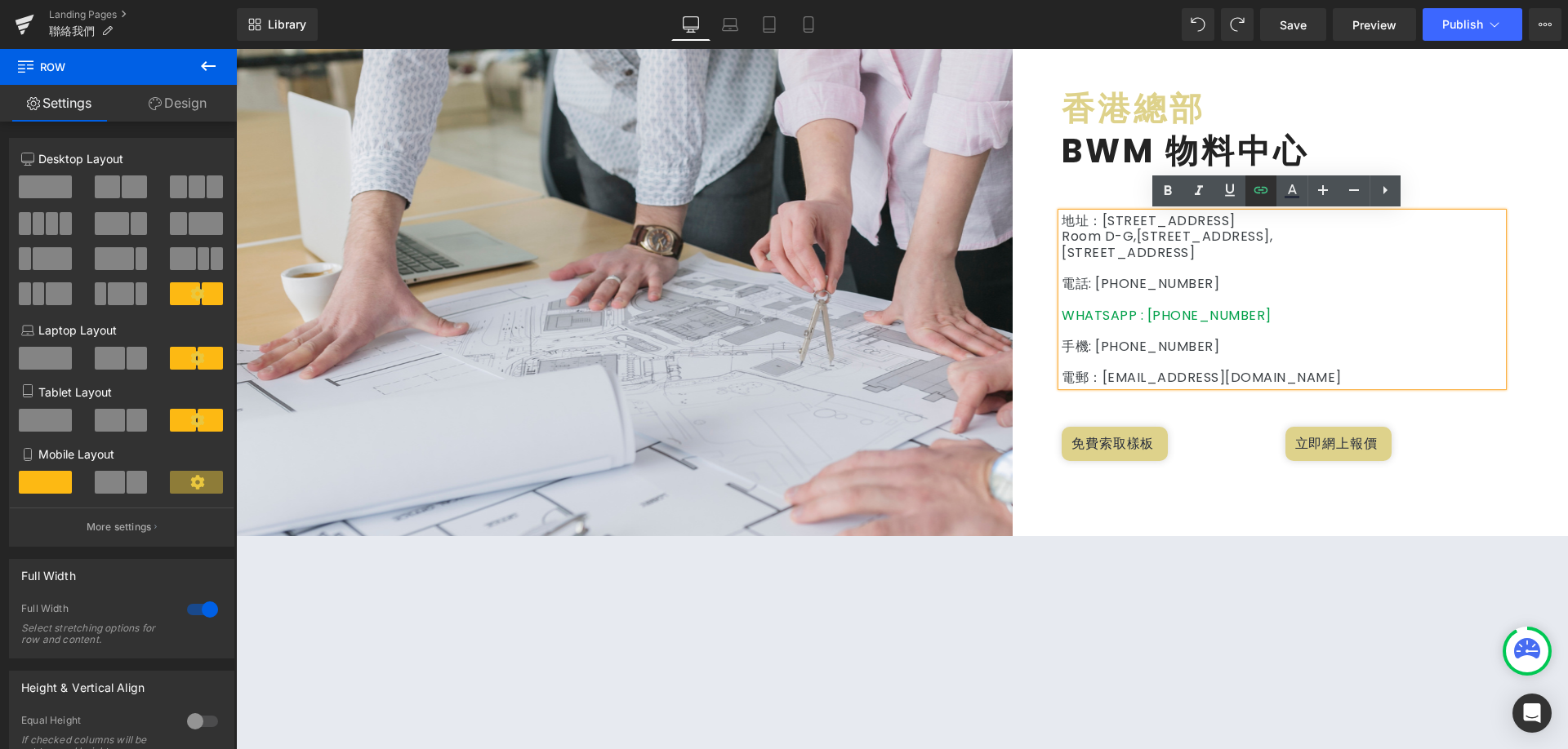
click at [0, 0] on icon at bounding box center [0, 0] width 0 height 0
click at [1311, 339] on p "手機: [PHONE_NUMBER]" at bounding box center [1283, 346] width 441 height 15
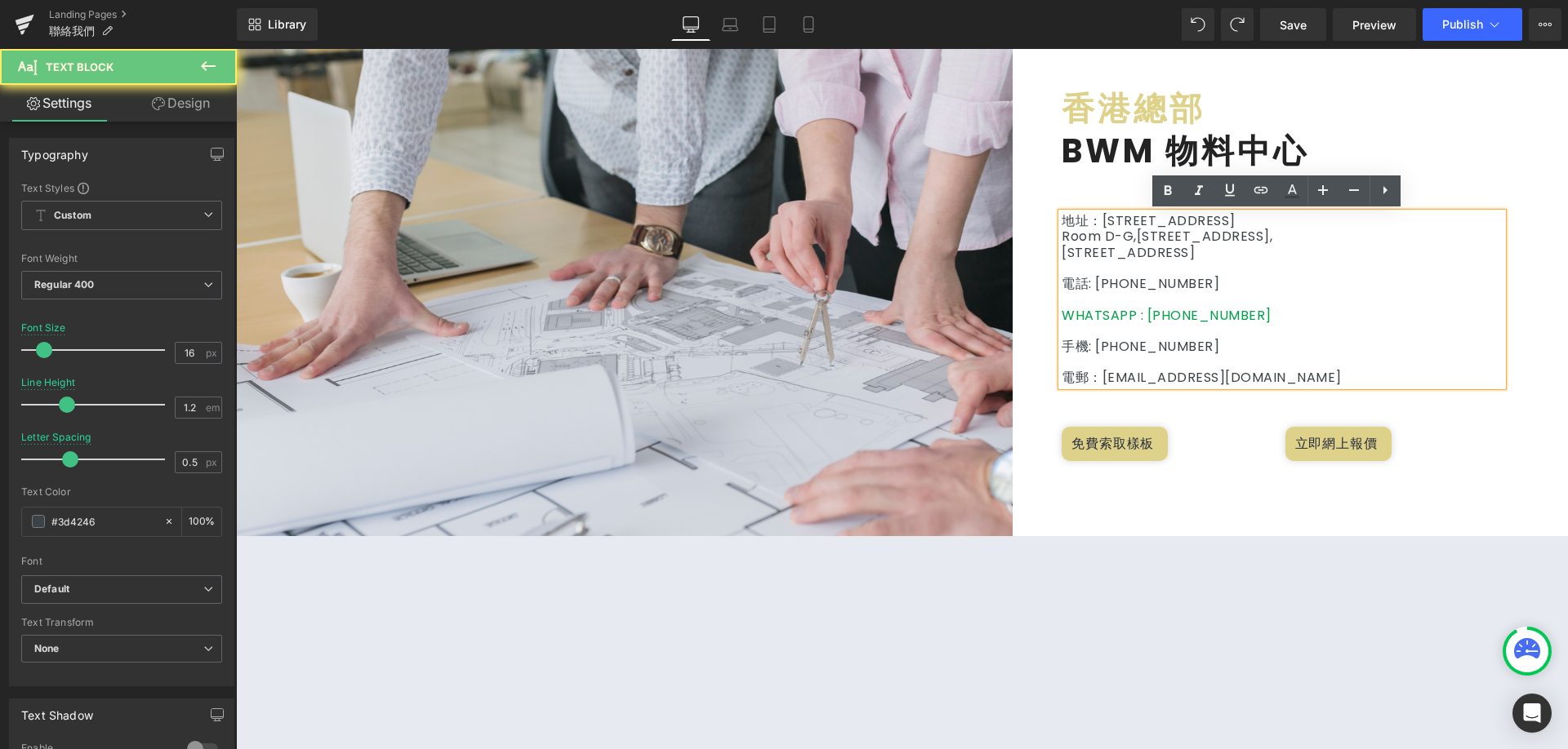
click at [1265, 304] on p at bounding box center [1283, 298] width 441 height 15
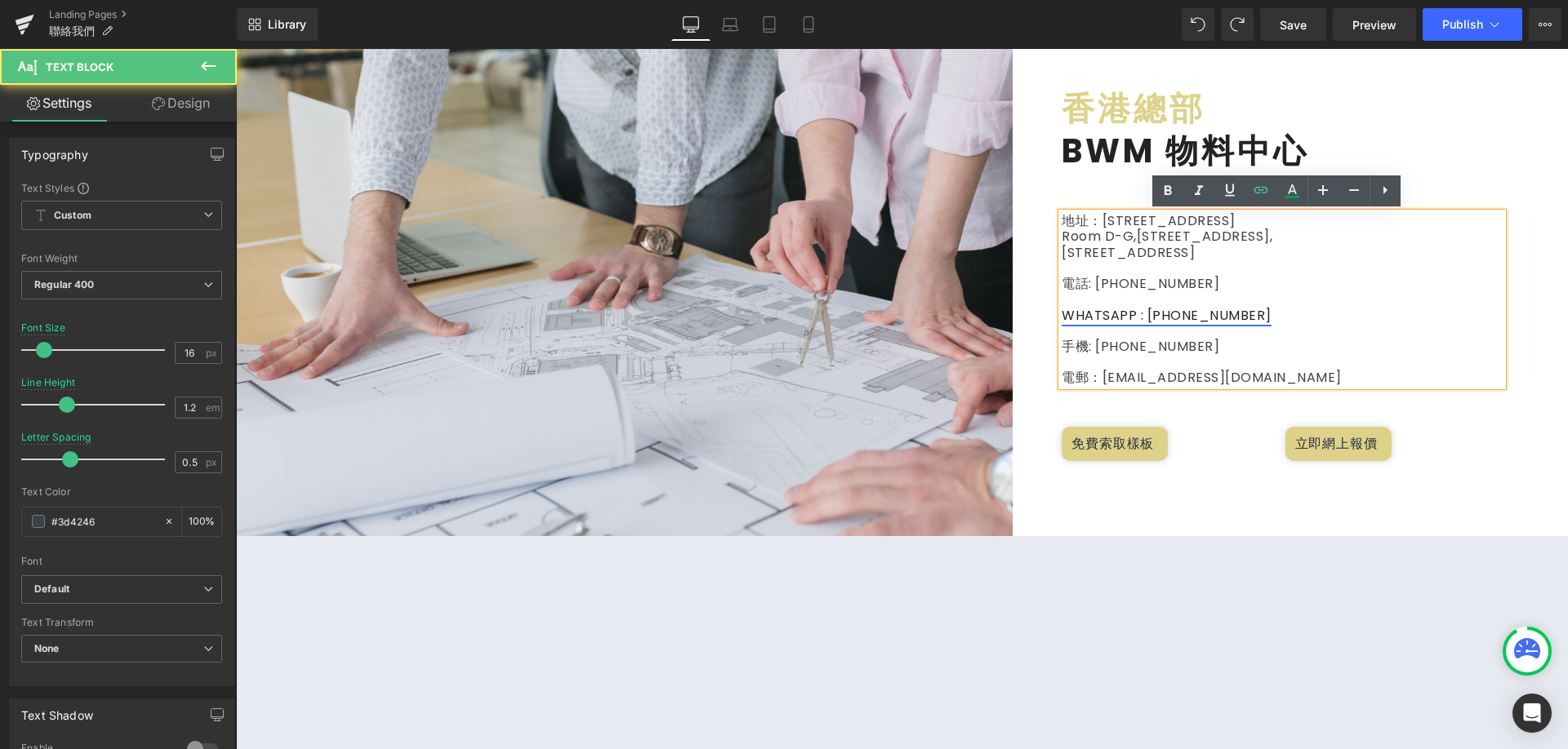
click at [1253, 308] on link "WHATSAPP : [PHONE_NUMBER]" at bounding box center [1167, 315] width 210 height 19
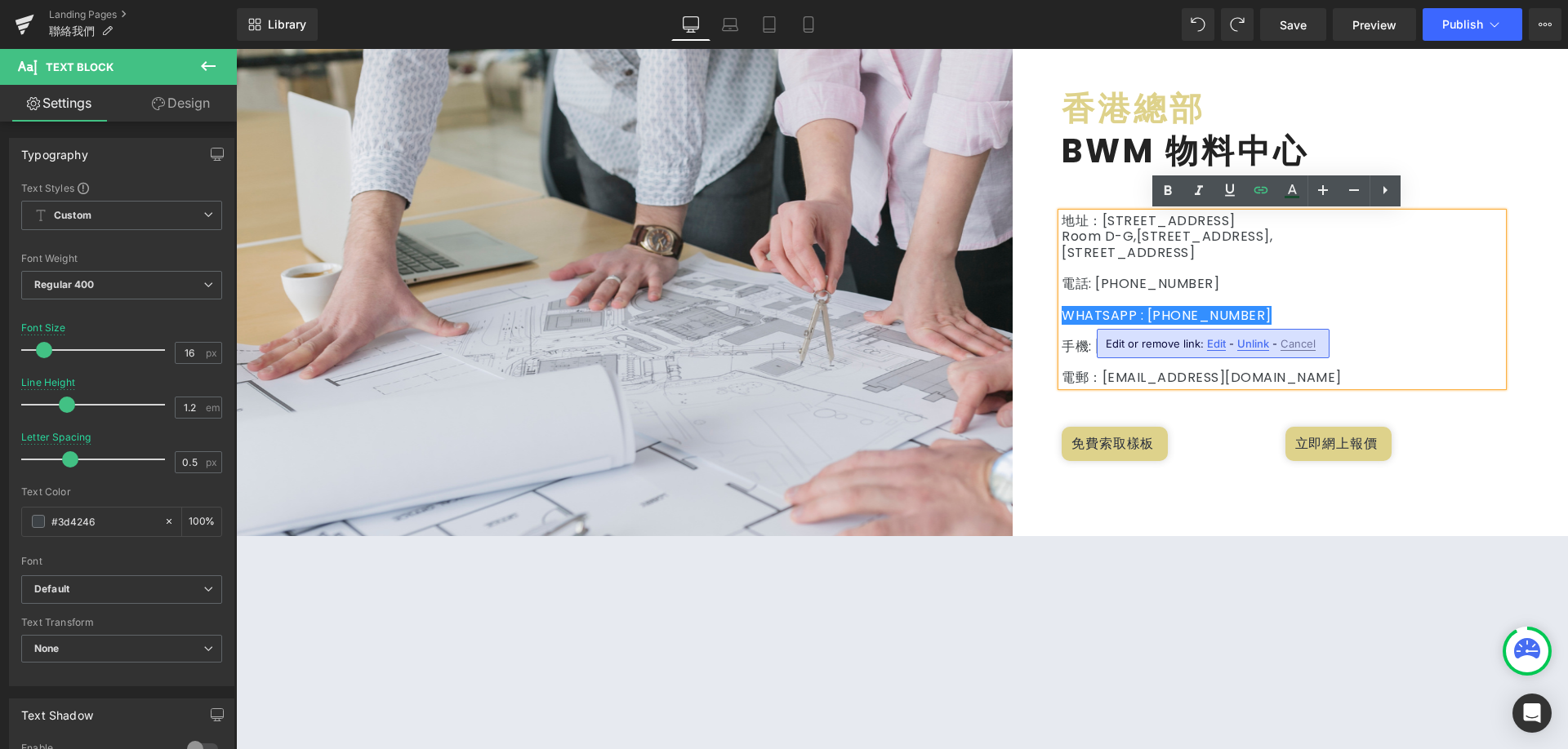
click at [0, 0] on div "Edit or remove link: Edit - Unlink - Cancel" at bounding box center [0, 0] width 0 height 0
click at [0, 0] on span "Unlink" at bounding box center [0, 0] width 0 height 0
drag, startPoint x: 1259, startPoint y: 320, endPoint x: 1142, endPoint y: 309, distance: 117.5
click at [1142, 309] on p "WHATSAPP : [PHONE_NUMBER]" at bounding box center [1283, 315] width 441 height 15
click at [1261, 179] on link at bounding box center [1261, 191] width 31 height 31
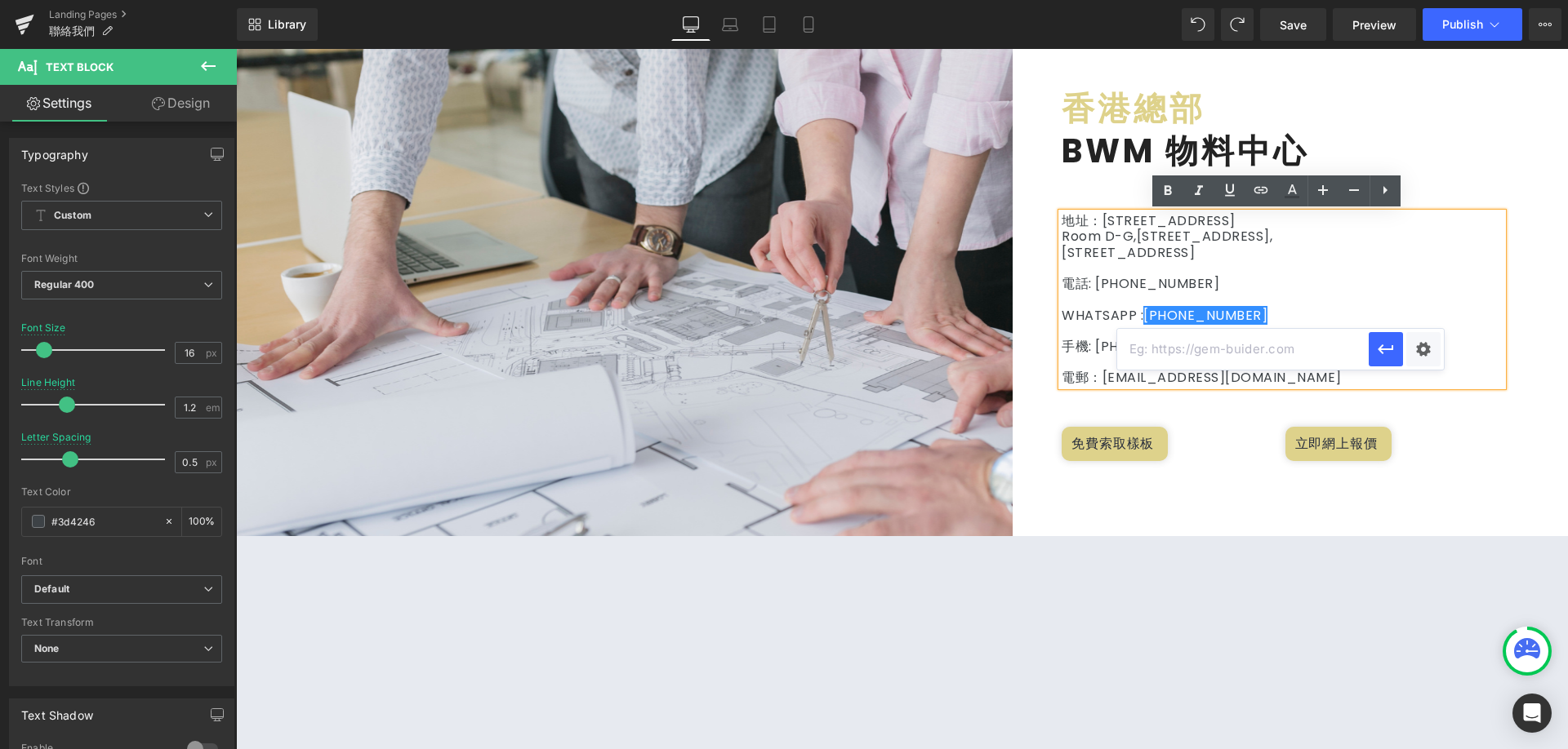
click at [1260, 331] on input "text" at bounding box center [1243, 349] width 252 height 41
paste input "[URL][DOMAIN_NAME][PHONE_NUMBER]"
type input "[URL][DOMAIN_NAME][PHONE_NUMBER]"
click at [1390, 359] on button "button" at bounding box center [1386, 349] width 34 height 34
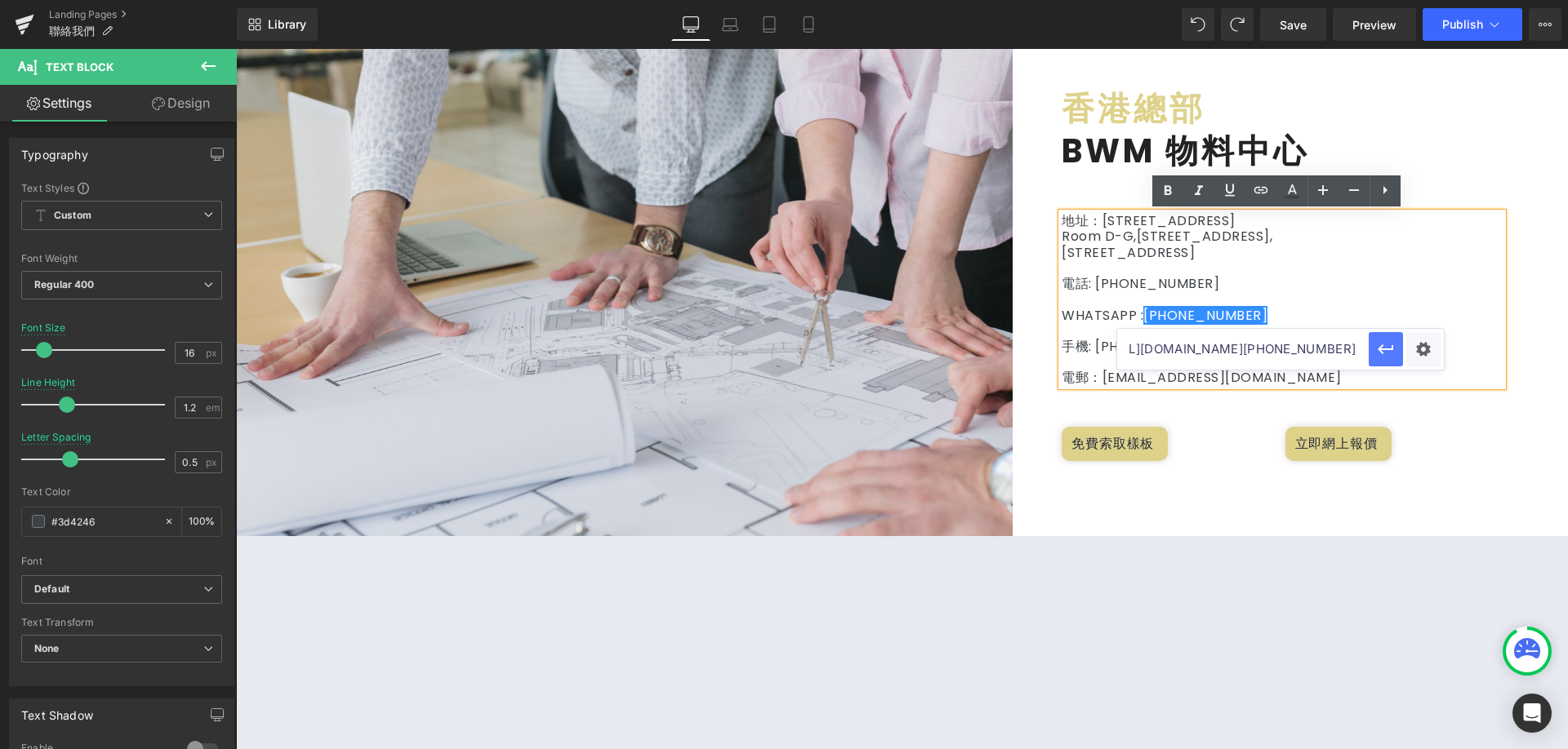
scroll to position [0, 0]
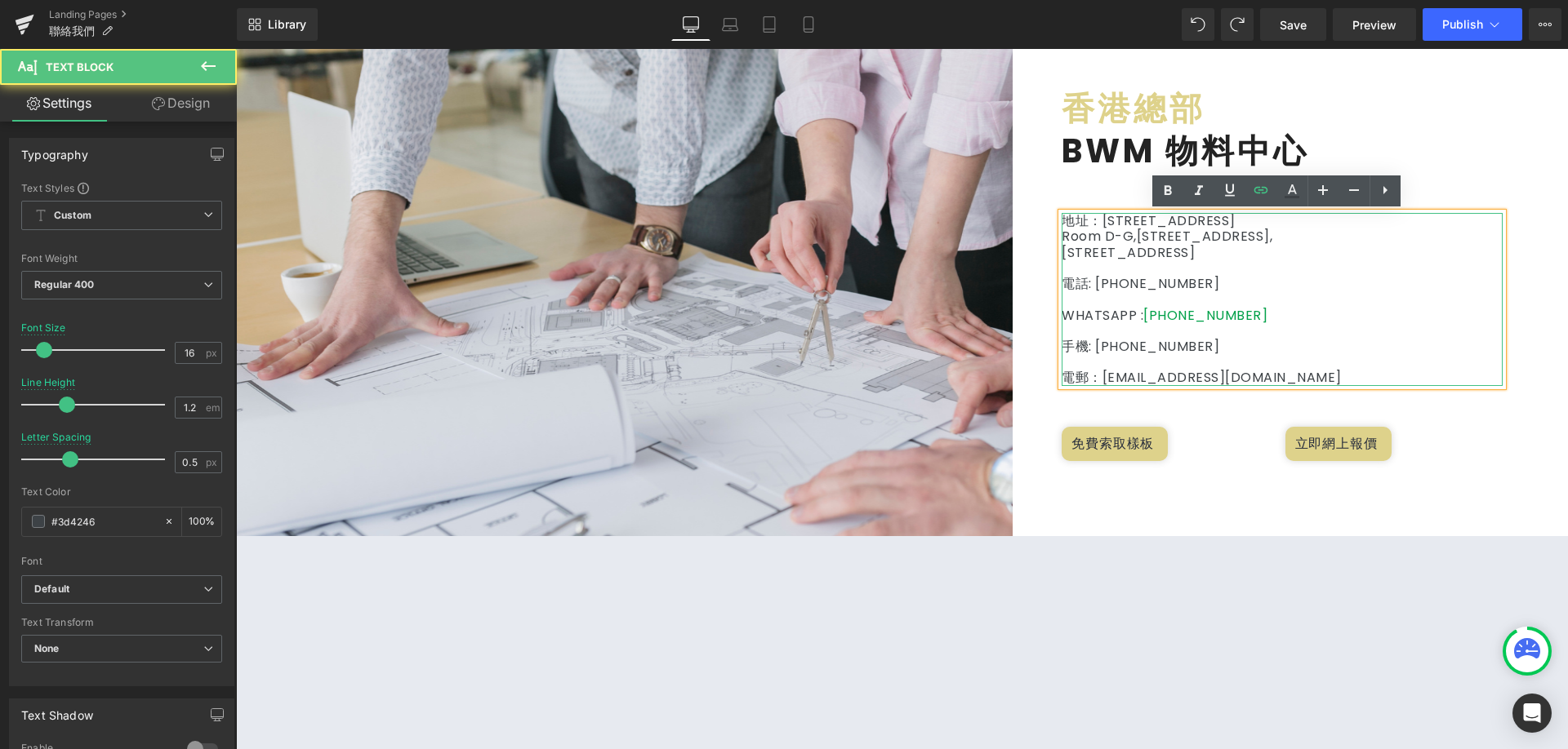
click at [1335, 300] on p at bounding box center [1283, 298] width 441 height 15
click at [1513, 322] on div "香港總部 Heading BWM 物料中心 Heading 地址：[STREET_ADDRESS] 電話: [PHONE_NUMBER] WHATSAPP :…" at bounding box center [1291, 278] width 531 height 382
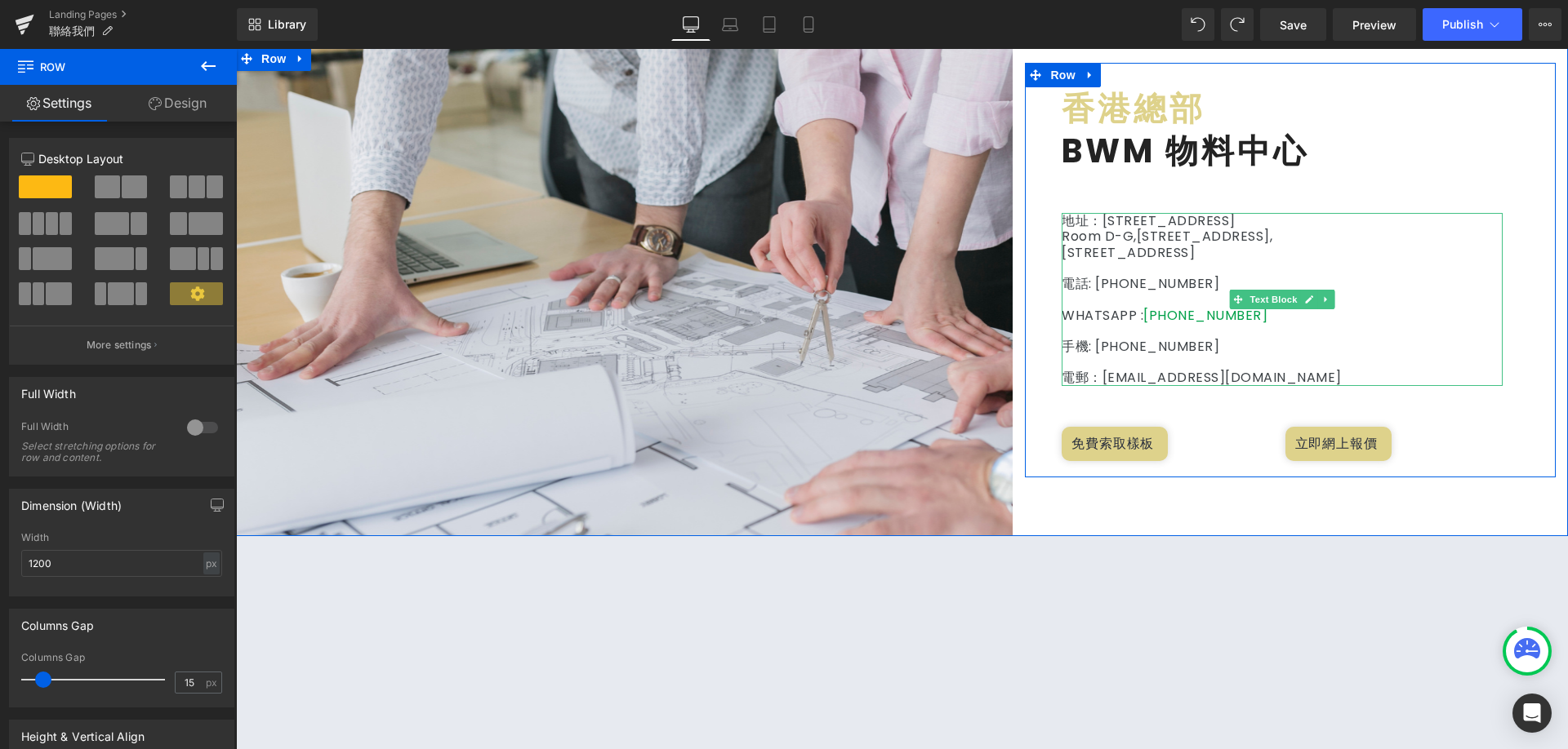
click at [1234, 379] on p "電郵： [EMAIL_ADDRESS][DOMAIN_NAME]" at bounding box center [1283, 377] width 441 height 15
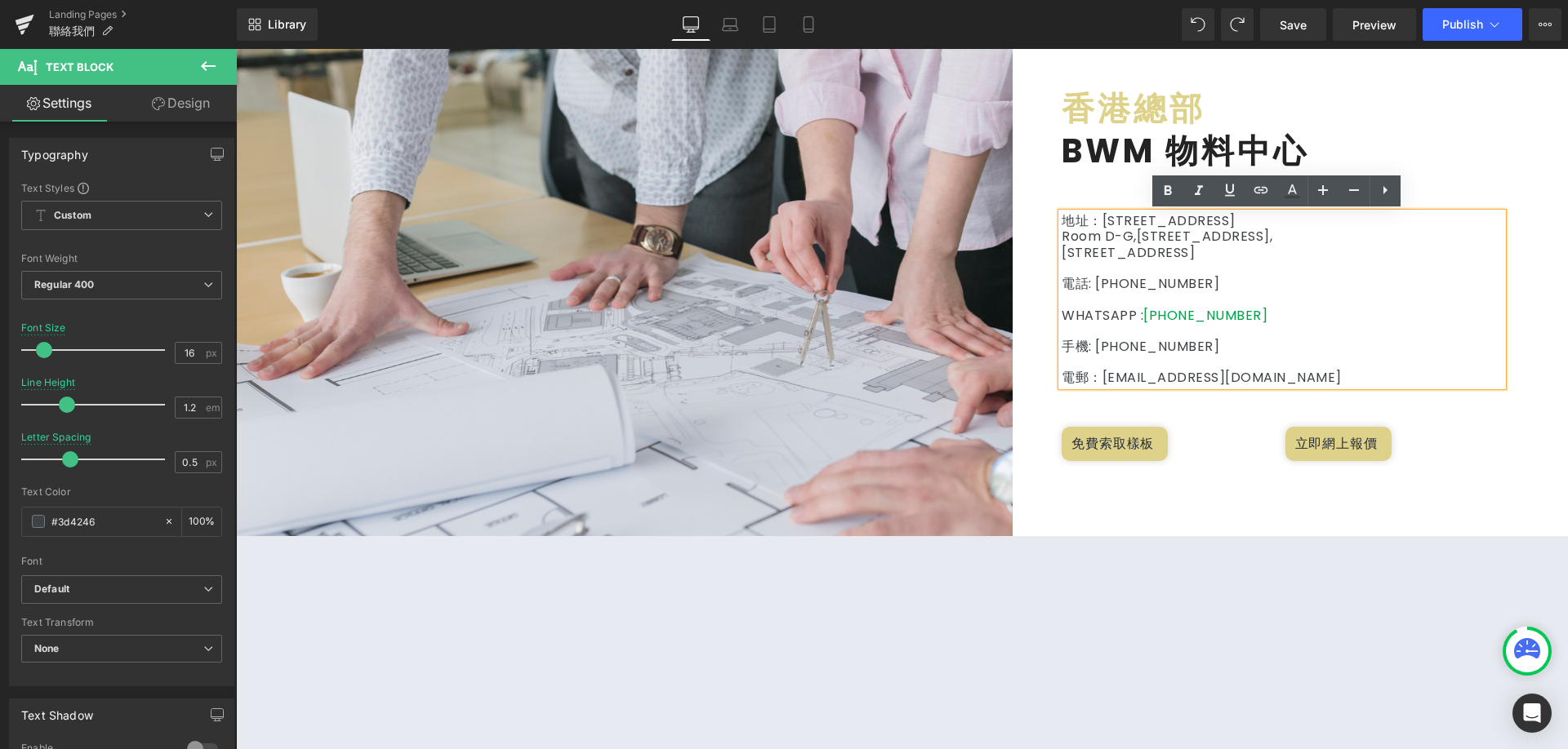
click at [1088, 377] on p "電郵： [EMAIL_ADDRESS][DOMAIN_NAME]" at bounding box center [1283, 377] width 441 height 15
click at [1076, 374] on p "電郵： [EMAIL_ADDRESS][DOMAIN_NAME]" at bounding box center [1283, 377] width 441 height 15
click at [1141, 382] on p "電郵： [EMAIL_ADDRESS][DOMAIN_NAME]" at bounding box center [1283, 377] width 441 height 15
click at [1105, 376] on p "電郵： [EMAIL_ADDRESS][DOMAIN_NAME]" at bounding box center [1283, 377] width 441 height 15
click at [1275, 291] on p at bounding box center [1283, 298] width 441 height 15
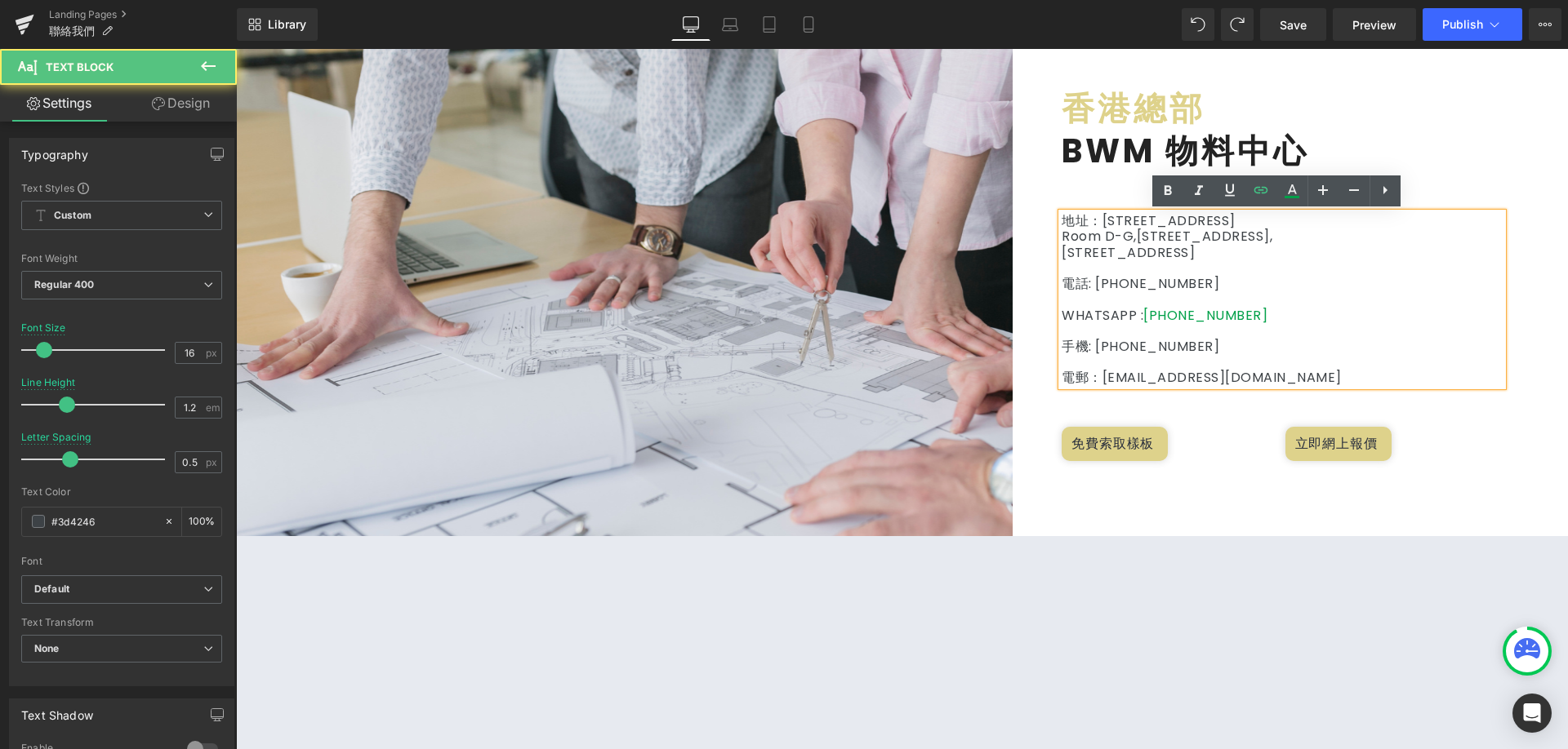
click at [1267, 348] on p "手機: [PHONE_NUMBER]" at bounding box center [1283, 346] width 441 height 15
click at [1220, 246] on p "[STREET_ADDRESS]" at bounding box center [1283, 252] width 441 height 15
click at [1212, 215] on p "地址：[STREET_ADDRESS]" at bounding box center [1283, 220] width 441 height 15
click at [1200, 381] on p "電郵： [EMAIL_ADDRESS][DOMAIN_NAME]" at bounding box center [1283, 377] width 441 height 15
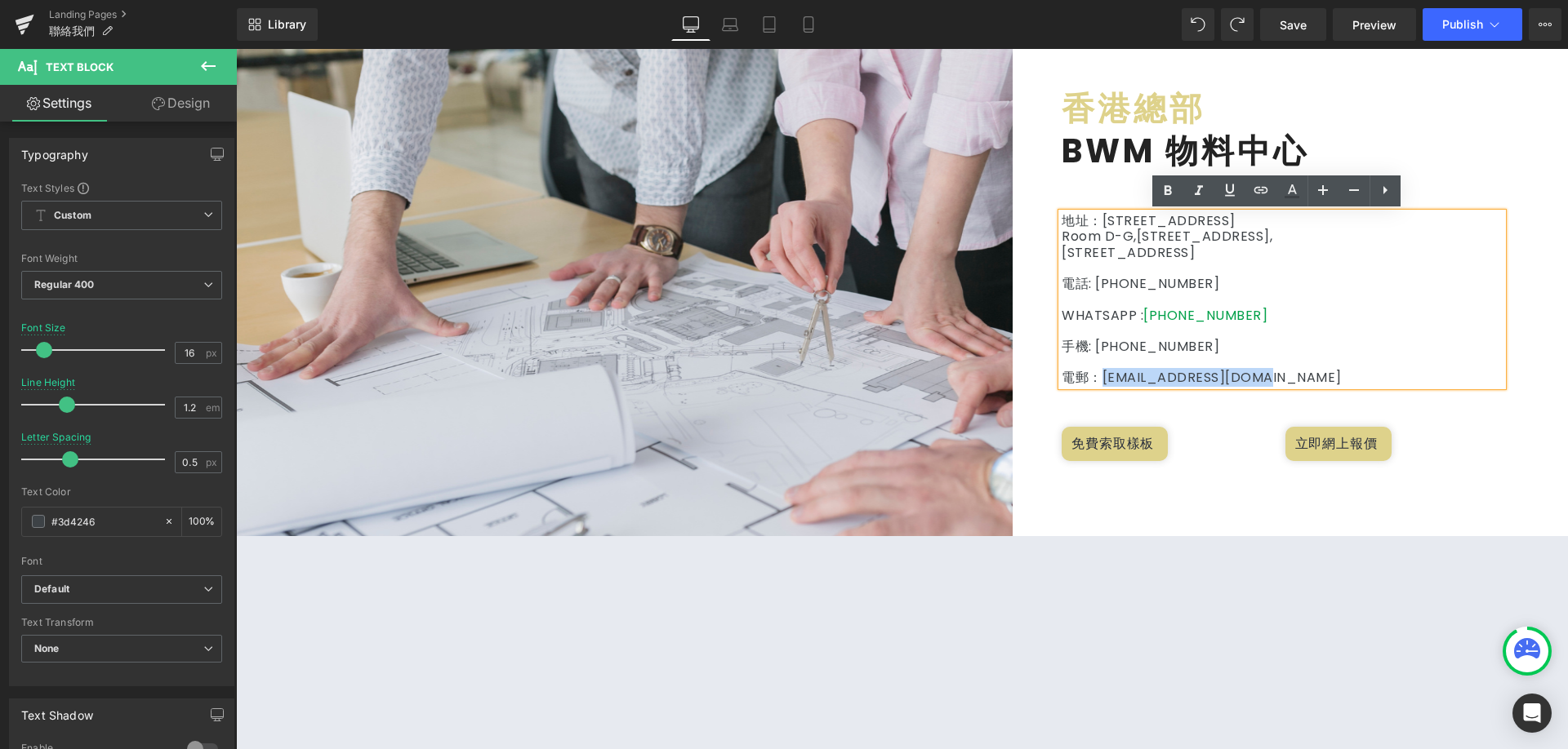
drag, startPoint x: 1255, startPoint y: 372, endPoint x: 1095, endPoint y: 375, distance: 160.0
click at [1095, 375] on p "電郵： [EMAIL_ADDRESS][DOMAIN_NAME]" at bounding box center [1283, 377] width 441 height 15
click at [0, 0] on icon at bounding box center [0, 0] width 0 height 0
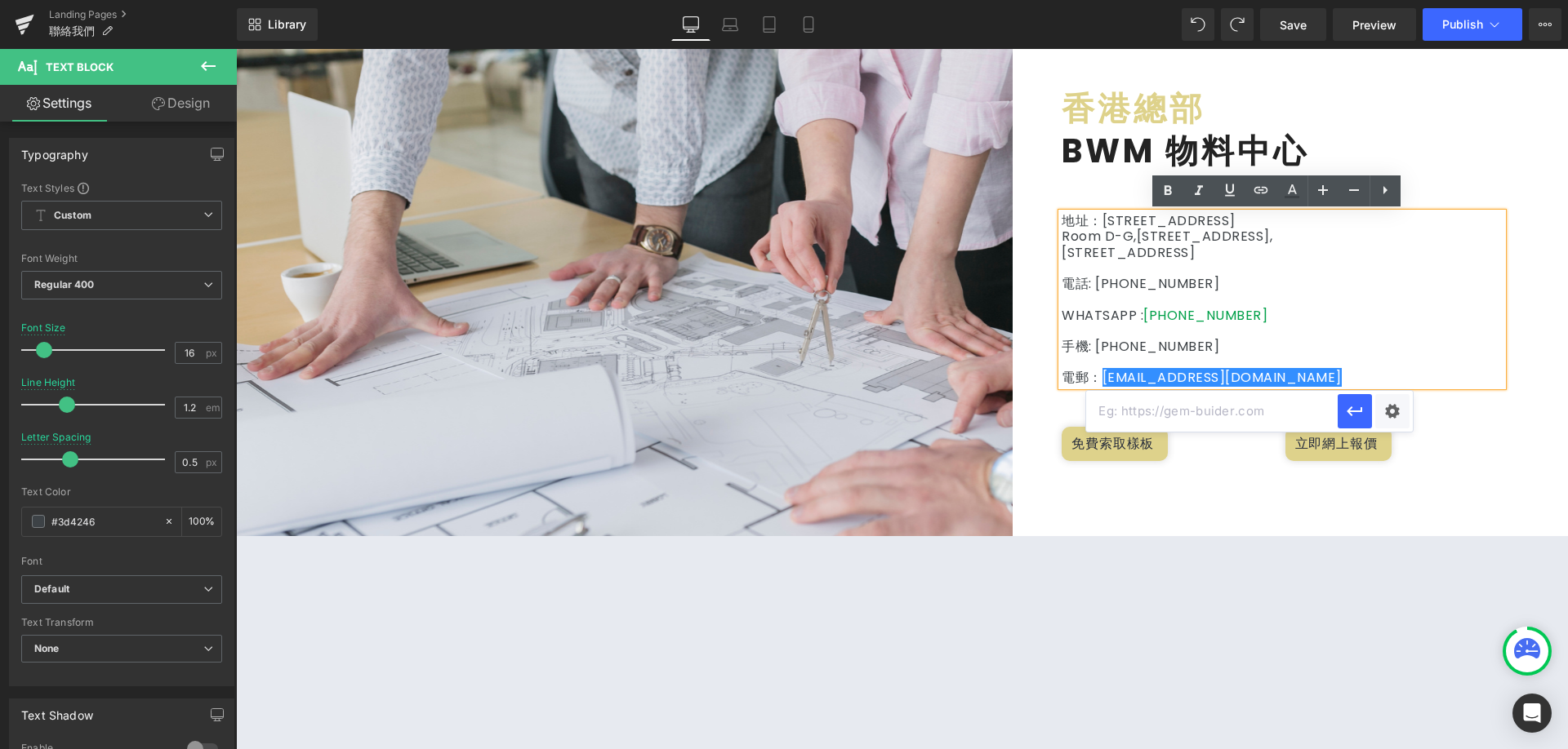
click at [1231, 407] on input "text" at bounding box center [1212, 411] width 252 height 41
type input "a"
type input "mailto:[EMAIL_ADDRESS][DOMAIN_NAME]"
click at [1353, 405] on icon "button" at bounding box center [1356, 411] width 20 height 20
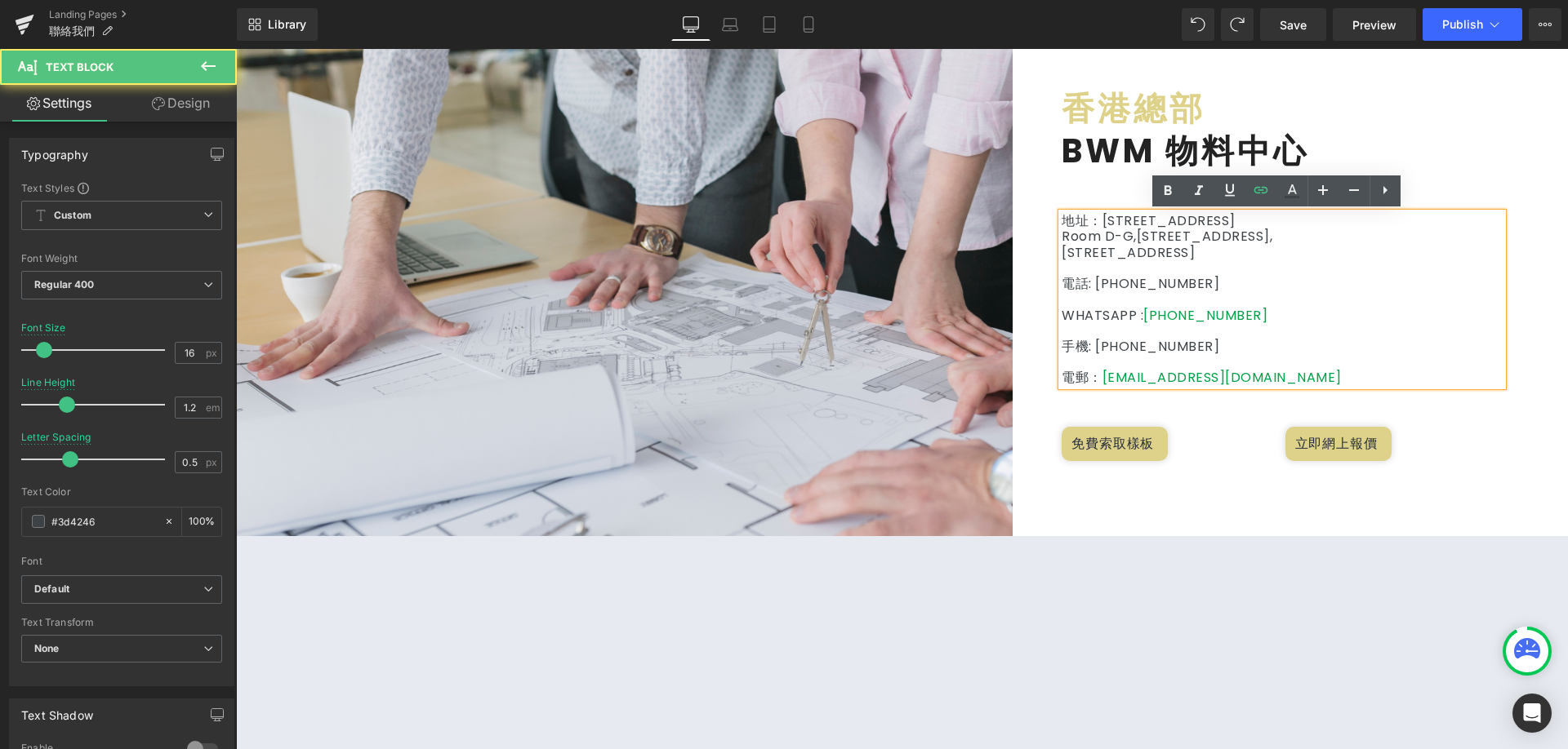
click at [1347, 360] on p at bounding box center [1283, 361] width 441 height 15
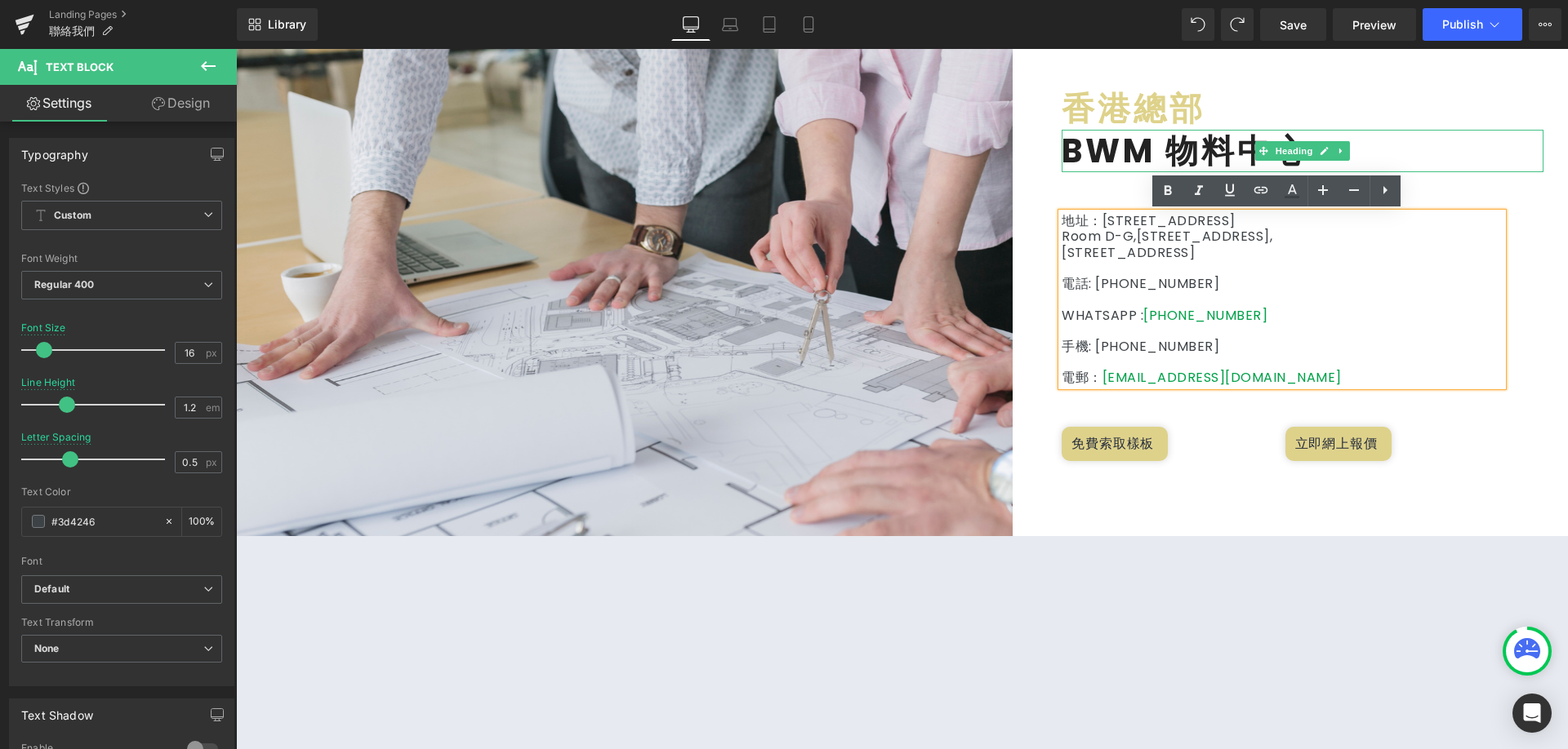
click at [1530, 151] on h2 "BWM 物料中心" at bounding box center [1304, 151] width 482 height 42
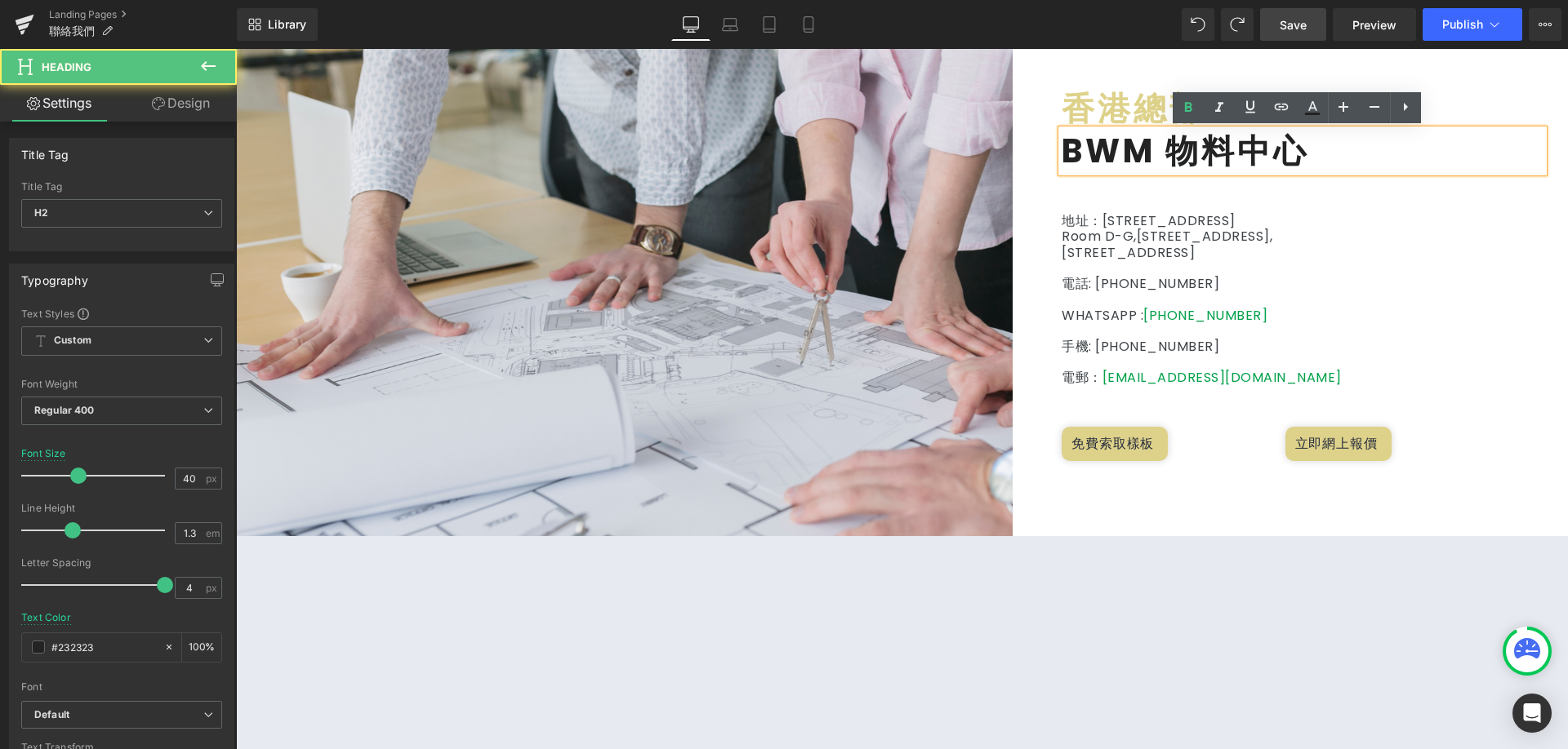
click at [1274, 37] on link "Save" at bounding box center [1294, 24] width 66 height 32
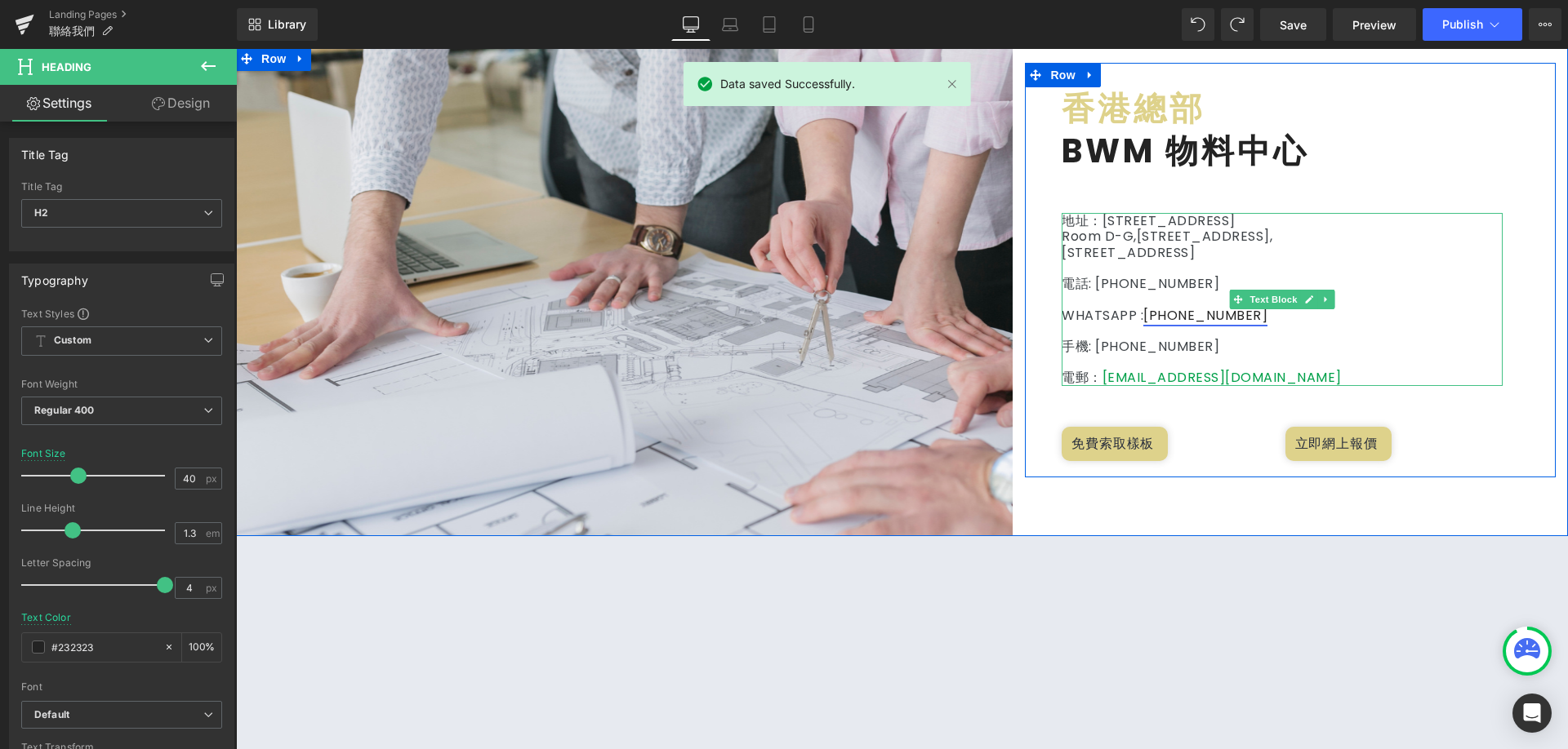
click at [1187, 314] on link "[PHONE_NUMBER]" at bounding box center [1206, 315] width 124 height 19
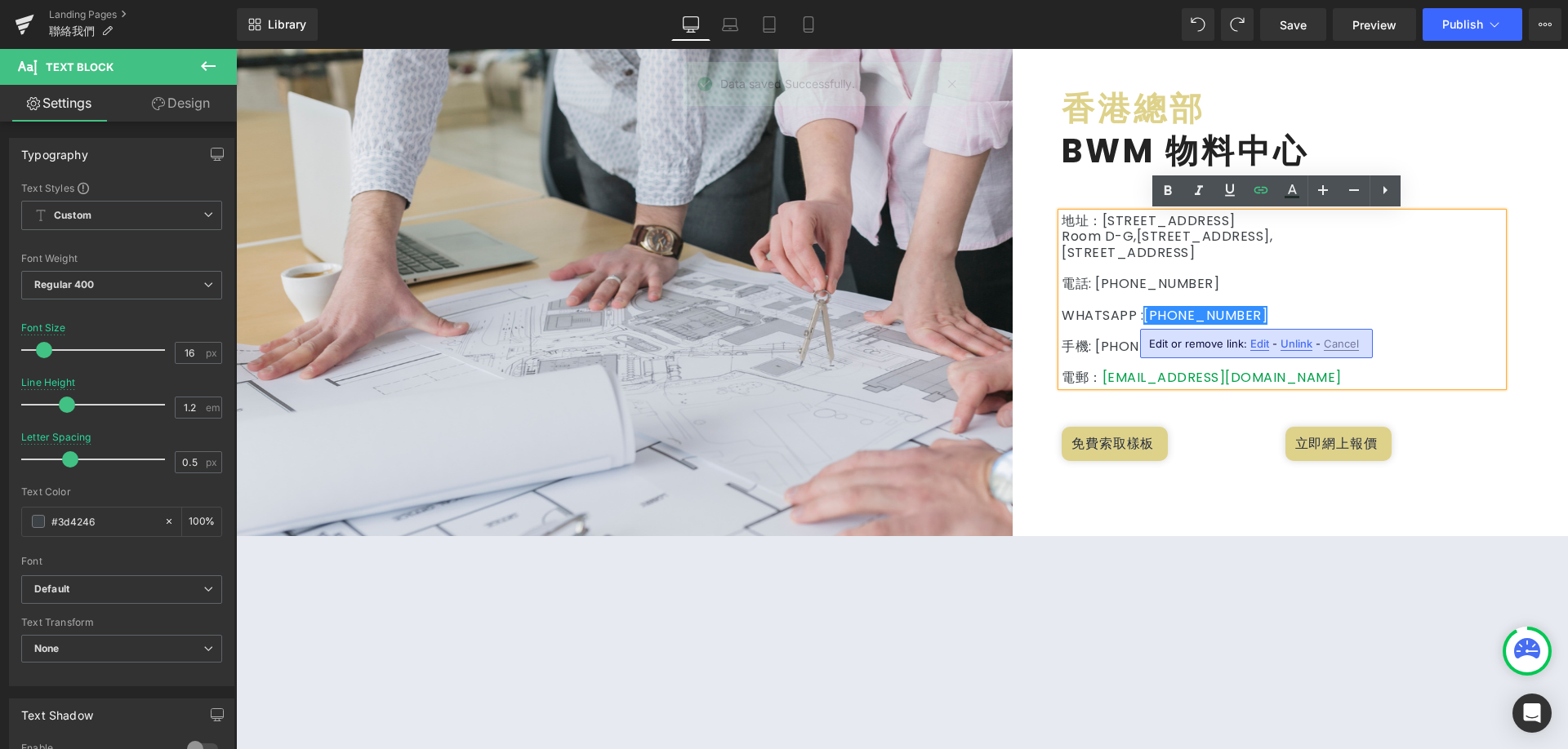
click at [0, 0] on span "Edit" at bounding box center [0, 0] width 0 height 0
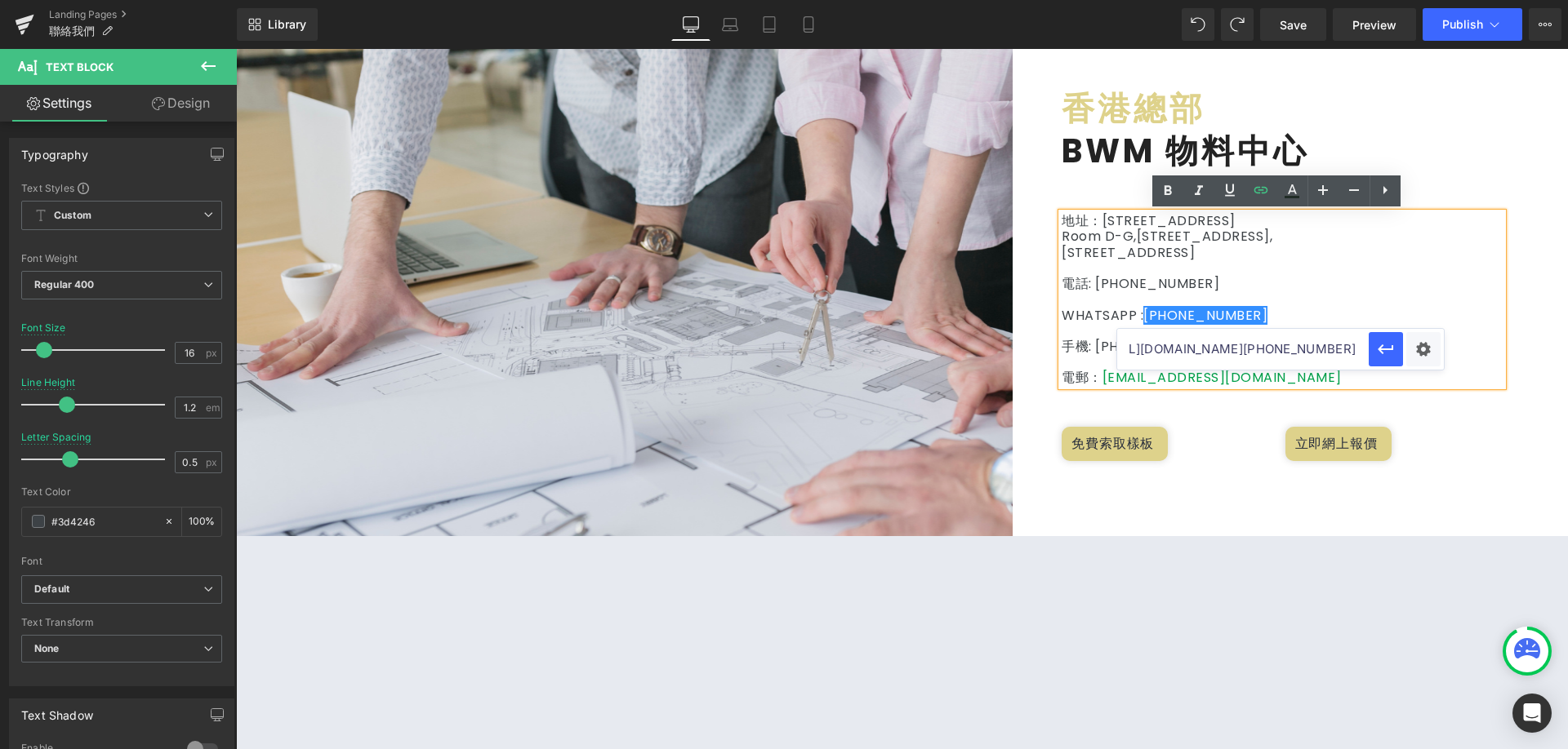
scroll to position [0, 1183]
drag, startPoint x: 1254, startPoint y: 340, endPoint x: 1608, endPoint y: 337, distance: 354.0
click at [1568, 337] on html "You are previewing how the will restyle your page. You can not edit Elements in…" at bounding box center [784, 374] width 1568 height 749
click at [1503, 302] on div "香港總部 Heading BWM 物料中心 Heading 地址：[STREET_ADDRESS] 電話: [PHONE_NUMBER] WHATSAPP :…" at bounding box center [1291, 278] width 531 height 382
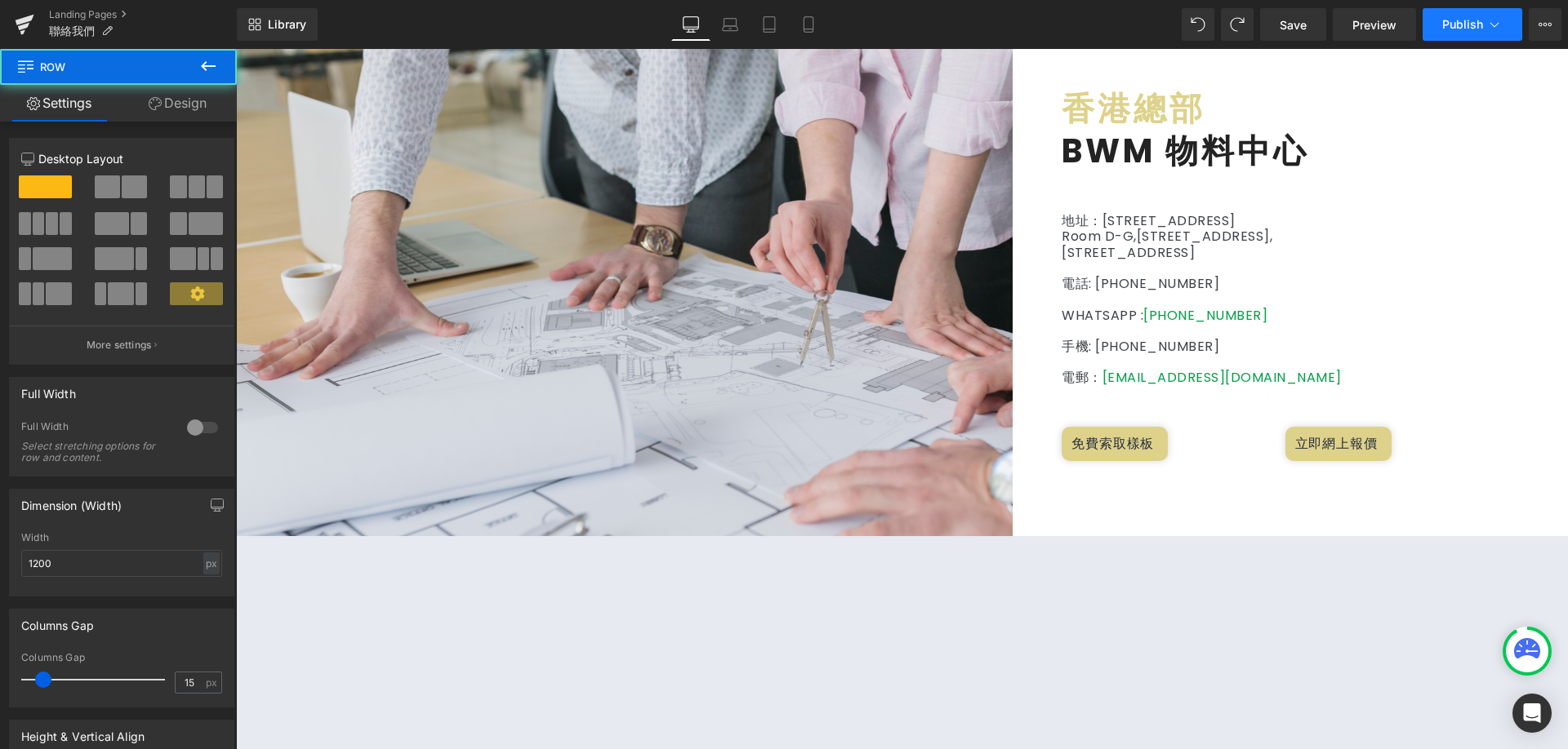
click at [1460, 23] on span "Publish" at bounding box center [1463, 24] width 41 height 13
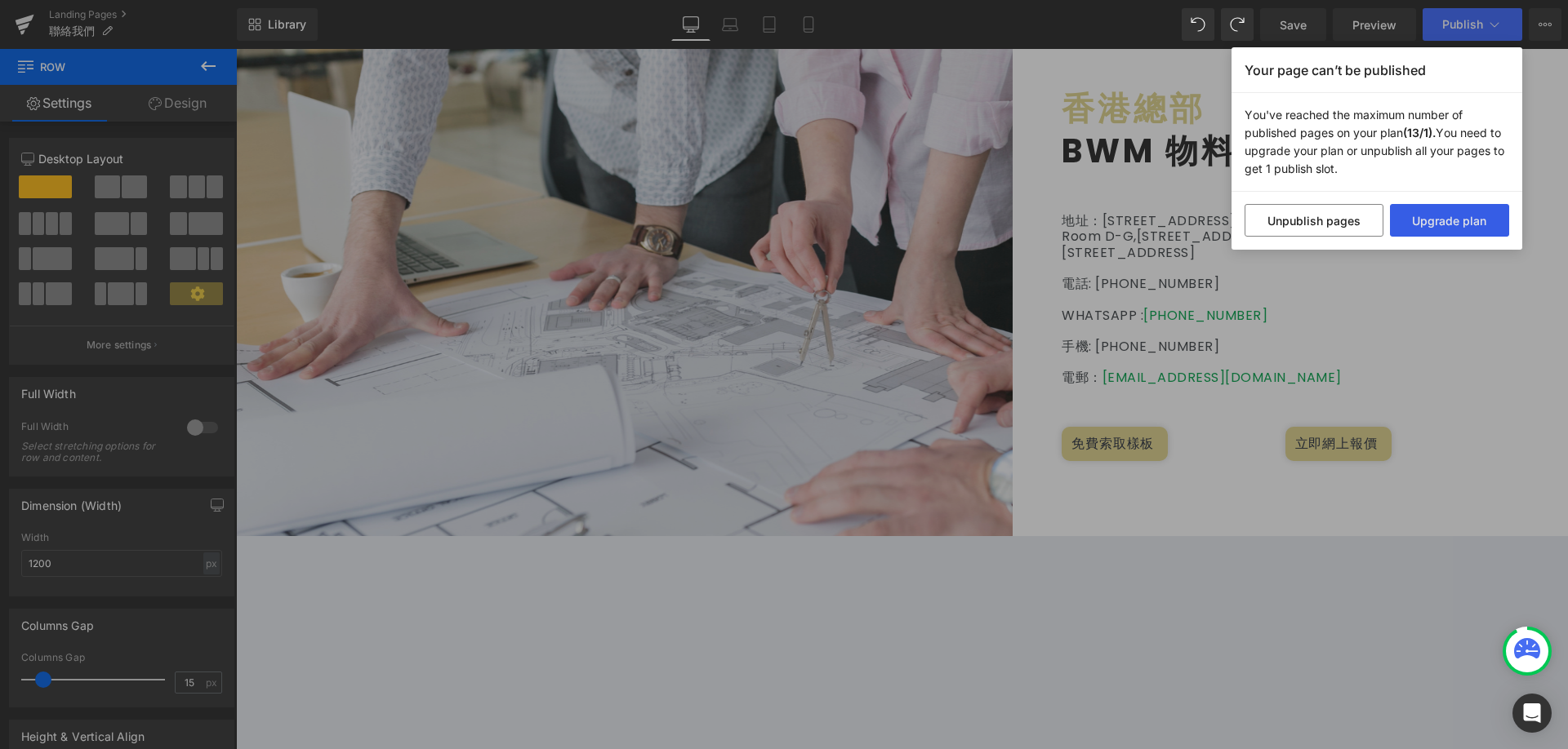
click at [1418, 227] on button "Upgrade plan" at bounding box center [1451, 220] width 120 height 32
click at [1105, 172] on div "Your page can’t be published You've reached the maximum number of published pag…" at bounding box center [784, 374] width 1568 height 749
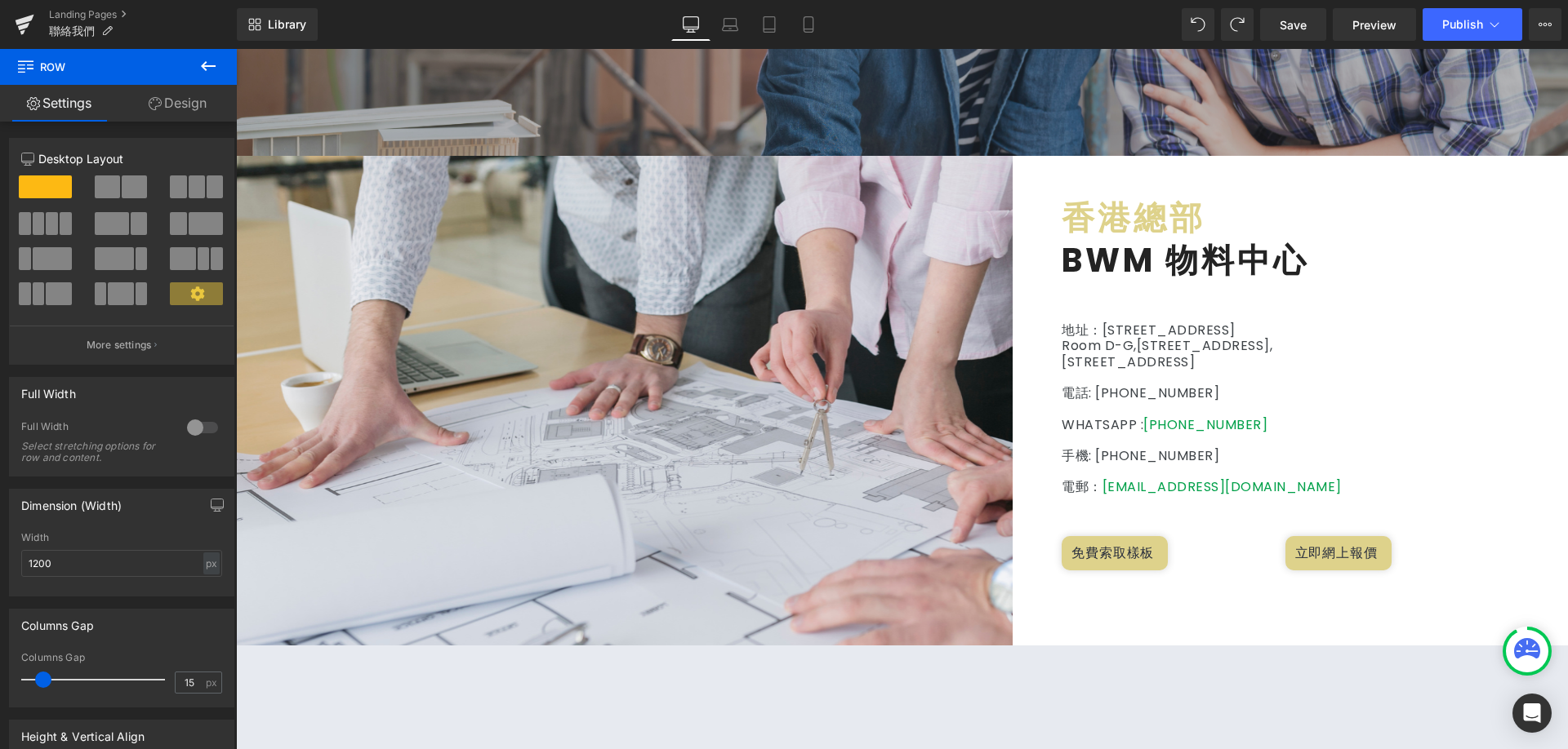
scroll to position [545, 0]
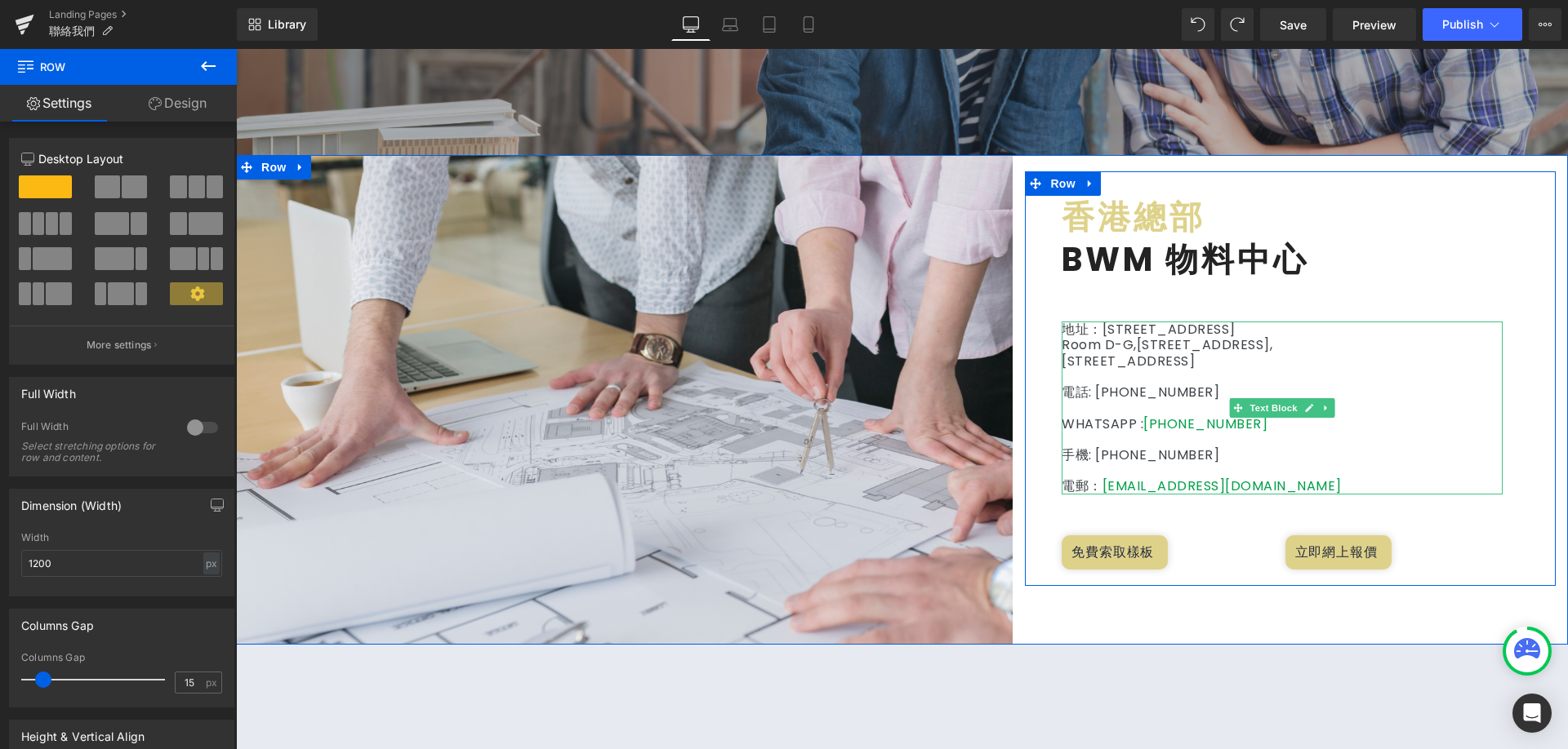
click at [1438, 333] on p "地址：[STREET_ADDRESS]" at bounding box center [1283, 329] width 441 height 15
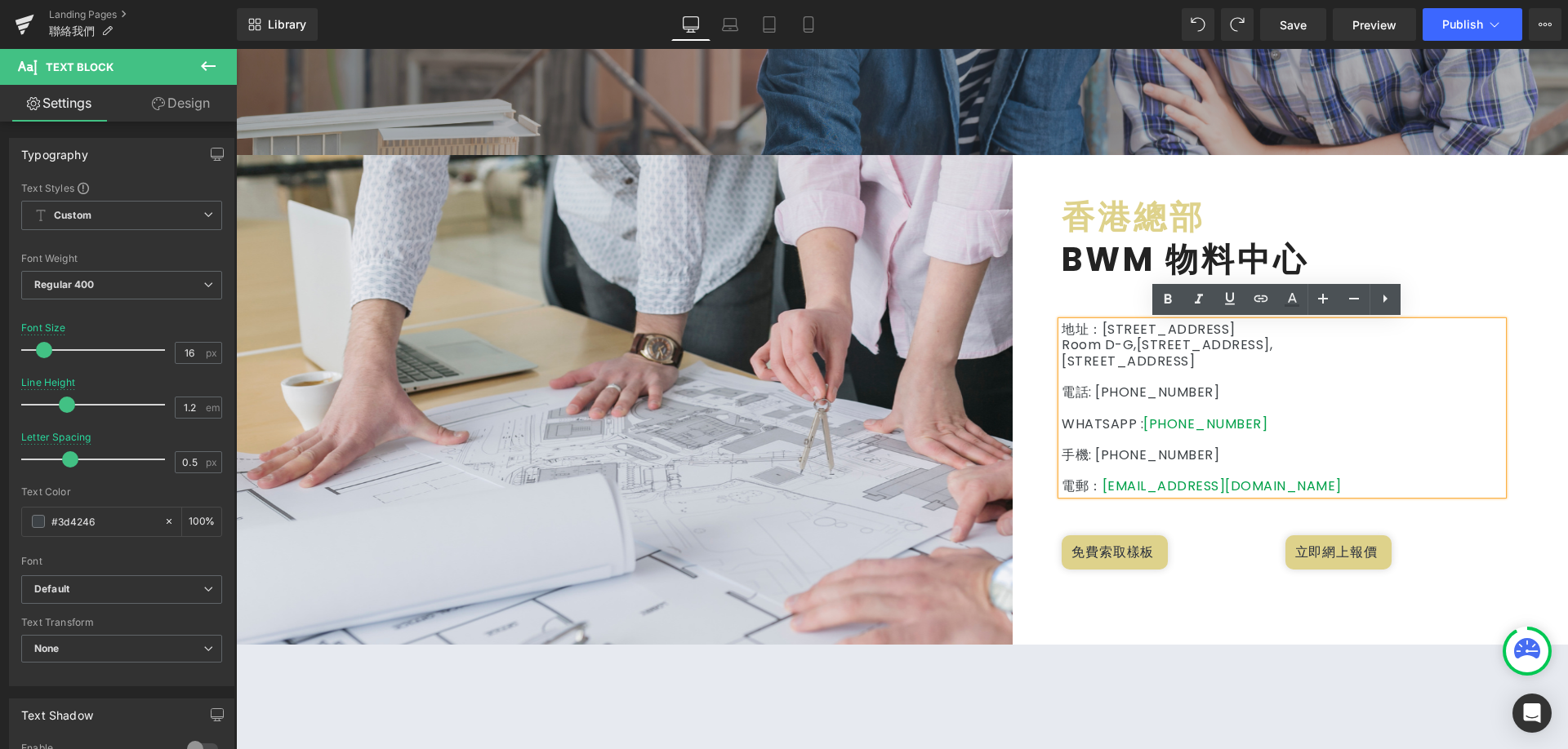
click at [1527, 265] on h2 "BWM 物料中心" at bounding box center [1304, 259] width 482 height 42
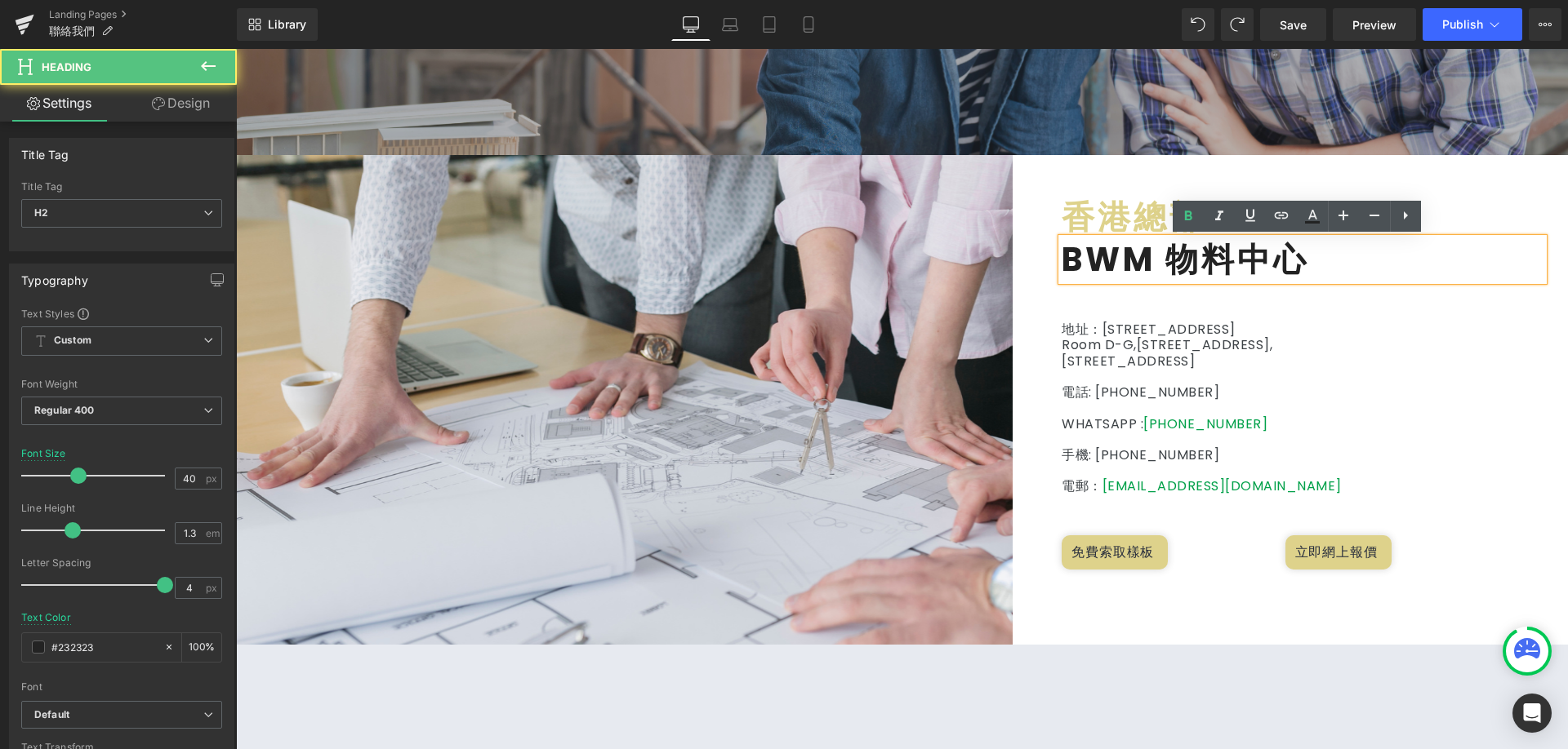
click at [1386, 473] on p at bounding box center [1283, 470] width 441 height 15
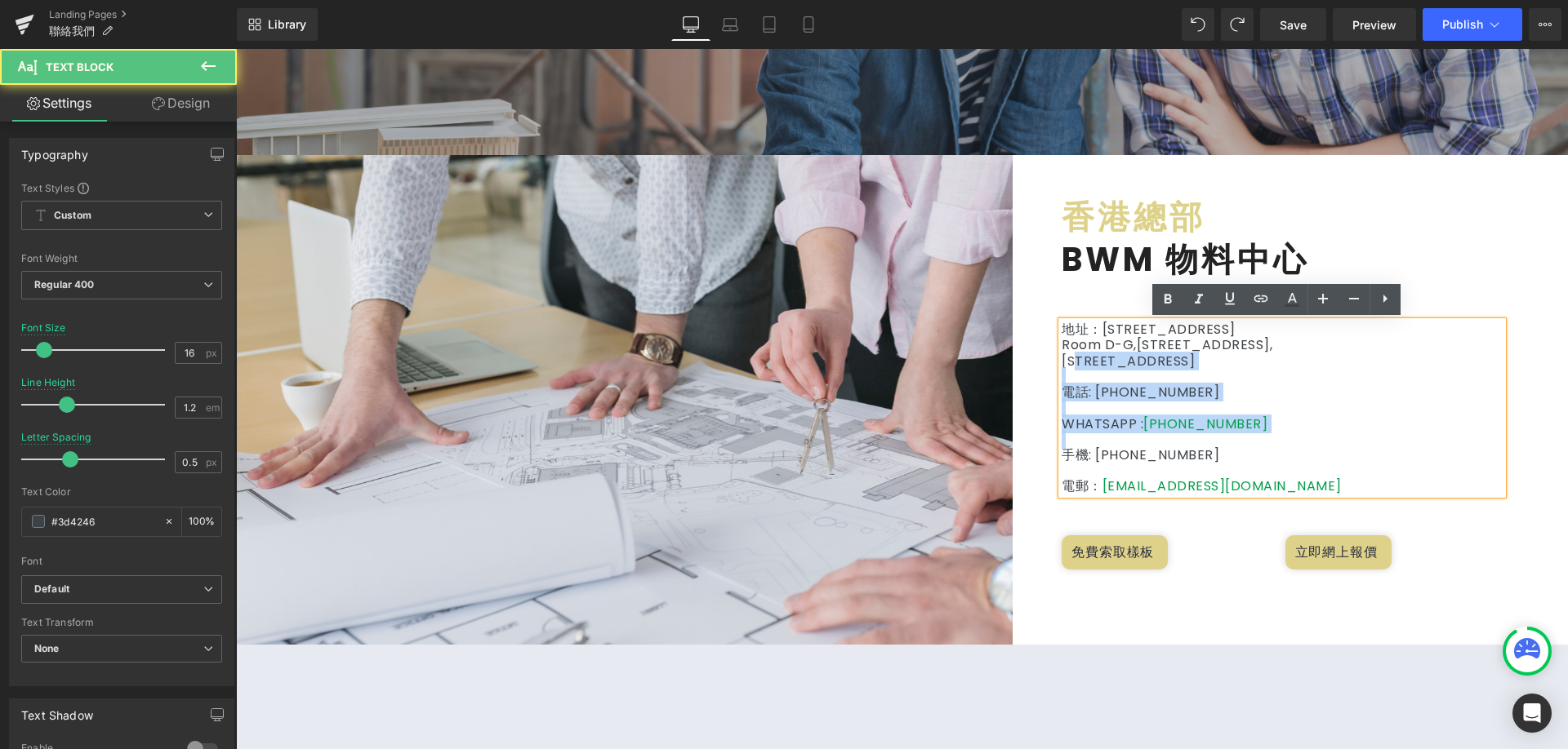
drag, startPoint x: 1284, startPoint y: 446, endPoint x: 1070, endPoint y: 364, distance: 229.2
click at [1070, 364] on div "地址：[STREET_ADDRESS] 電話: [PHONE_NUMBER] WHATSAPP : [PHONE_NUMBER] 手機: [PHONE_NUM…" at bounding box center [1283, 408] width 441 height 172
click at [1320, 392] on p "電話: [PHONE_NUMBER]" at bounding box center [1283, 392] width 441 height 15
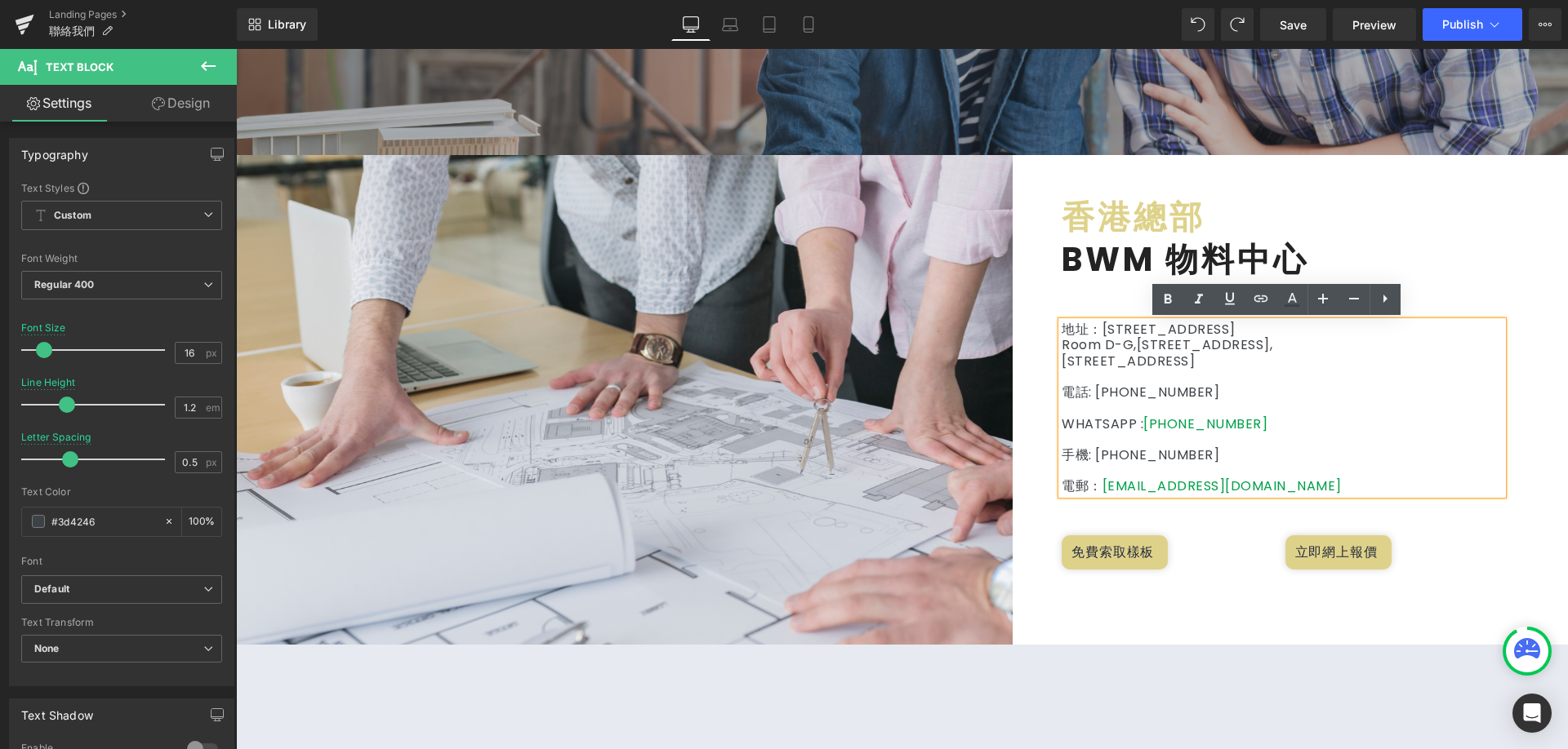
click at [1538, 482] on div "香港總部 Heading BWM 物料中心 Heading 地址：[STREET_ADDRESS] 電話: [PHONE_NUMBER] WHATSAPP :…" at bounding box center [1291, 387] width 531 height 382
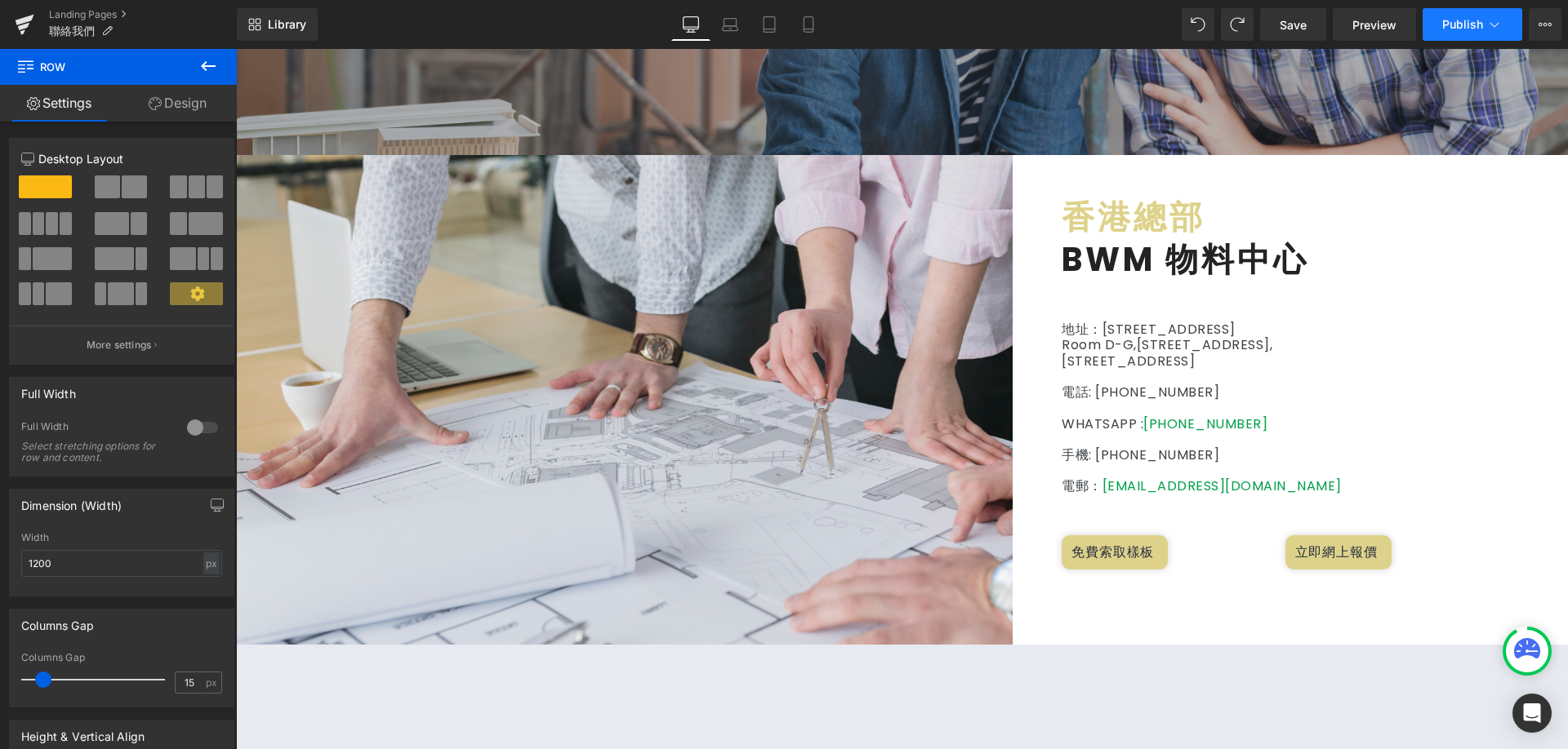
click at [1444, 36] on button "Publish" at bounding box center [1472, 24] width 100 height 32
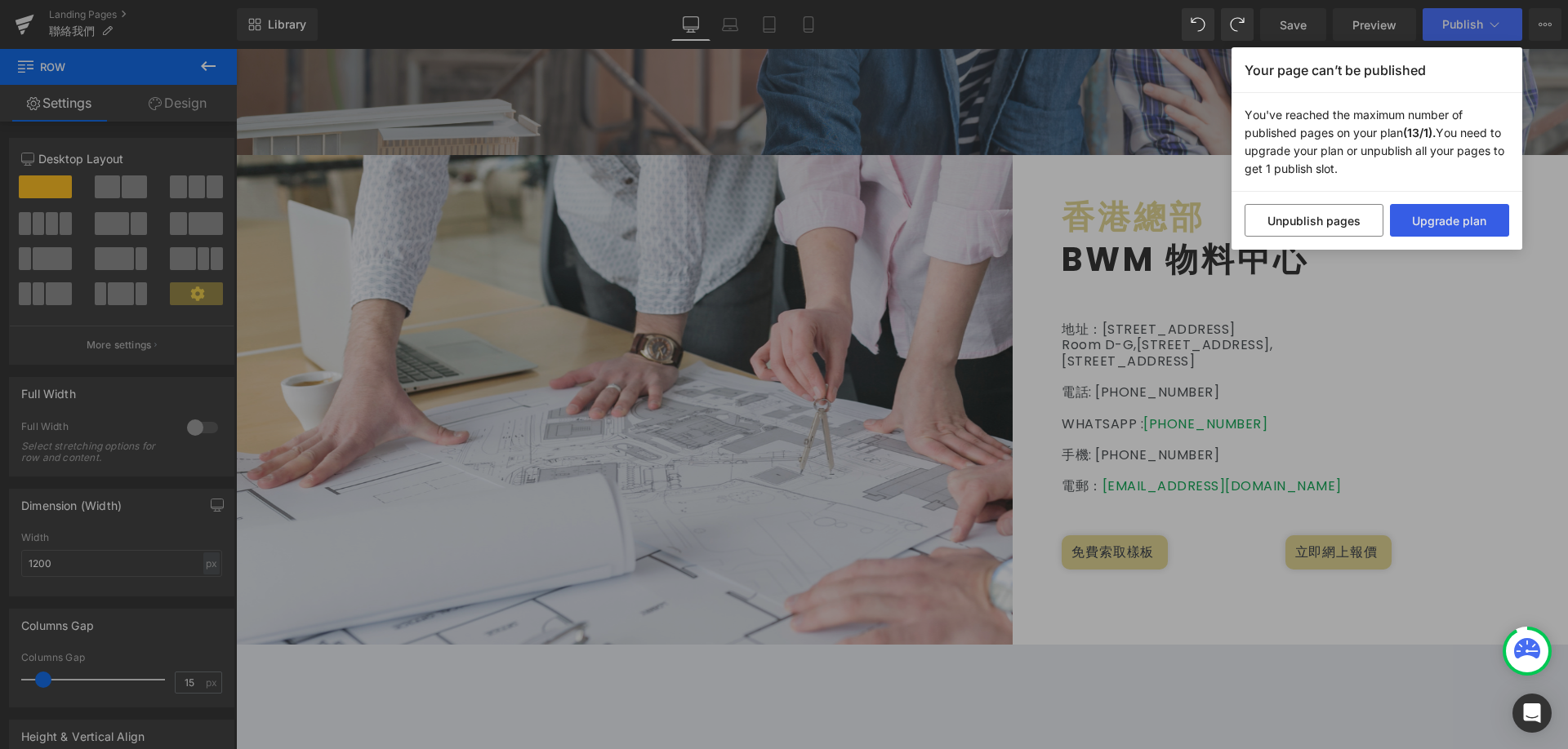
click at [1419, 235] on button "Upgrade plan" at bounding box center [1451, 220] width 120 height 32
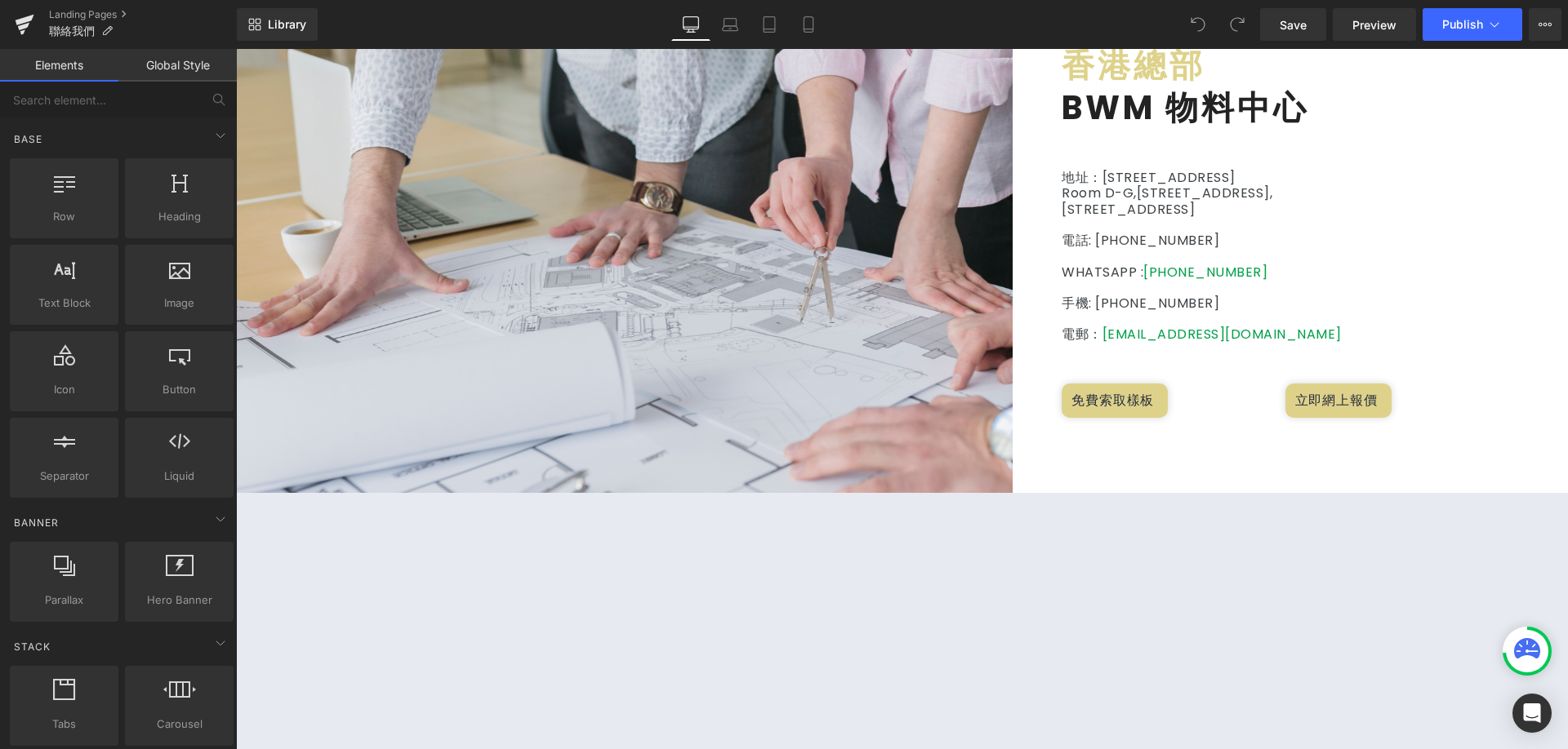
scroll to position [490, 0]
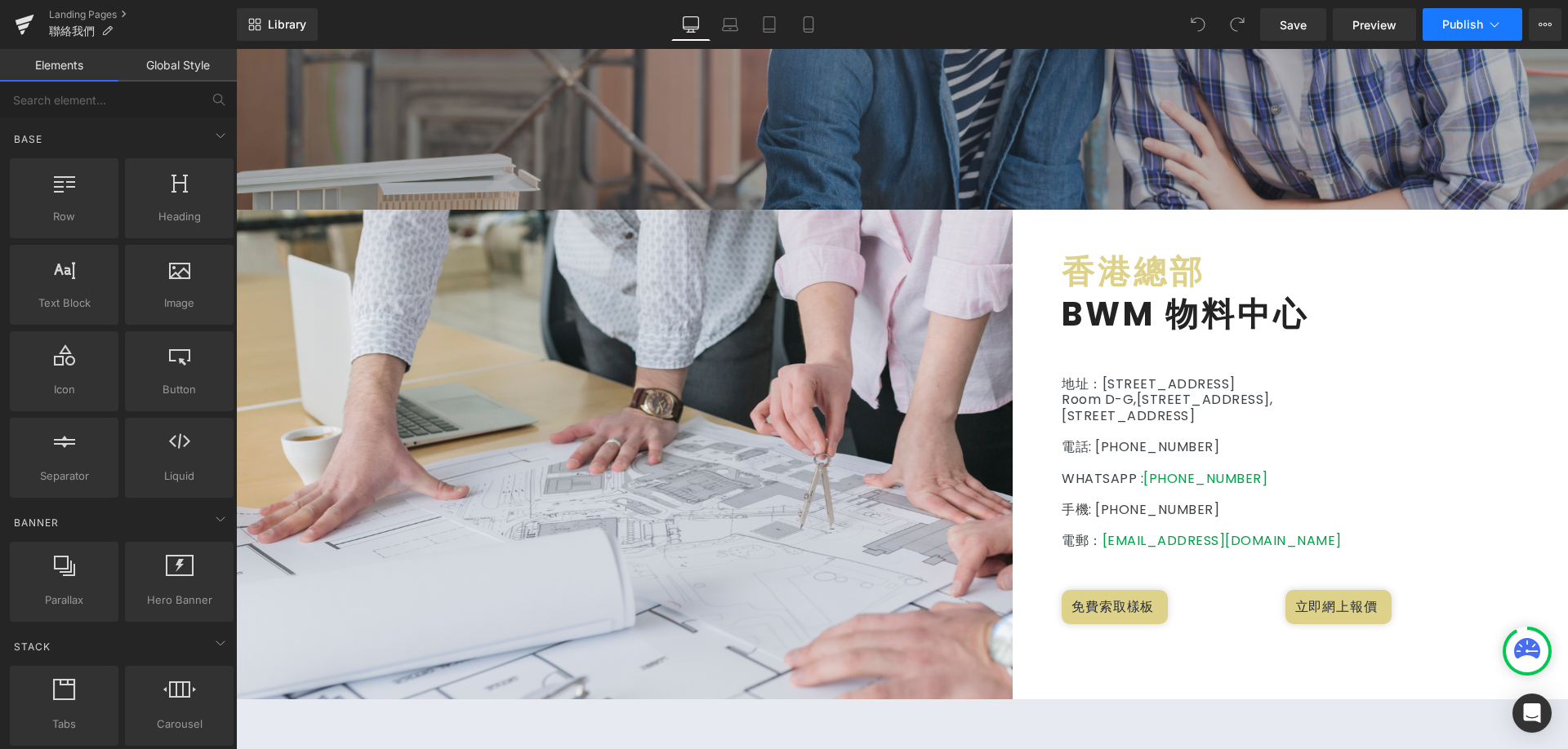
click at [1460, 23] on span "Publish" at bounding box center [1463, 24] width 41 height 13
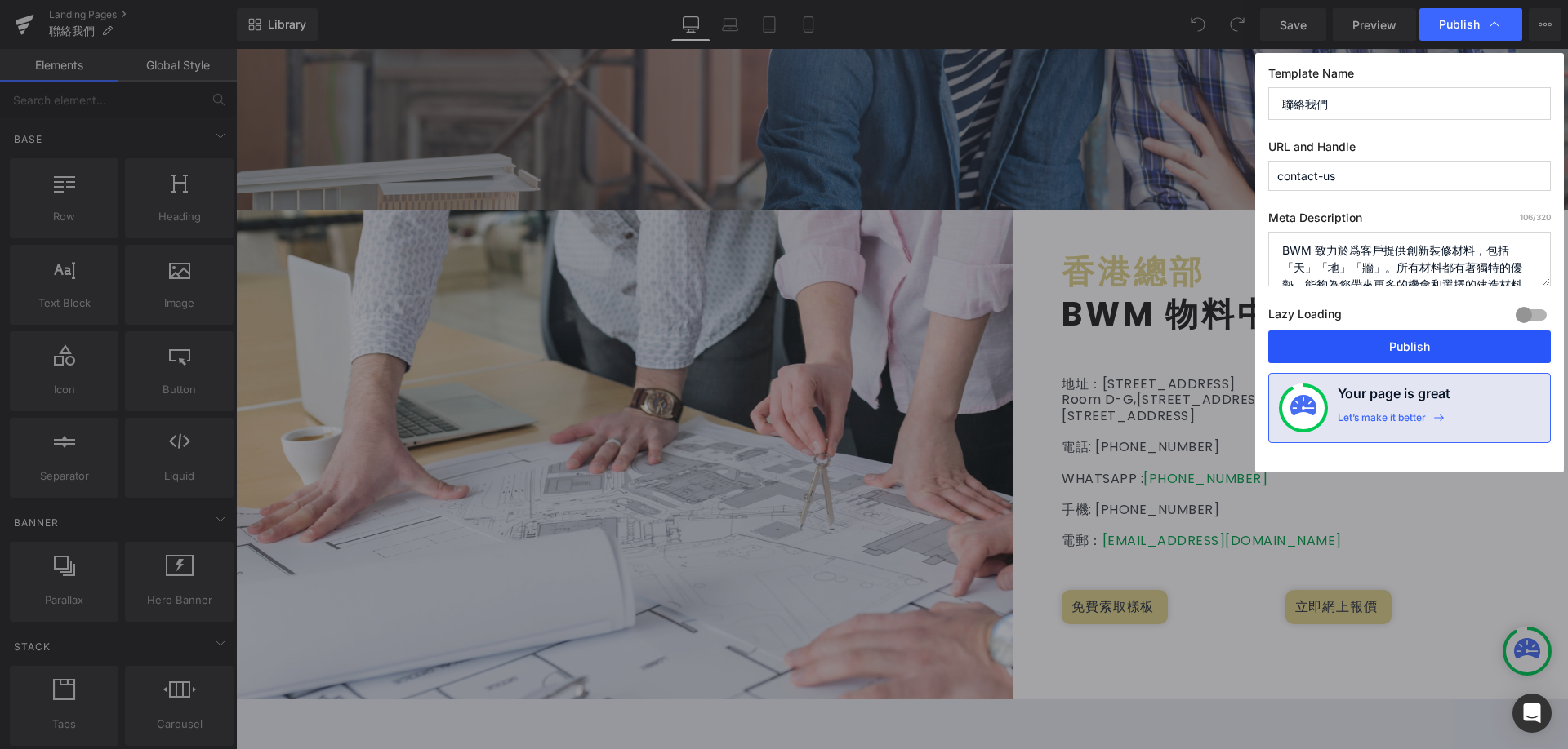
click at [0, 0] on button "Publish" at bounding box center [0, 0] width 0 height 0
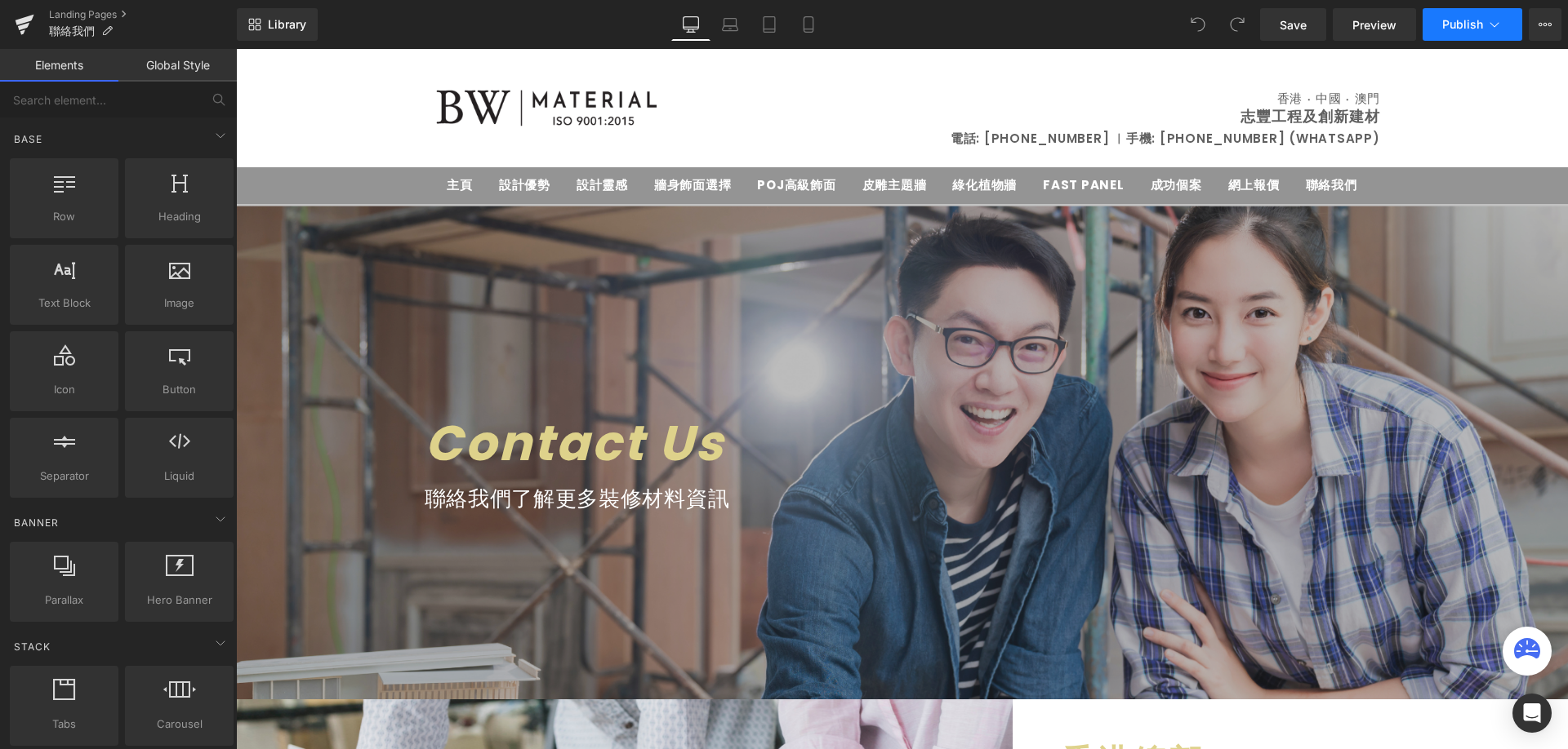
click at [1467, 29] on span "Publish" at bounding box center [1463, 24] width 41 height 13
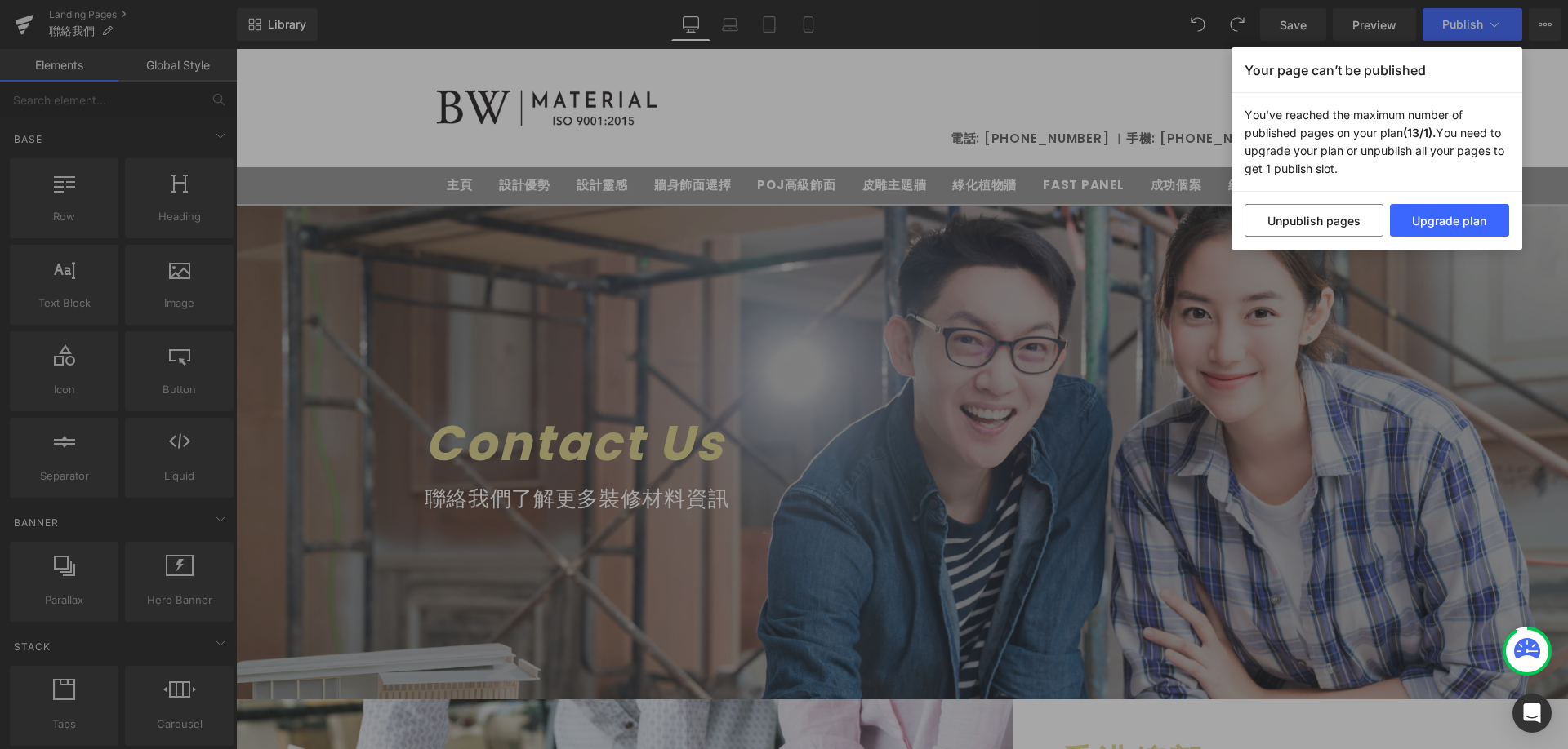
drag, startPoint x: 901, startPoint y: 128, endPoint x: 647, endPoint y: 24, distance: 274.5
click at [901, 128] on div "Your page can’t be published You've reached the maximum number of published pag…" at bounding box center [784, 374] width 1568 height 749
